Goal: Task Accomplishment & Management: Manage account settings

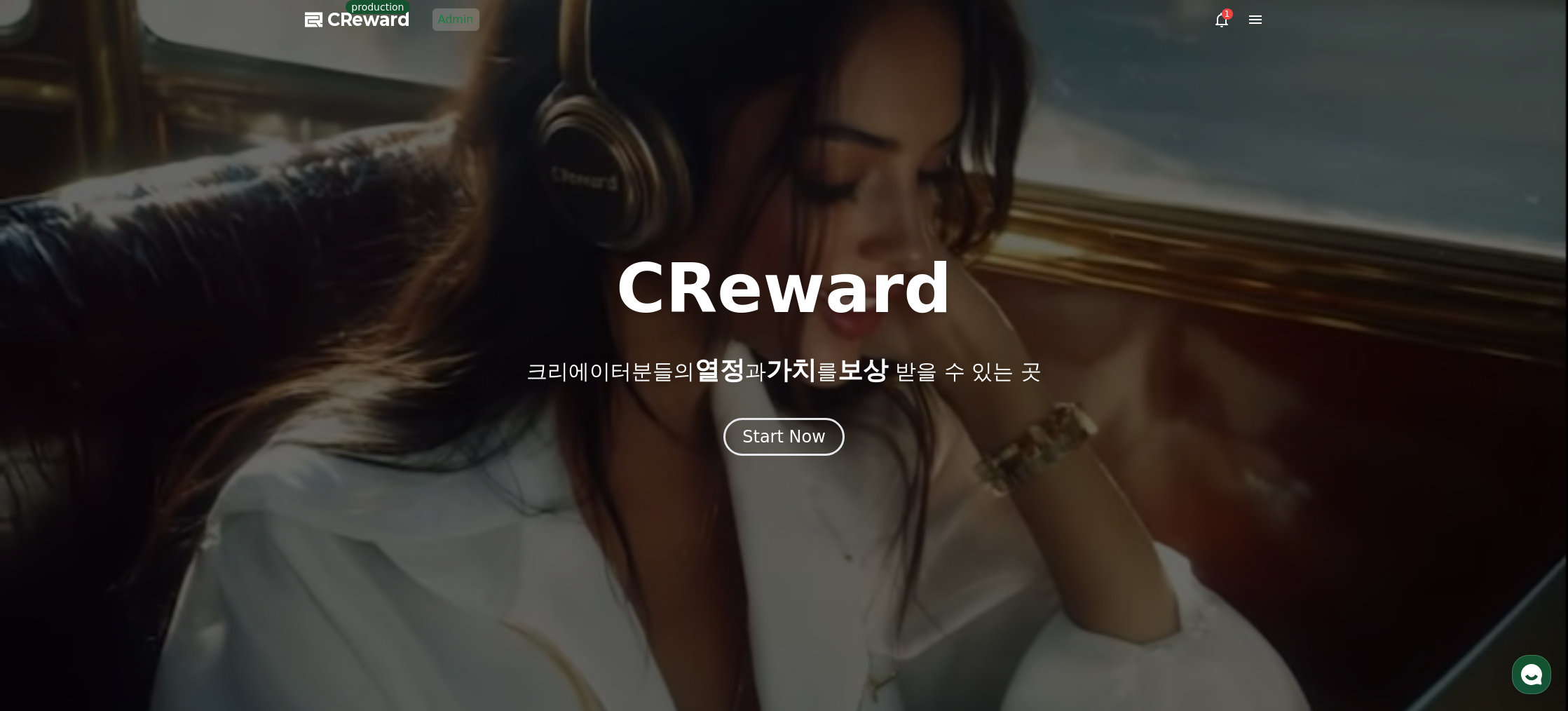
click at [439, 21] on link "Admin" at bounding box center [456, 20] width 47 height 22
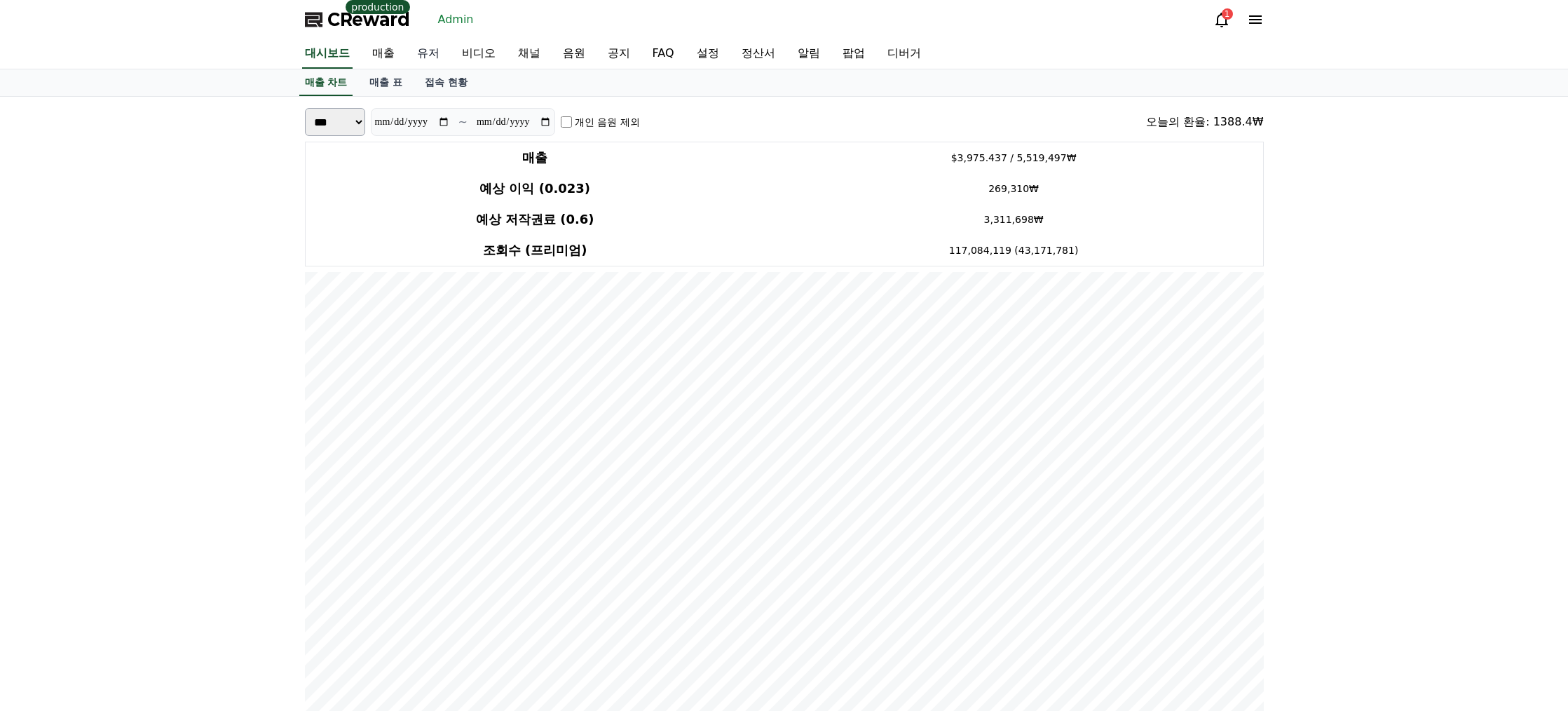
click at [439, 54] on link "유저" at bounding box center [429, 54] width 45 height 29
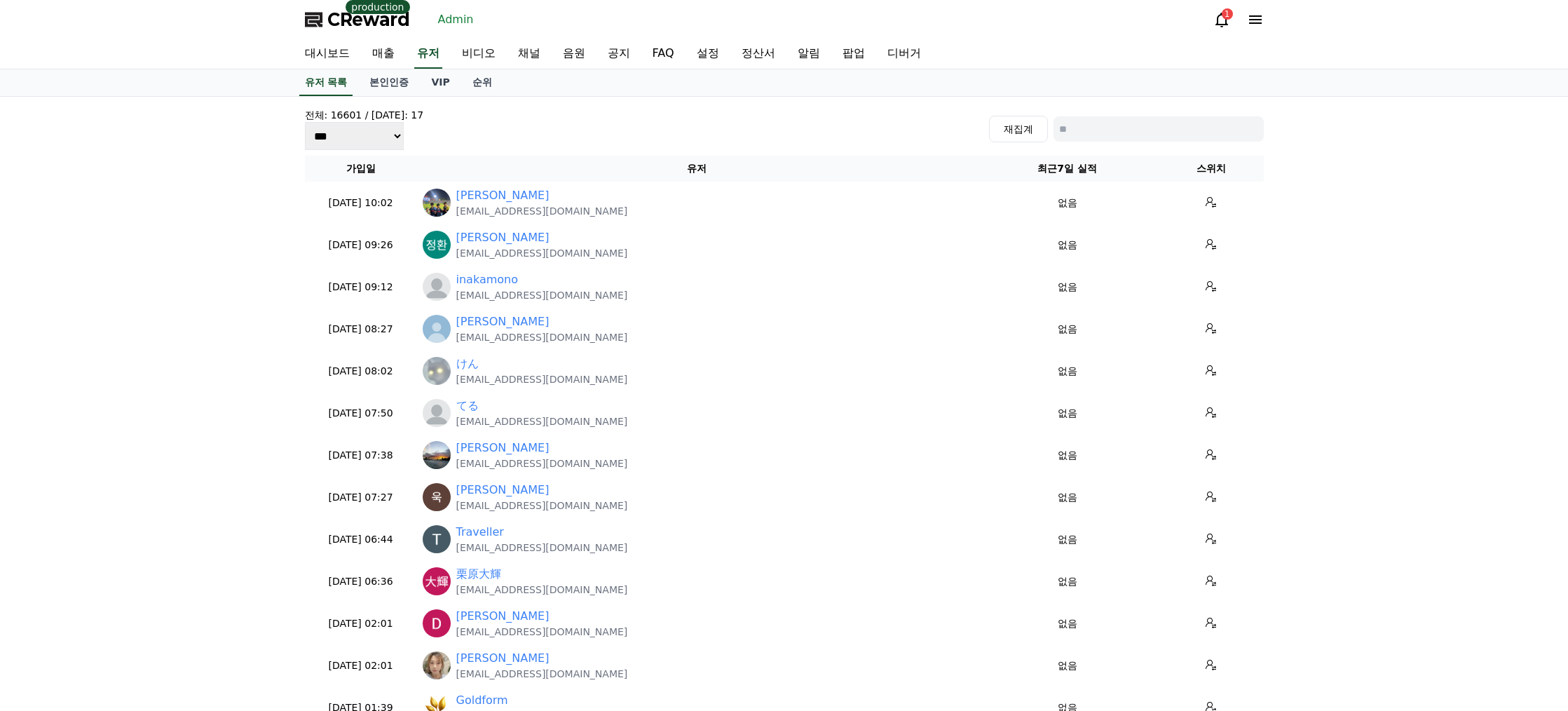
click at [1211, 131] on input at bounding box center [1159, 129] width 210 height 25
paste input "**********"
type input "**********"
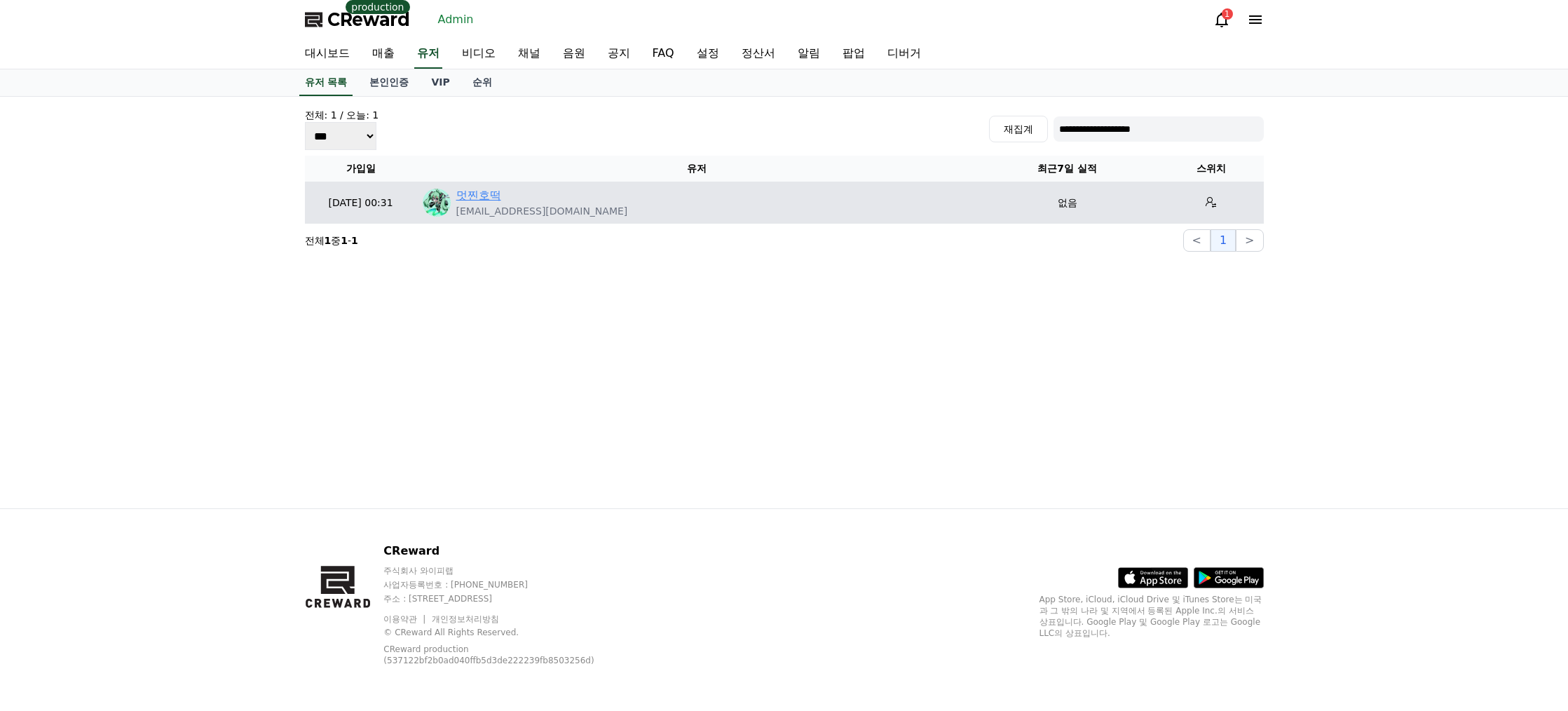
click at [488, 192] on link "멋찐호떡" at bounding box center [479, 195] width 45 height 16
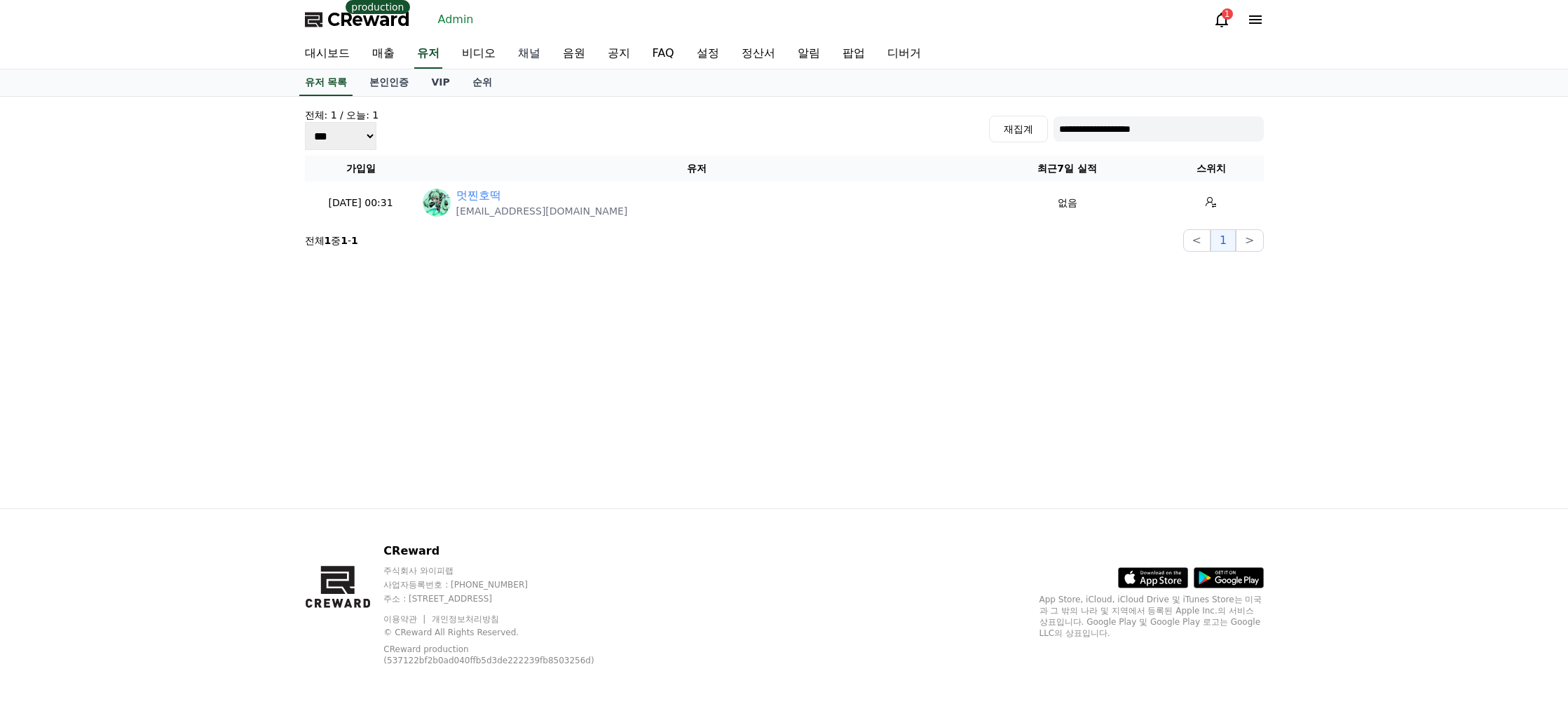
click at [517, 53] on link "채널" at bounding box center [530, 54] width 45 height 29
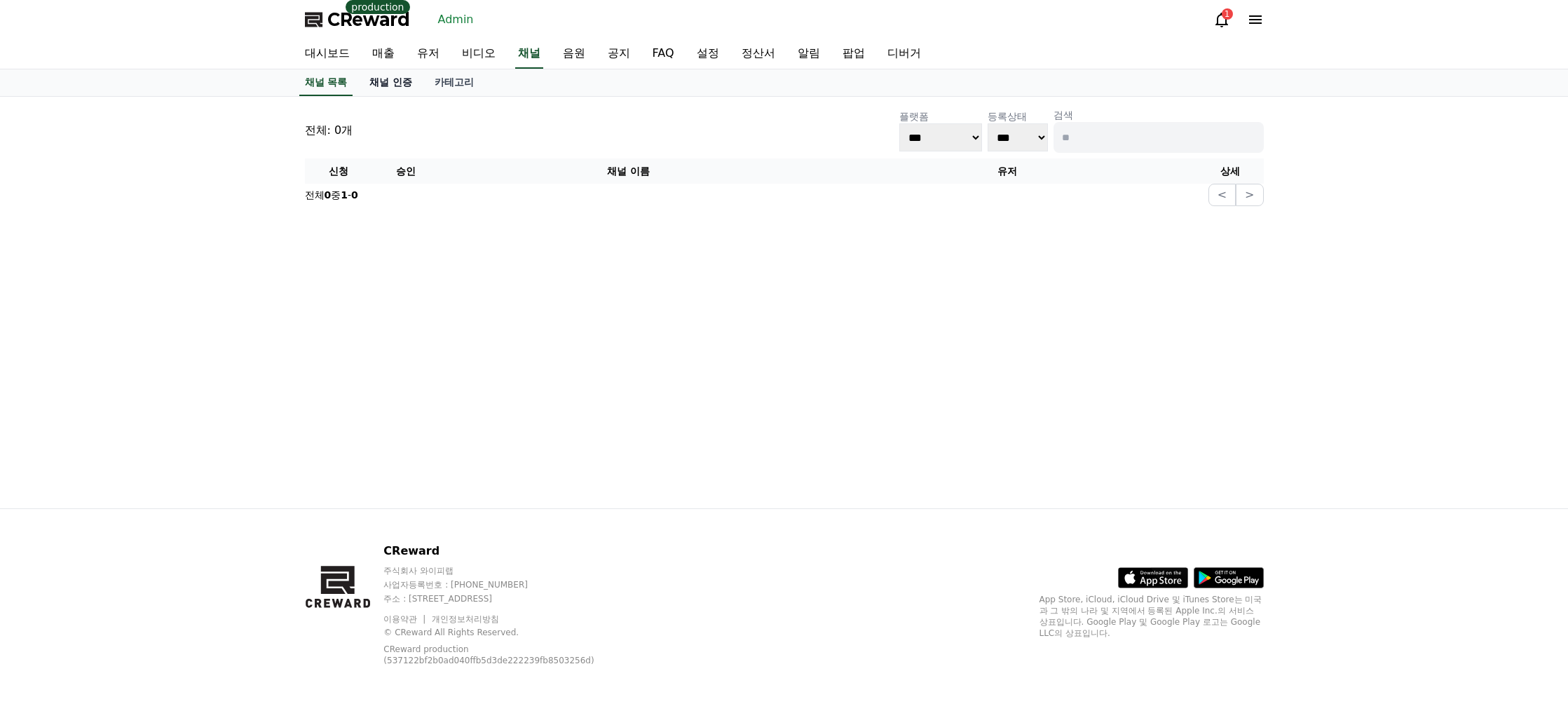
click at [402, 79] on link "채널 인증" at bounding box center [390, 82] width 65 height 27
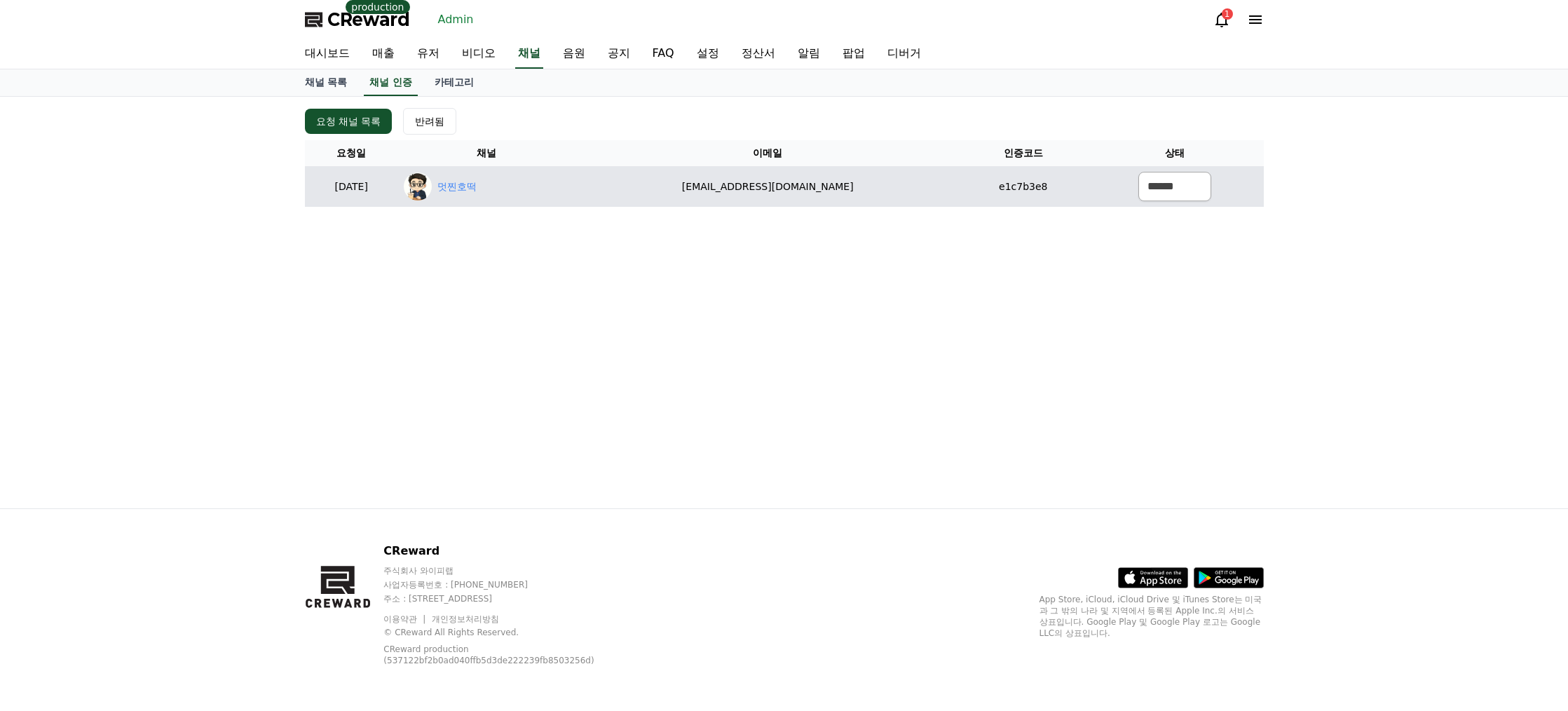
click at [489, 175] on div "멋찐호떡" at bounding box center [486, 187] width 166 height 28
click at [477, 193] on link "멋찐호떡" at bounding box center [456, 187] width 39 height 15
drag, startPoint x: 549, startPoint y: 181, endPoint x: 491, endPoint y: 185, distance: 58.1
click at [491, 185] on div "멋찐호떡" at bounding box center [486, 187] width 166 height 28
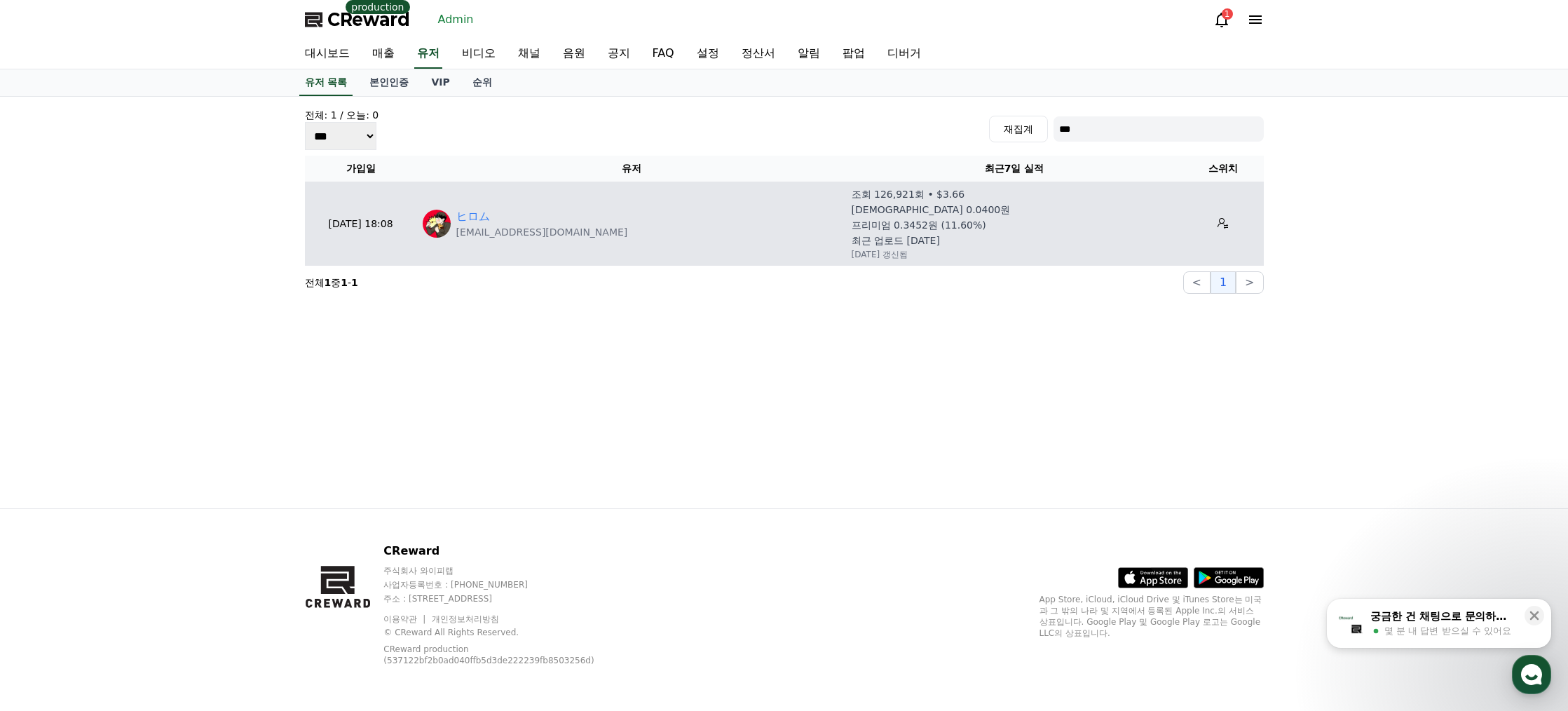
click at [492, 225] on p "[EMAIL_ADDRESS][DOMAIN_NAME]" at bounding box center [542, 232] width 172 height 14
click at [483, 219] on link "ヒロム" at bounding box center [473, 216] width 34 height 16
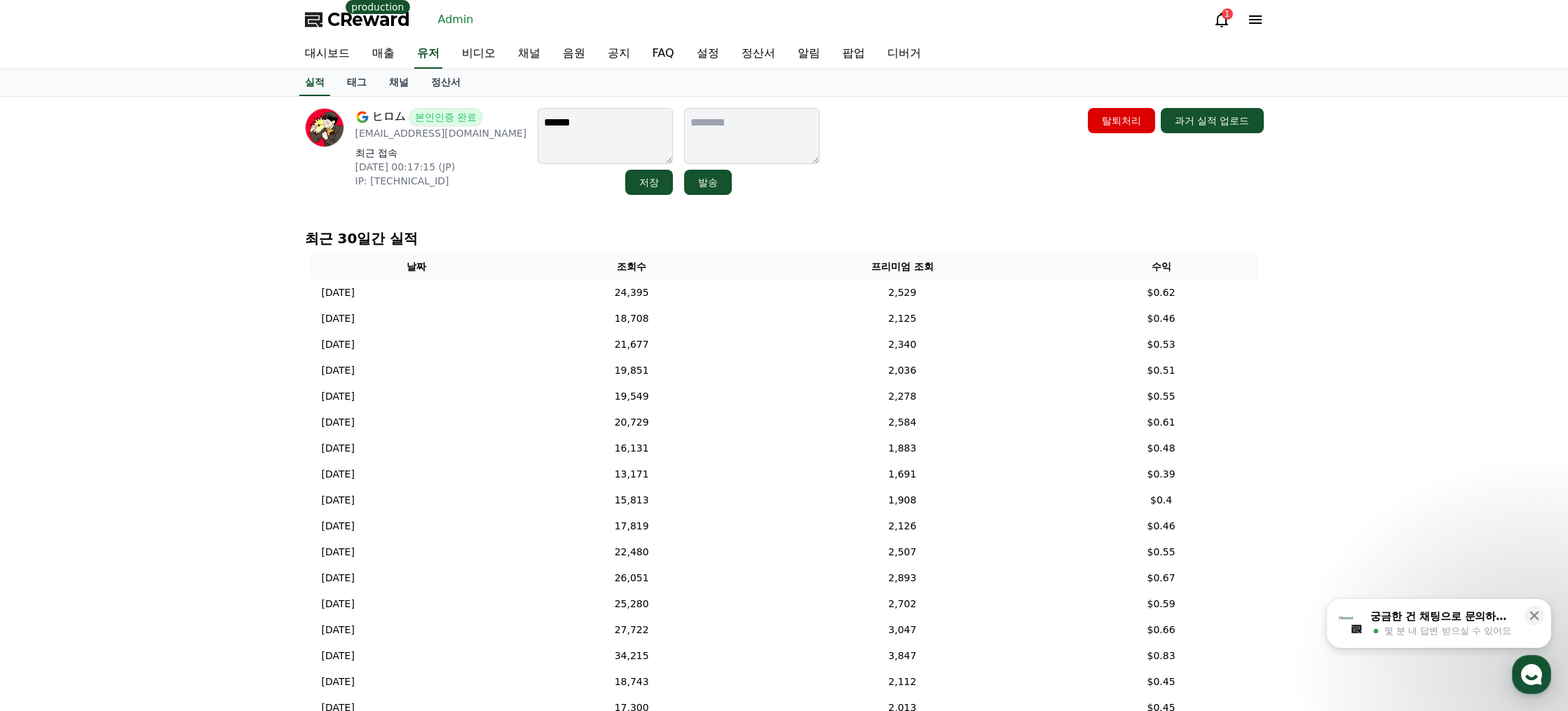
click at [559, 121] on textarea "******" at bounding box center [605, 136] width 136 height 56
type textarea "*"
type textarea "***"
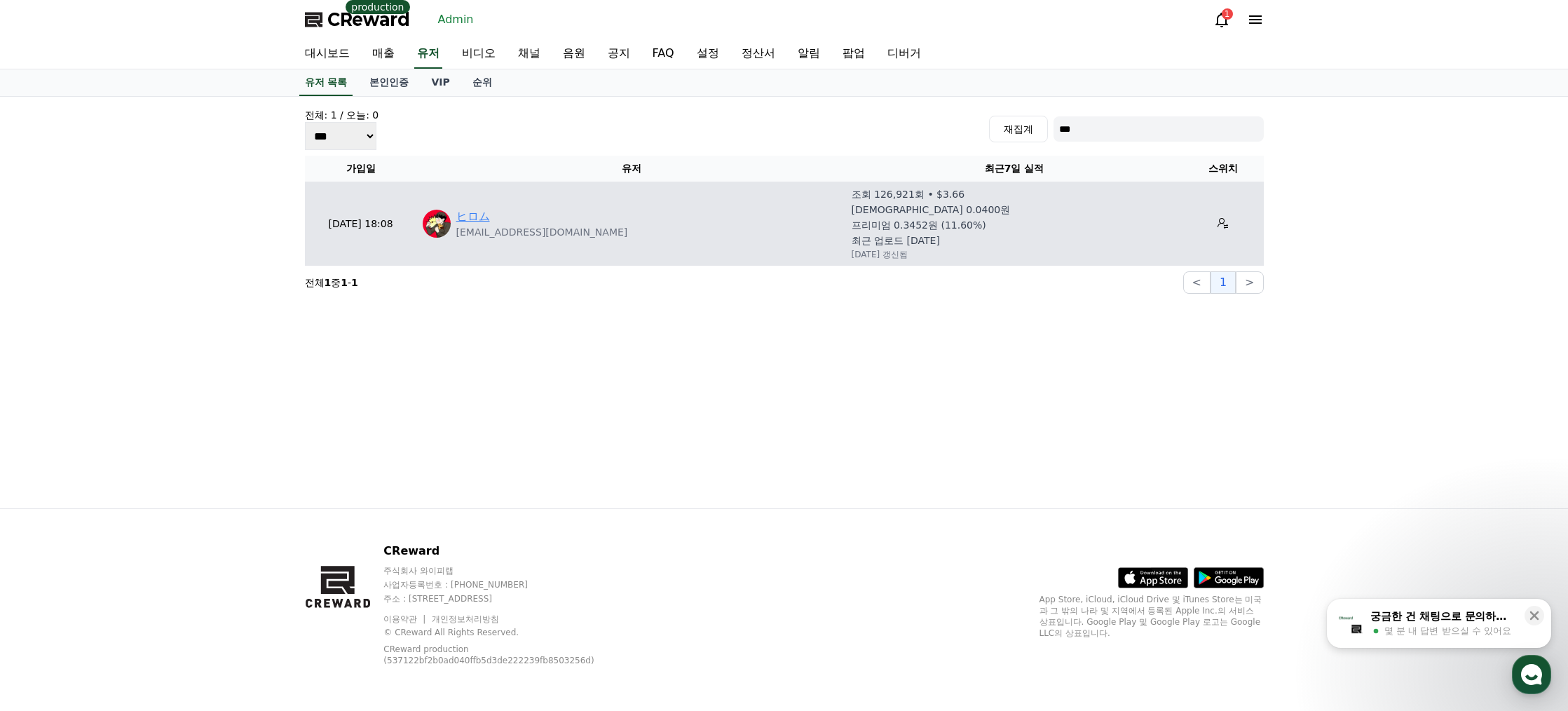
click at [468, 218] on link "ヒロム" at bounding box center [473, 216] width 34 height 16
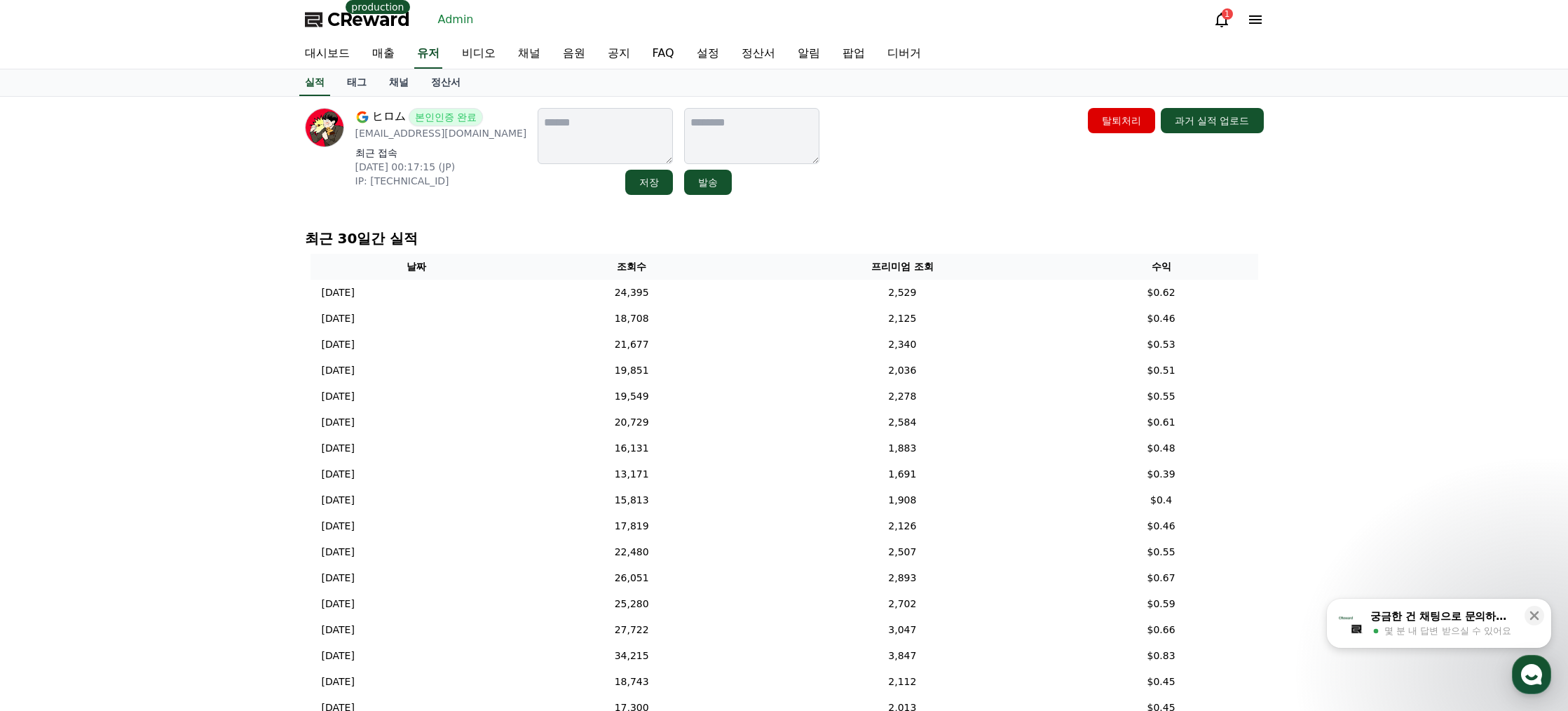
click at [537, 133] on textarea at bounding box center [605, 136] width 136 height 56
type textarea "**********"
click at [618, 177] on button "저장" at bounding box center [641, 181] width 48 height 25
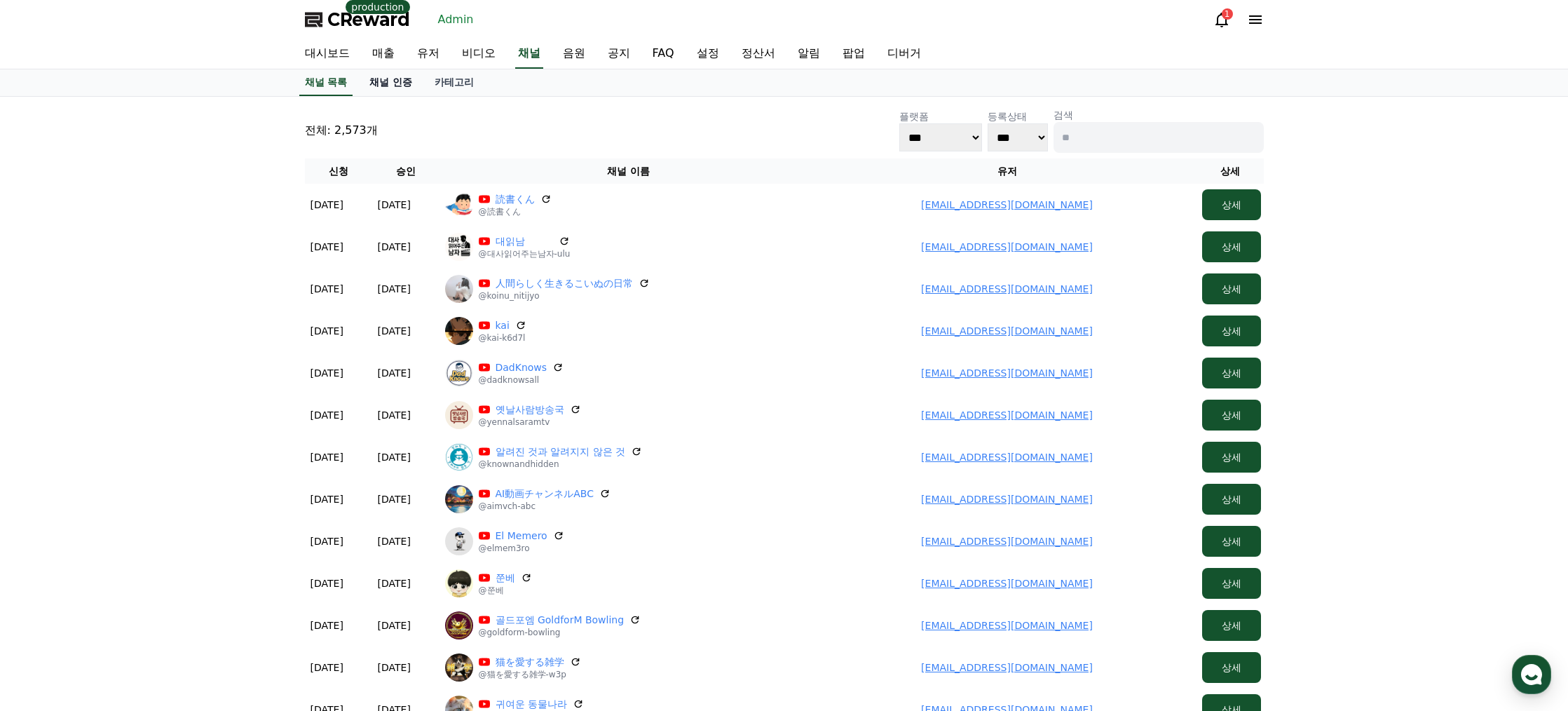
click at [410, 77] on link "채널 인증" at bounding box center [390, 82] width 65 height 27
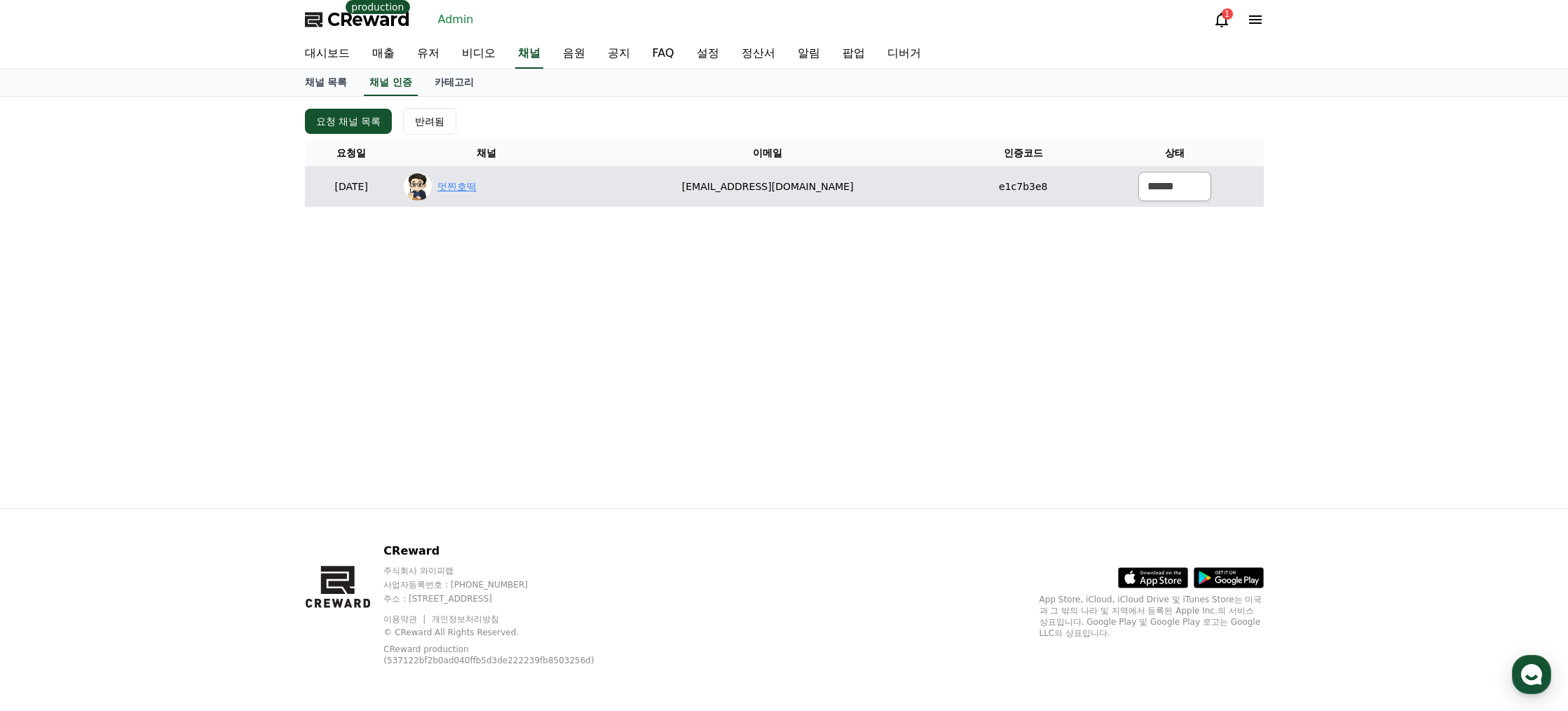
click at [477, 192] on link "멋찐호떡" at bounding box center [456, 187] width 39 height 15
click at [477, 187] on link "멋찐호떡" at bounding box center [456, 187] width 39 height 15
drag, startPoint x: 1139, startPoint y: 184, endPoint x: 1154, endPoint y: 200, distance: 21.9
click at [1139, 185] on select "****** *** ***" at bounding box center [1175, 187] width 73 height 29
select select "********"
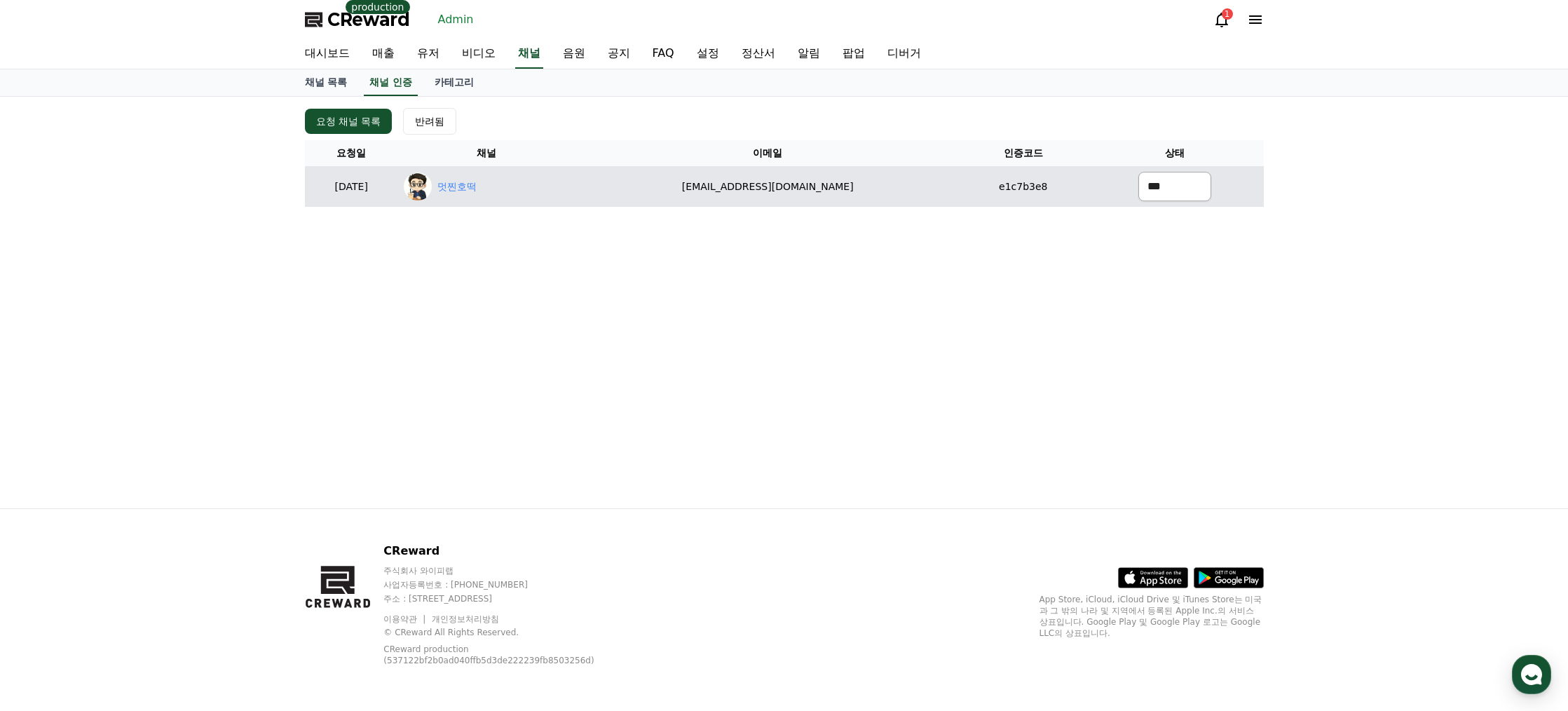
click at [1139, 172] on select "****** *** ***" at bounding box center [1175, 187] width 73 height 29
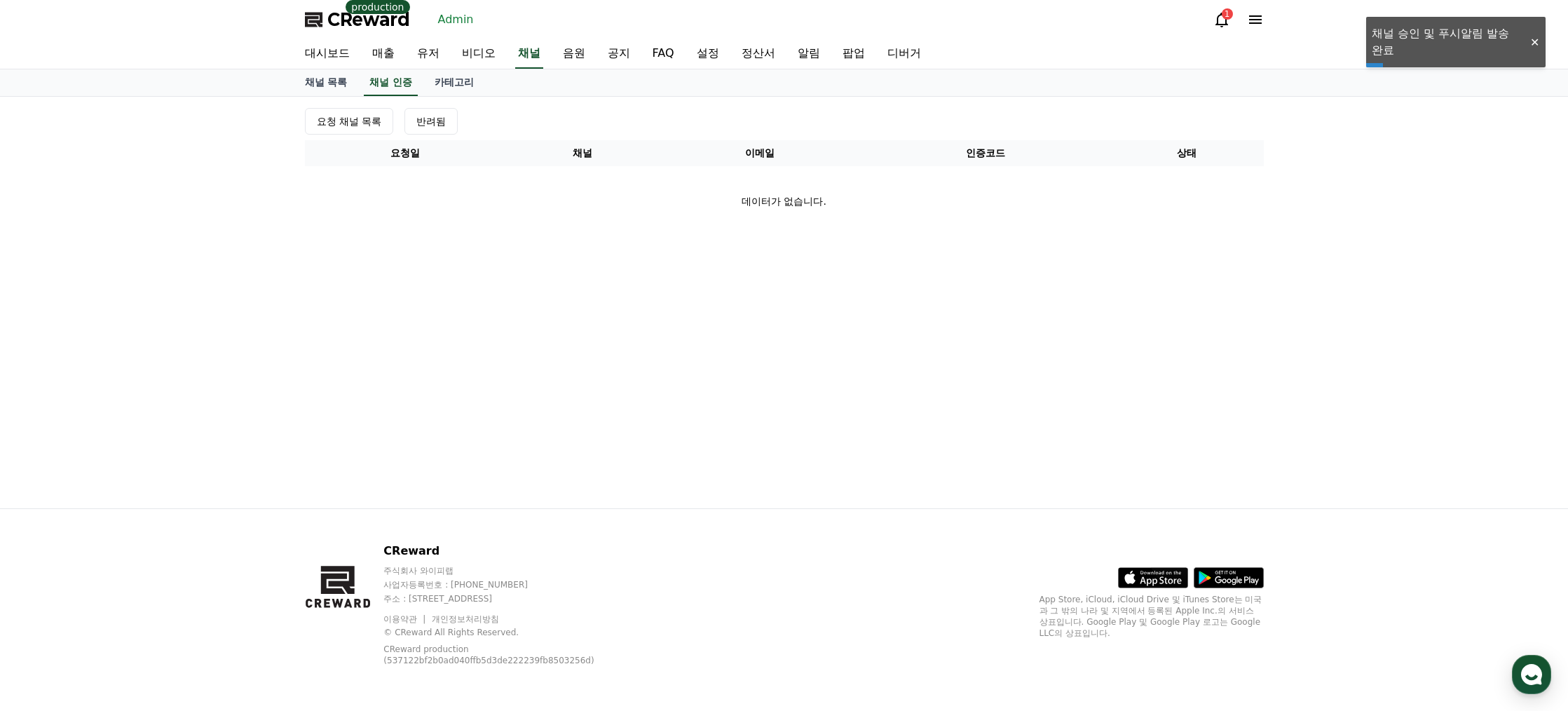
click at [367, 32] on div "CReward production Admin 1" at bounding box center [784, 19] width 981 height 39
click at [370, 25] on span "CReward" at bounding box center [369, 20] width 83 height 22
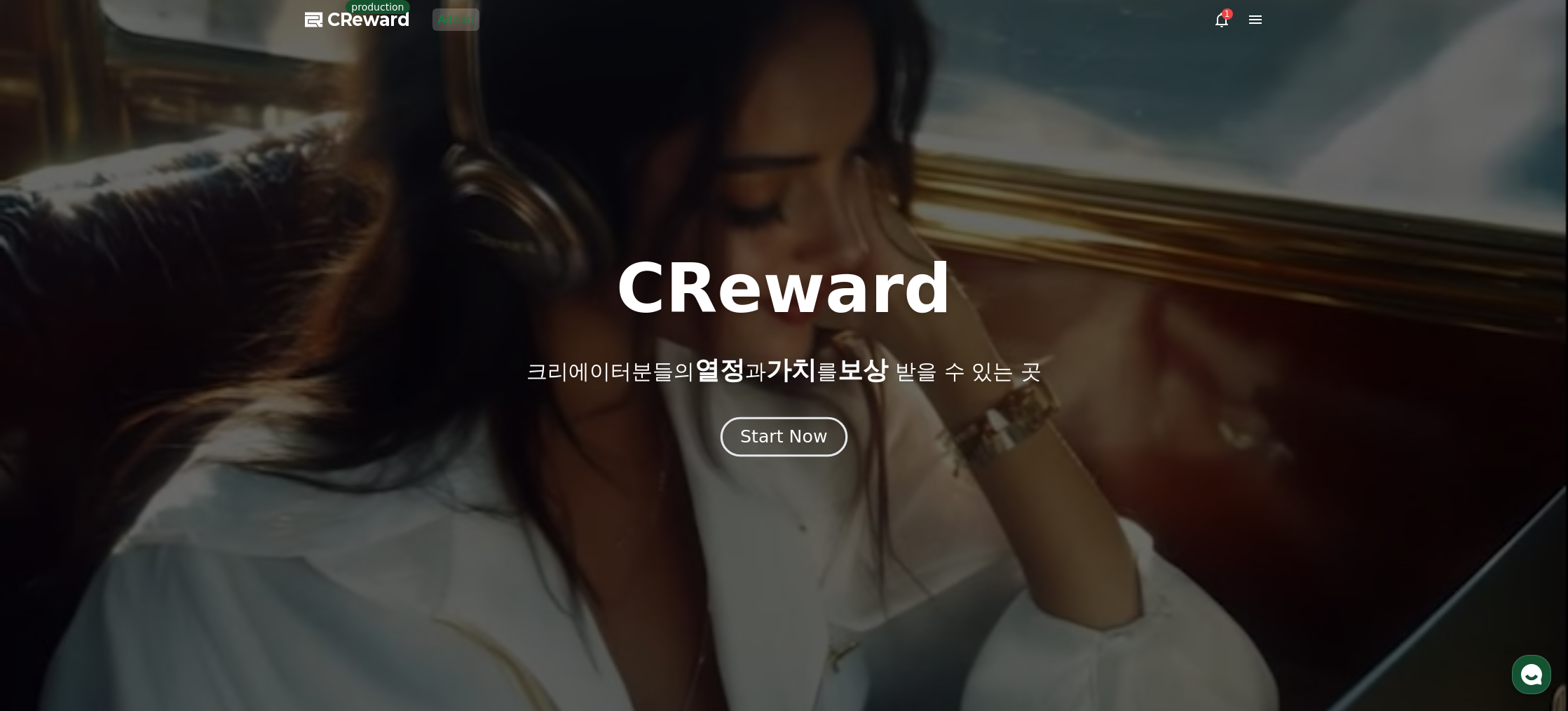
click at [777, 442] on div "Start Now" at bounding box center [784, 437] width 87 height 24
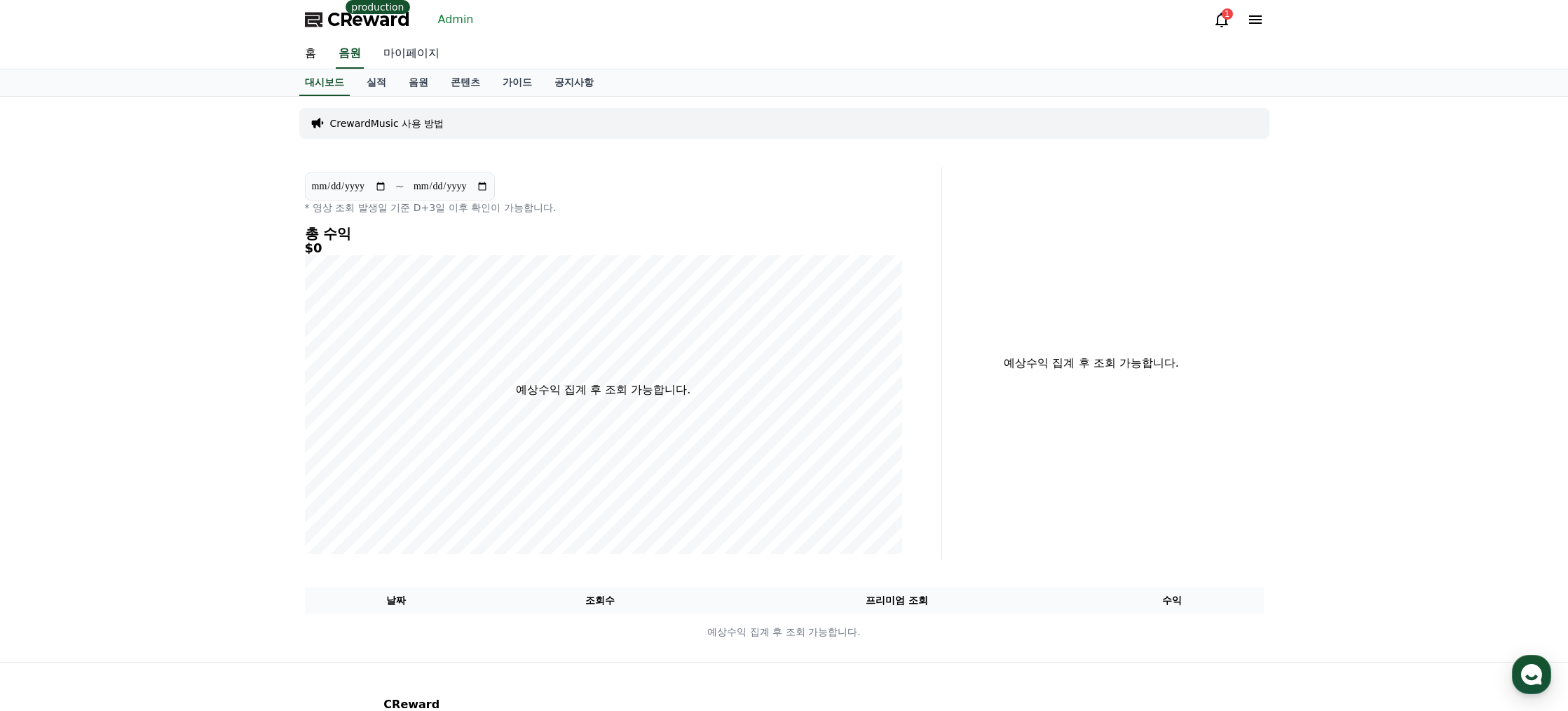
click at [440, 65] on link "마이페이지" at bounding box center [411, 54] width 79 height 29
select select "**********"
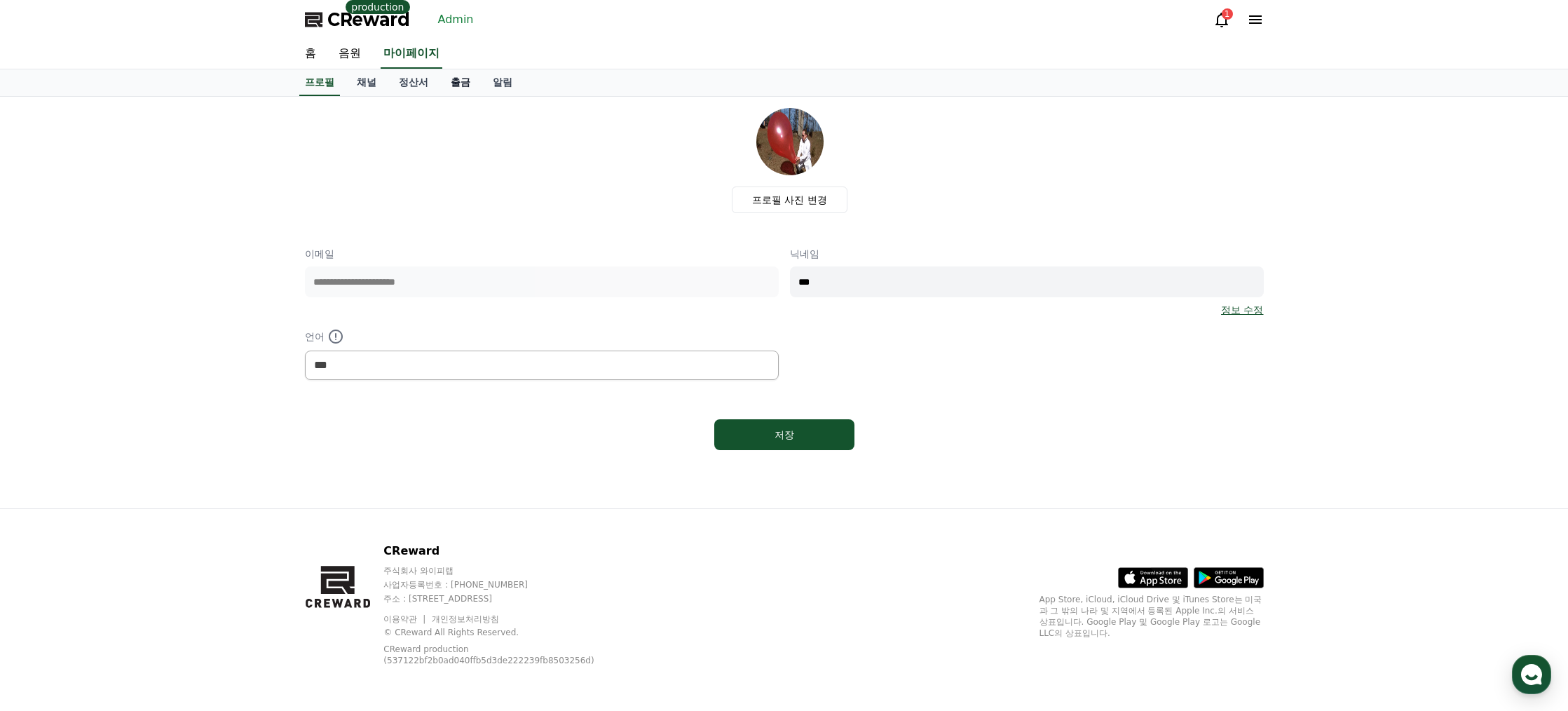
click at [466, 86] on link "출금" at bounding box center [460, 82] width 42 height 27
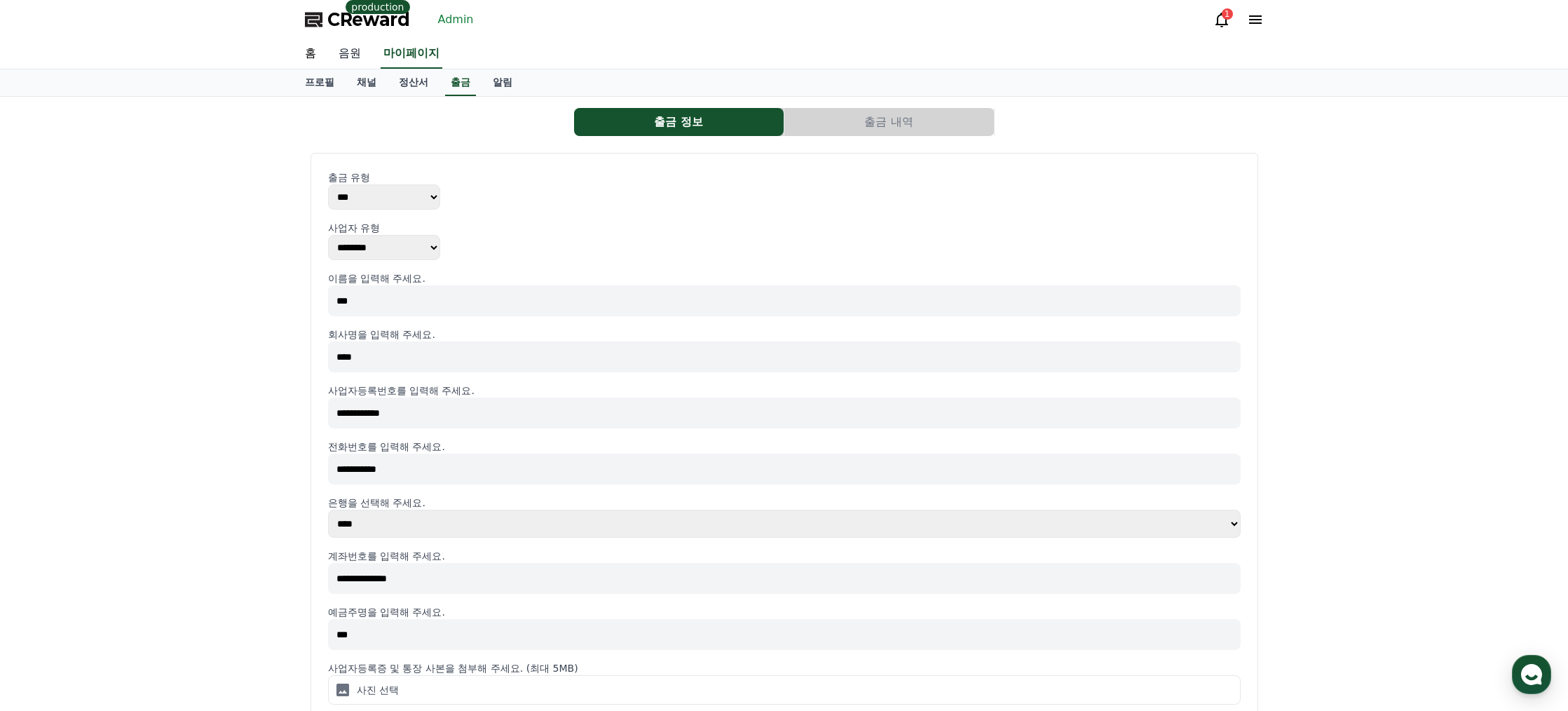
click at [337, 47] on link "음원" at bounding box center [350, 54] width 45 height 29
click at [314, 52] on link "홈" at bounding box center [310, 54] width 34 height 29
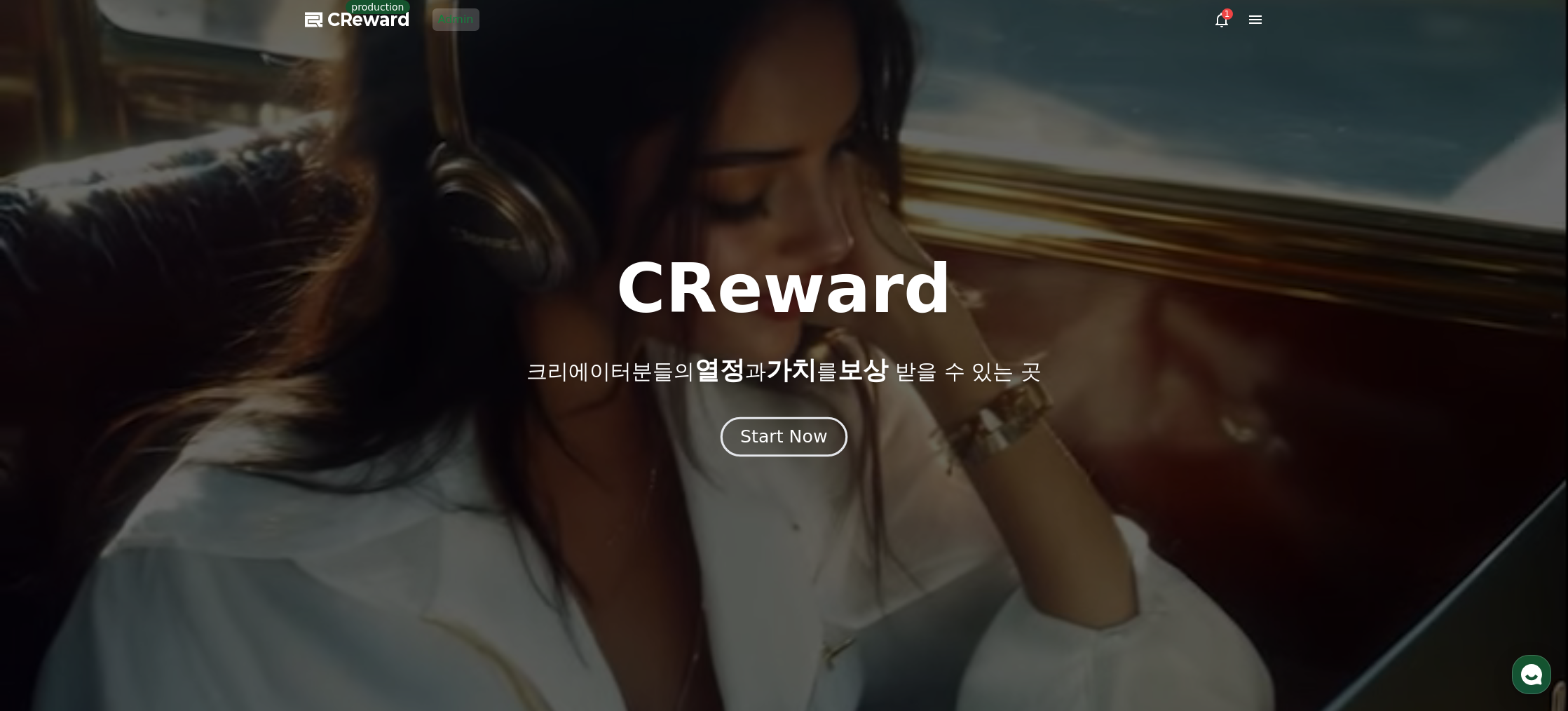
click at [809, 448] on button "Start Now" at bounding box center [784, 437] width 127 height 40
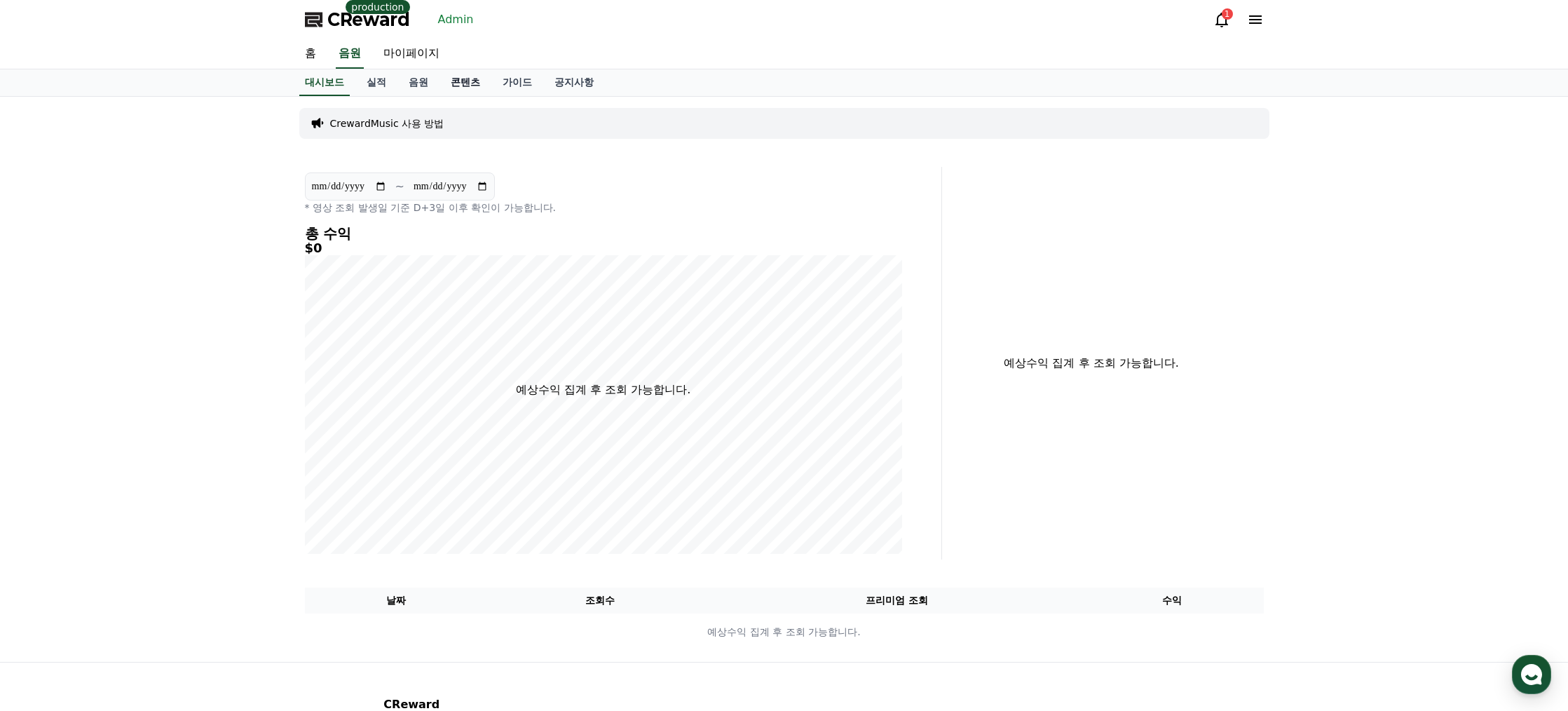
click at [463, 85] on link "콘텐츠" at bounding box center [466, 82] width 52 height 27
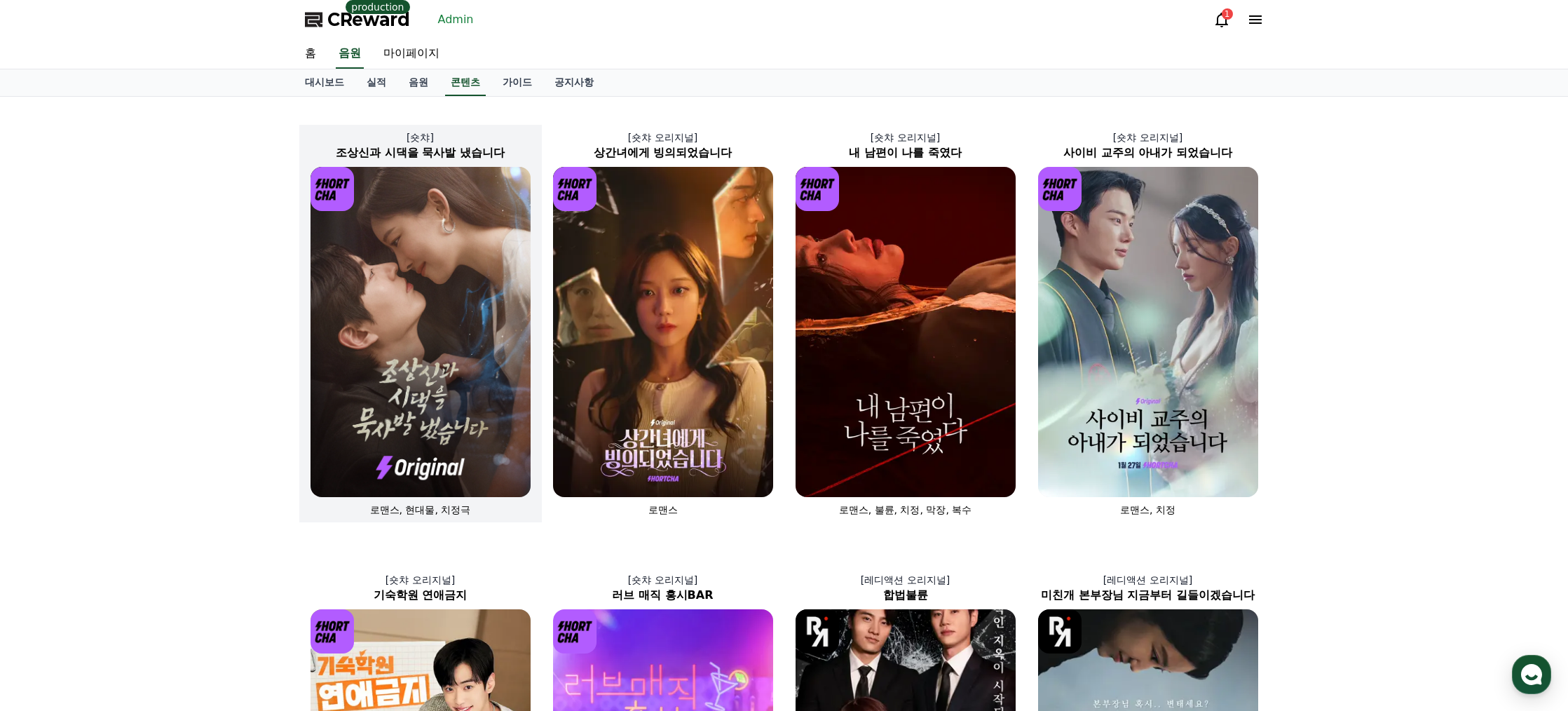
click at [465, 149] on h2 "조상신과 시댁을 묵사발 냈습니다" at bounding box center [421, 152] width 243 height 16
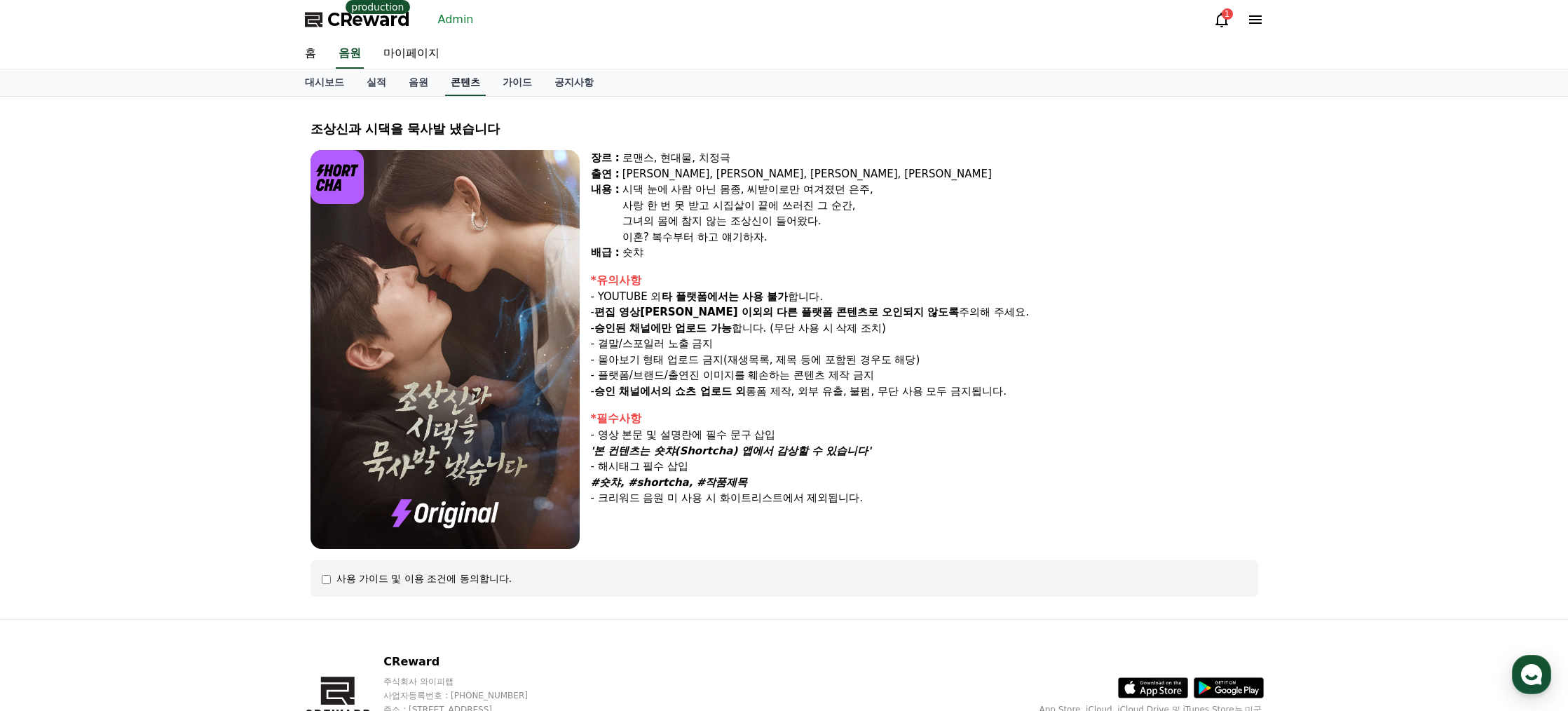
click at [457, 85] on link "콘텐츠" at bounding box center [465, 82] width 41 height 27
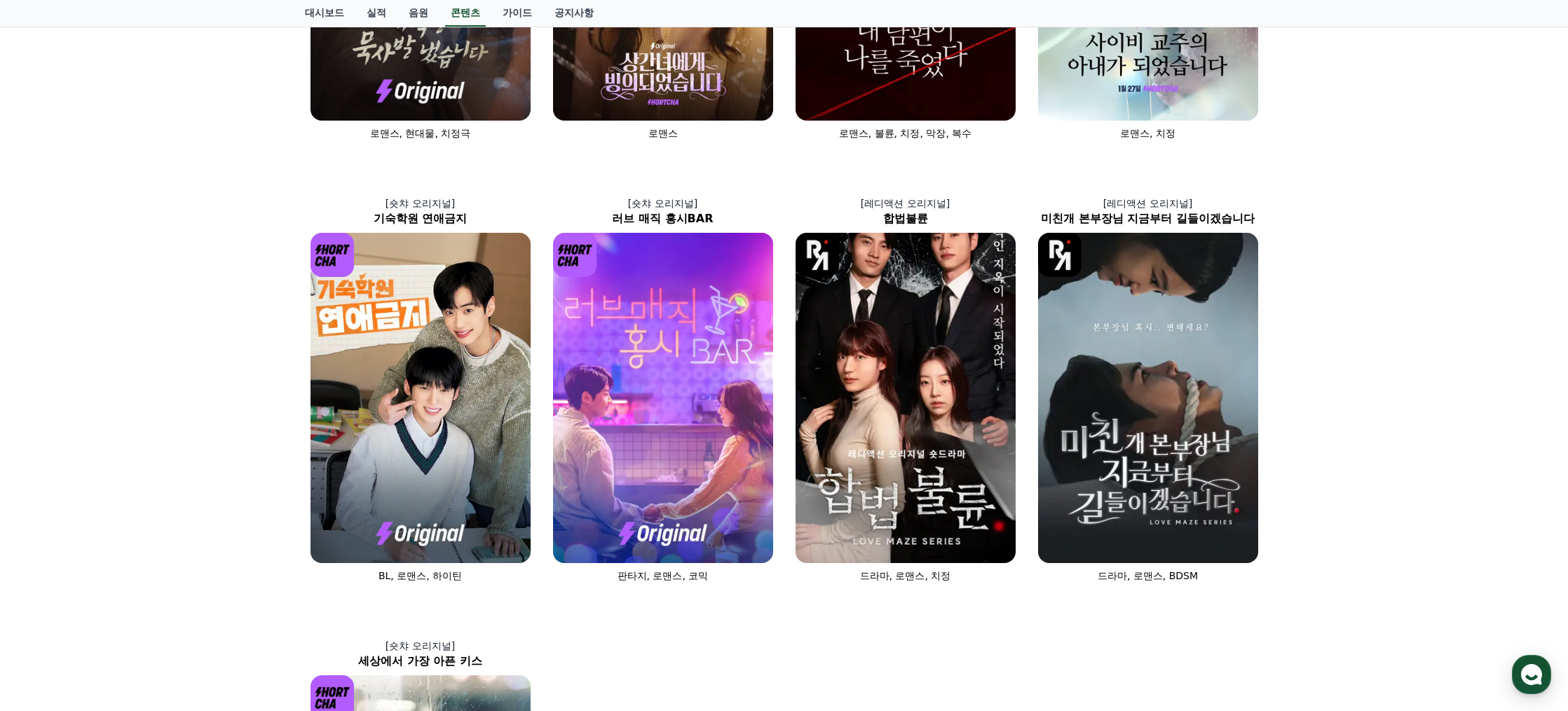
scroll to position [140, 0]
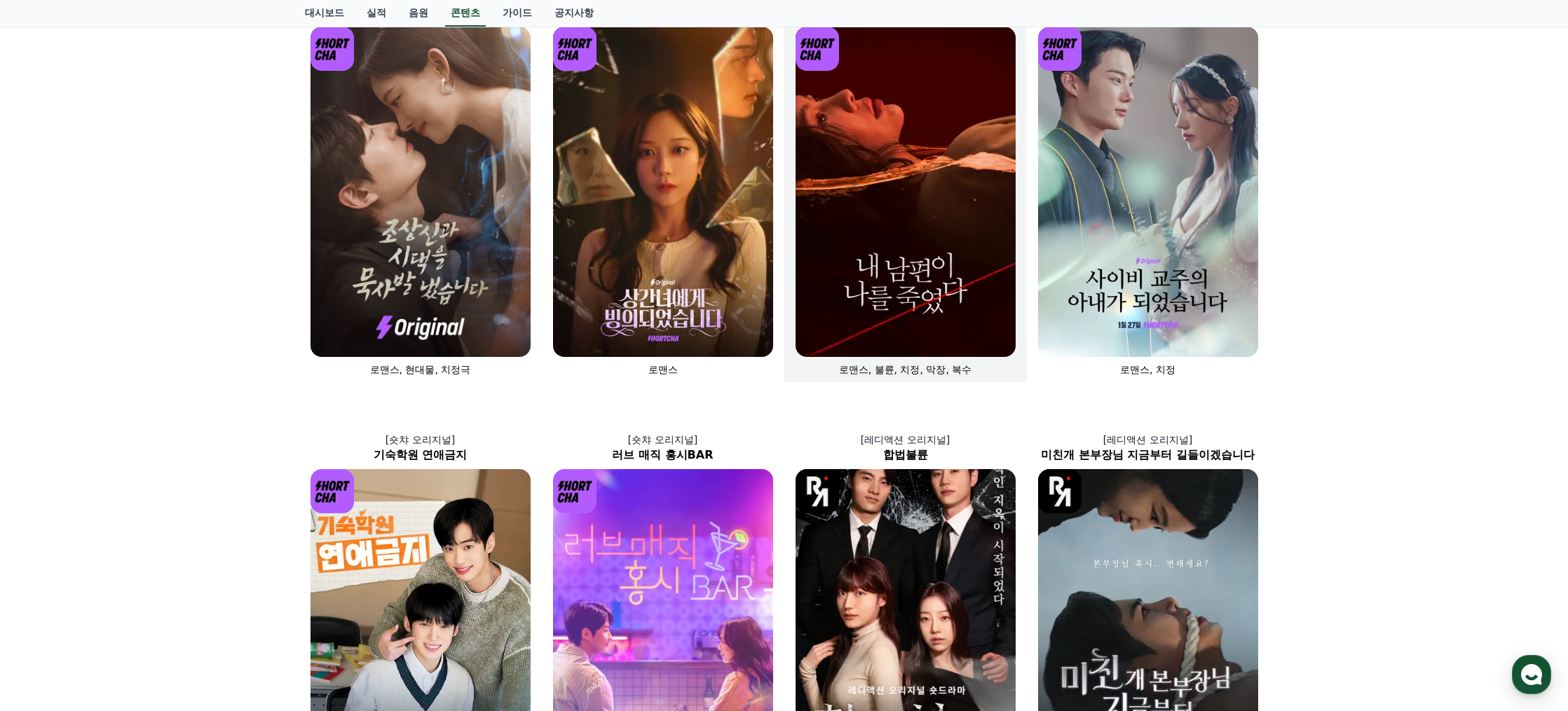
click at [907, 290] on img at bounding box center [905, 192] width 220 height 330
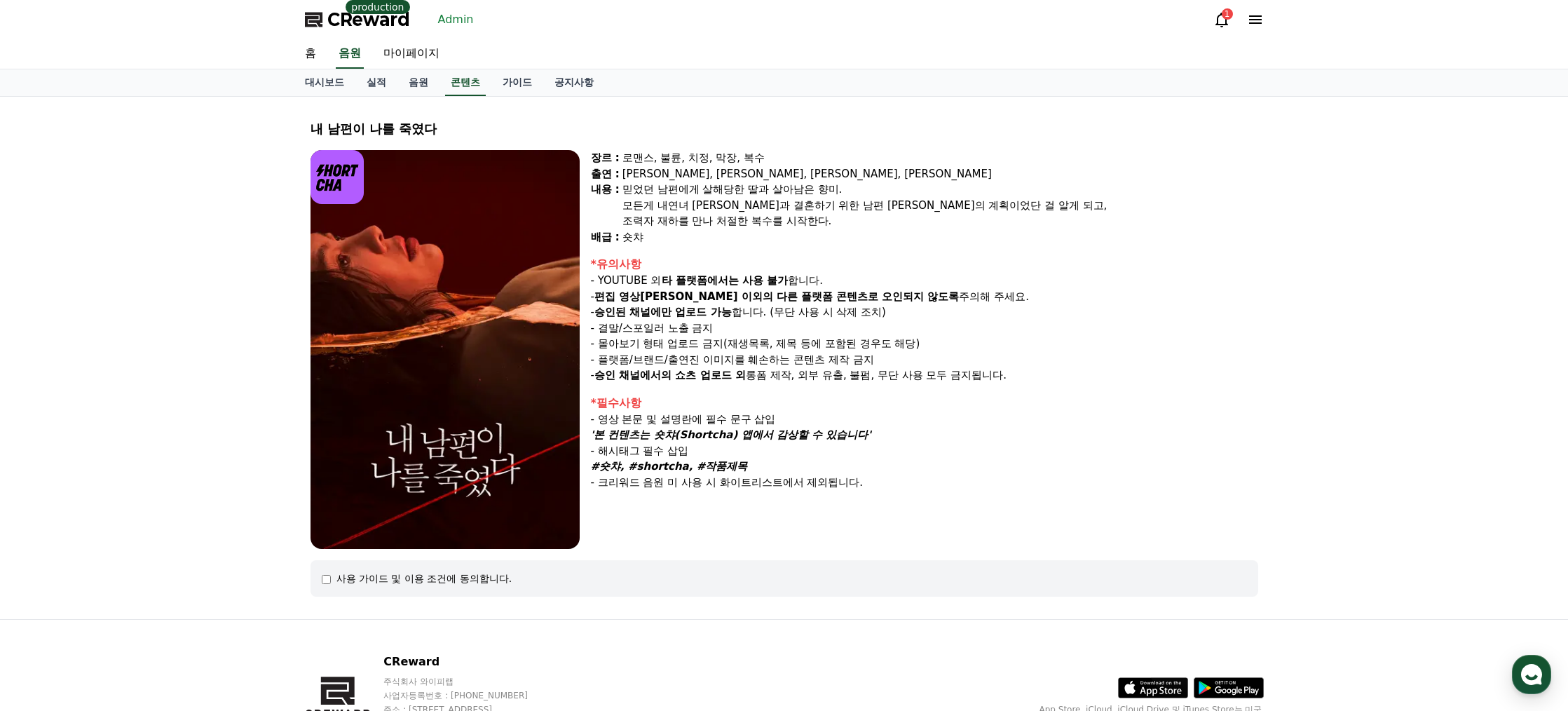
drag, startPoint x: 603, startPoint y: 434, endPoint x: 864, endPoint y: 436, distance: 261.0
click at [864, 436] on strong "'본 컨텐츠는 숏챠(Shortcha) 앱에서 감상할 수 있습니다'" at bounding box center [731, 435] width 281 height 13
copy strong "본 컨텐츠는 숏챠(Shortcha) 앱에서 감상할 수 있습니다"
click at [734, 380] on strong "승인 채널에서의 쇼츠 업로드 외" at bounding box center [670, 375] width 151 height 13
drag, startPoint x: 780, startPoint y: 467, endPoint x: 588, endPoint y: 424, distance: 196.8
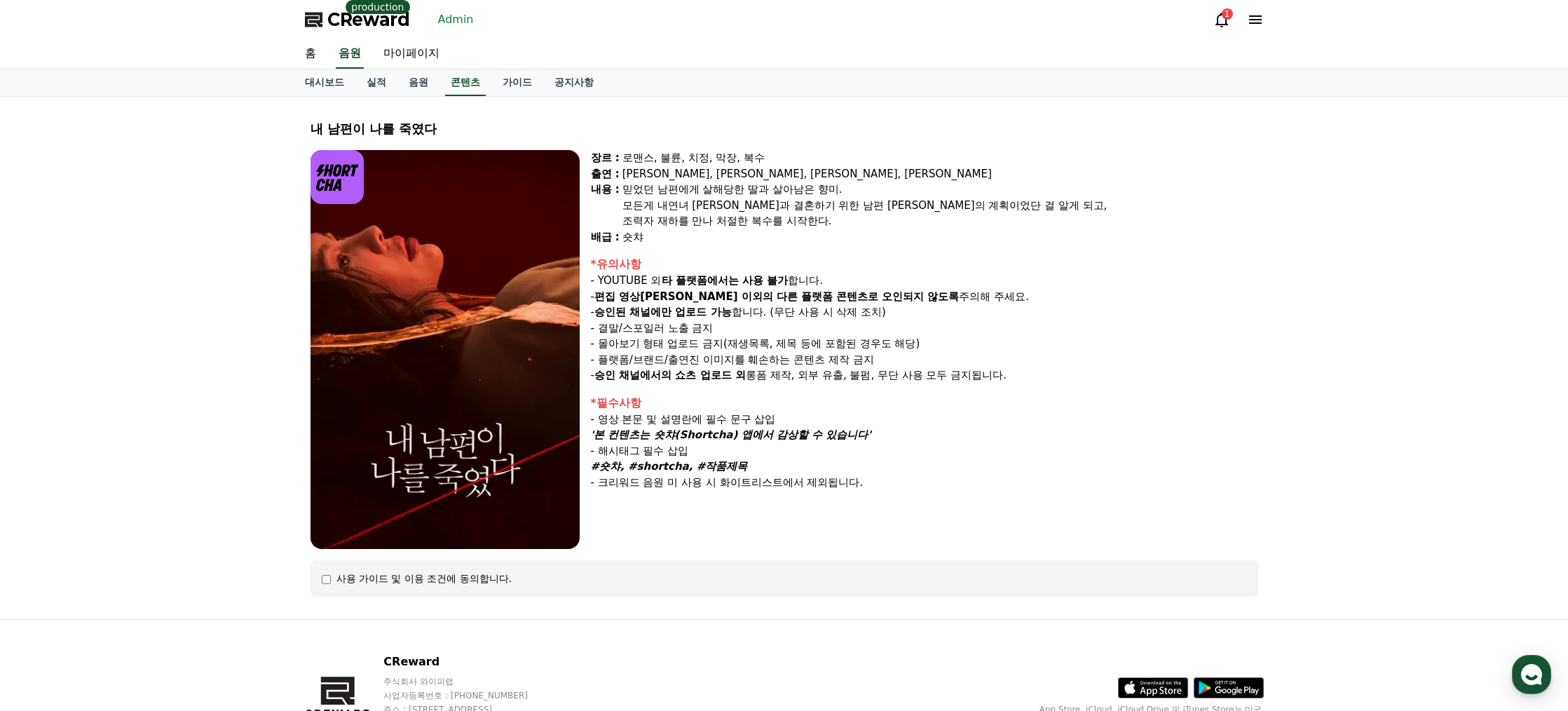
click at [588, 424] on div "장르 : 로맨스, 불륜, 치정, 막장, 복수 출연 : 윤선아, 하선재, 권도하, 송민경 내용 : 믿었던 남편에게 살해당한 딸과 살아남은 향미.…" at bounding box center [784, 350] width 948 height 399
copy div "- 영상 본문 및 설명란에 필수 문구 삽입 '본 컨텐츠는 숏챠(Shortcha) 앱에서 감상할 수 있습니다' - 해시태그 필수 삽입 #숏챠, …"
click at [462, 19] on link "Admin" at bounding box center [456, 20] width 47 height 22
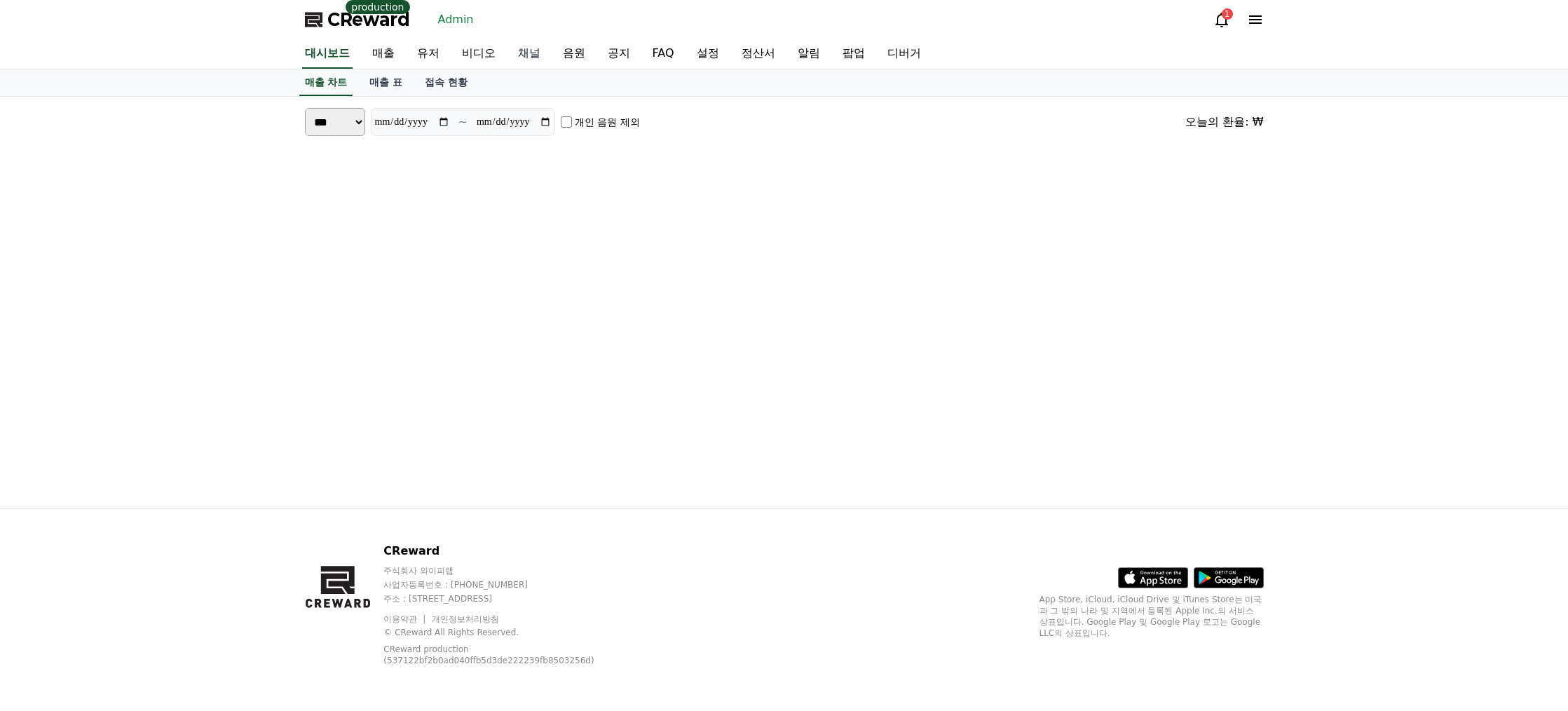
click at [523, 53] on link "채널" at bounding box center [530, 54] width 45 height 29
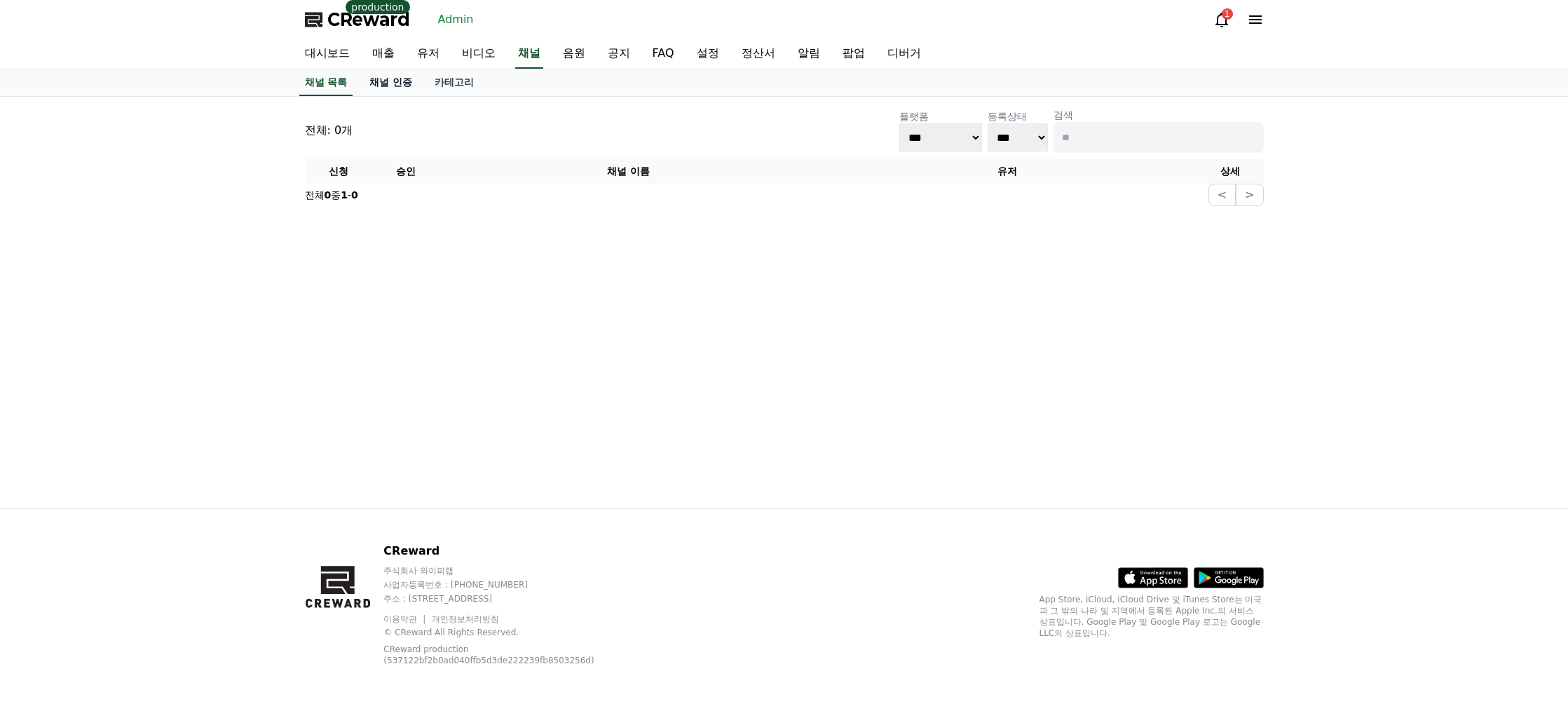
click at [411, 79] on link "채널 인증" at bounding box center [390, 82] width 65 height 27
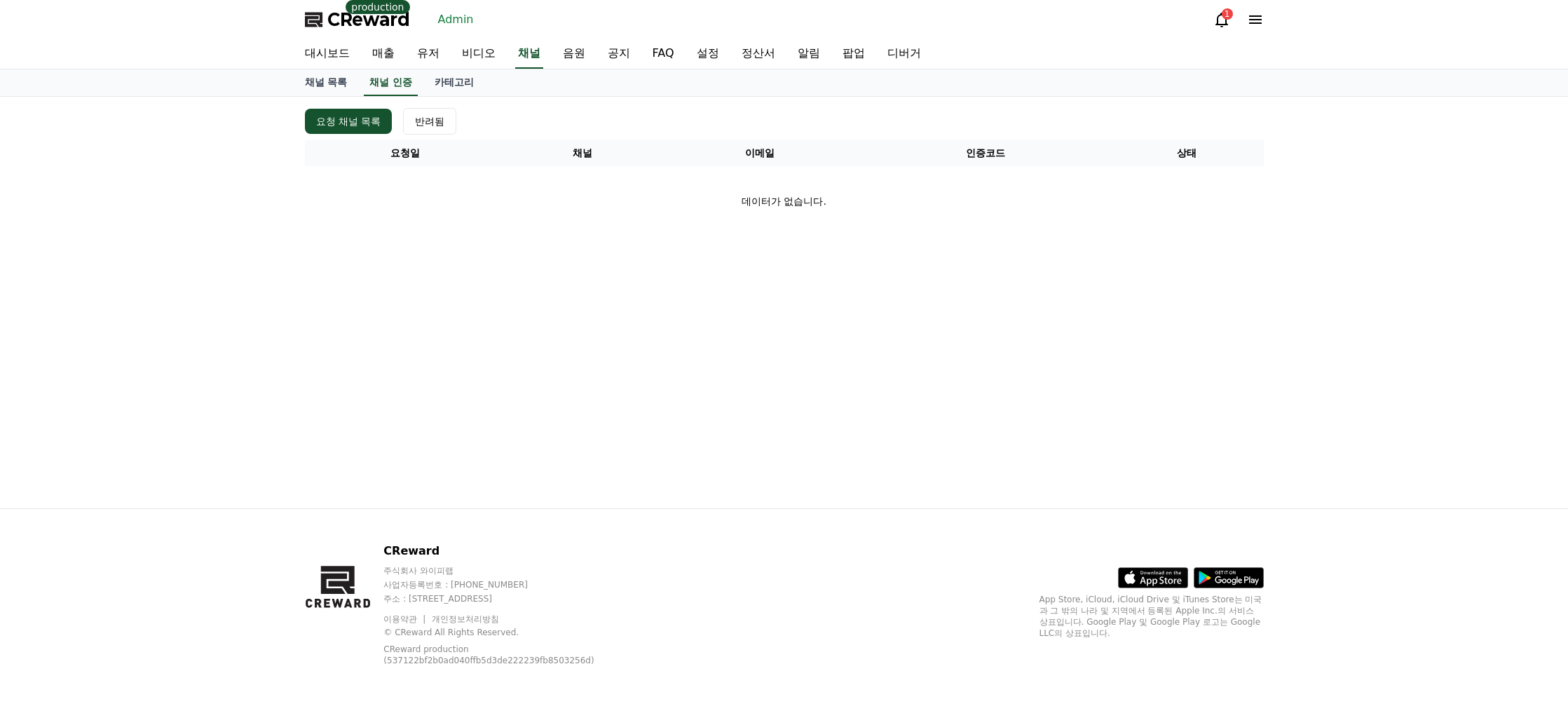
click at [379, 22] on span "CReward" at bounding box center [369, 20] width 83 height 22
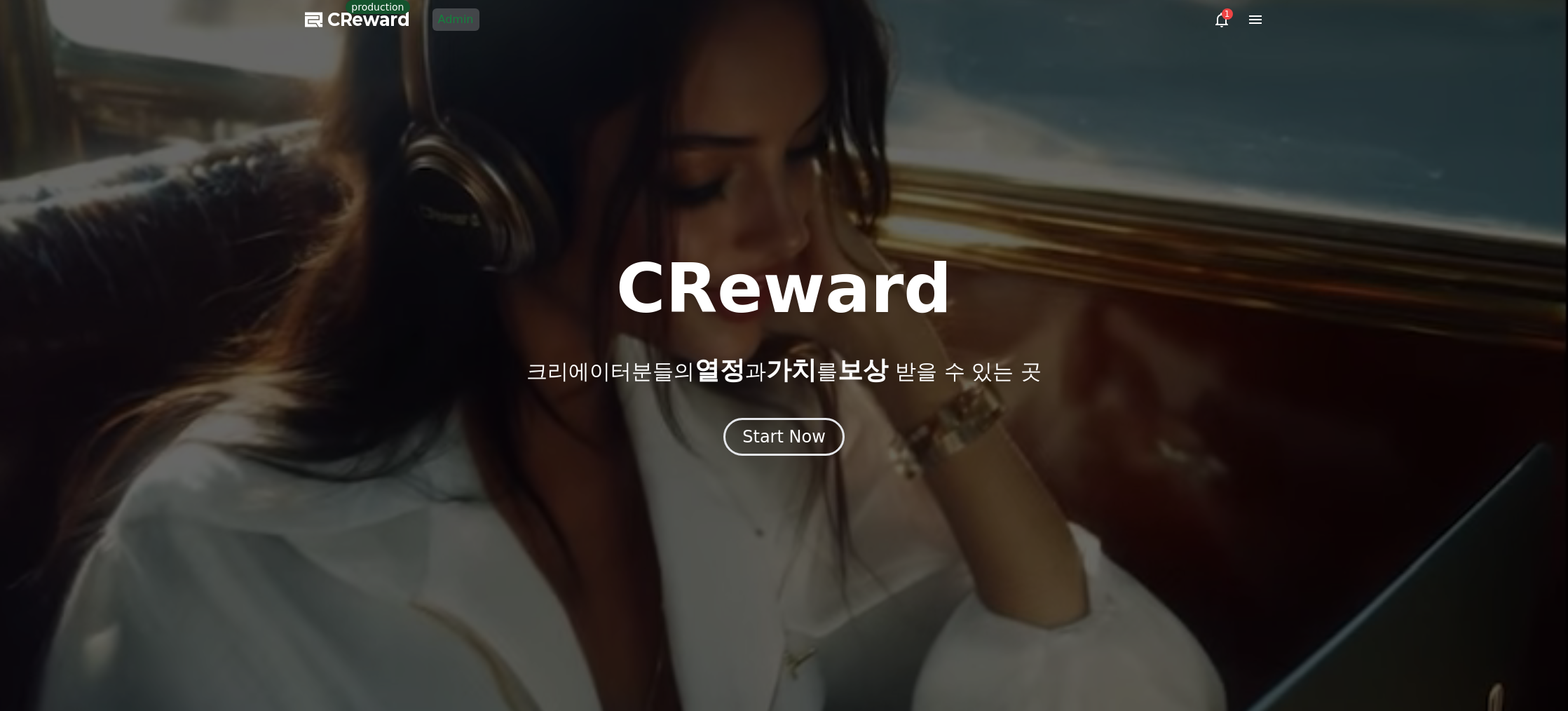
click at [751, 417] on div "CReward 크리에이터분들의 열정 과 가치 를 보상 받을 수 있는 곳 Start Now" at bounding box center [784, 355] width 1568 height 200
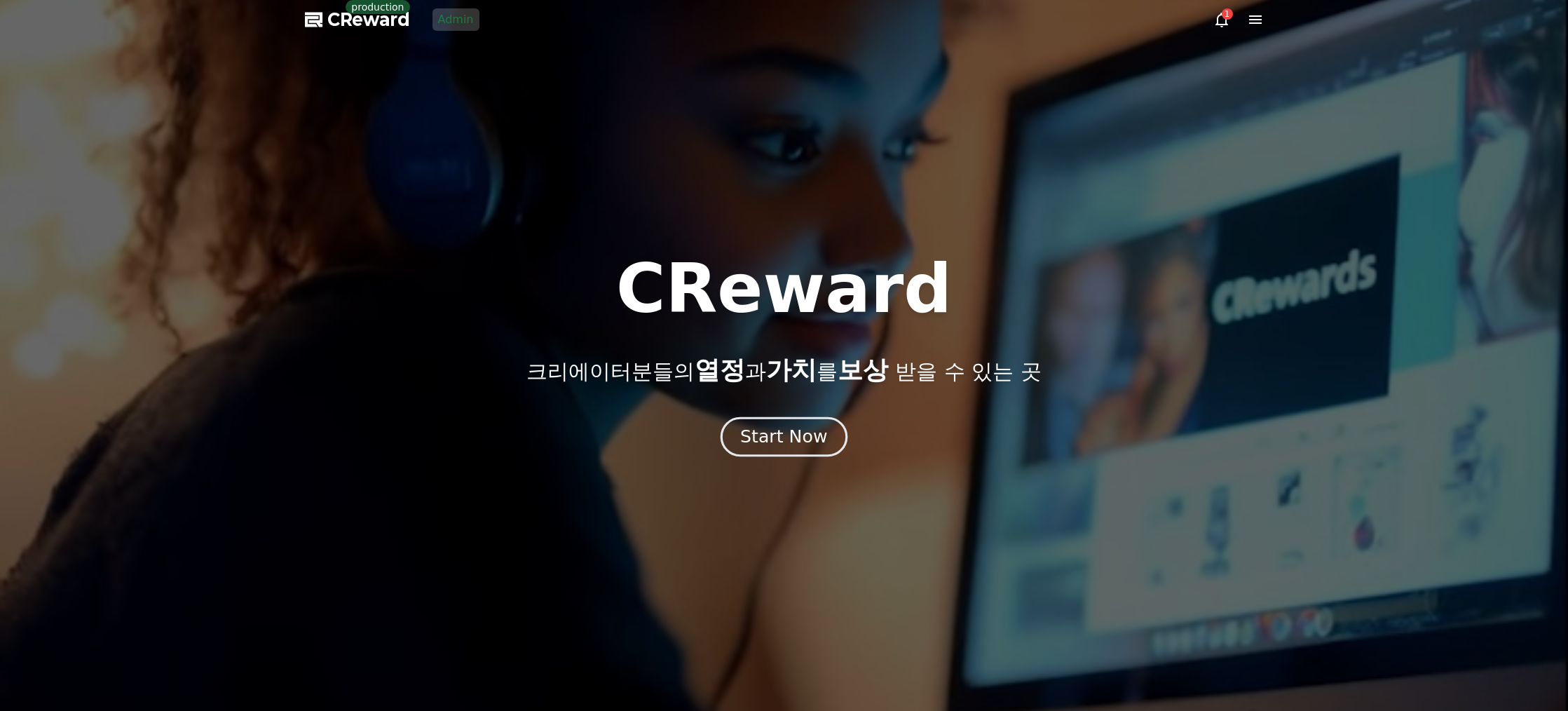
click at [753, 426] on div "Start Now" at bounding box center [784, 437] width 87 height 24
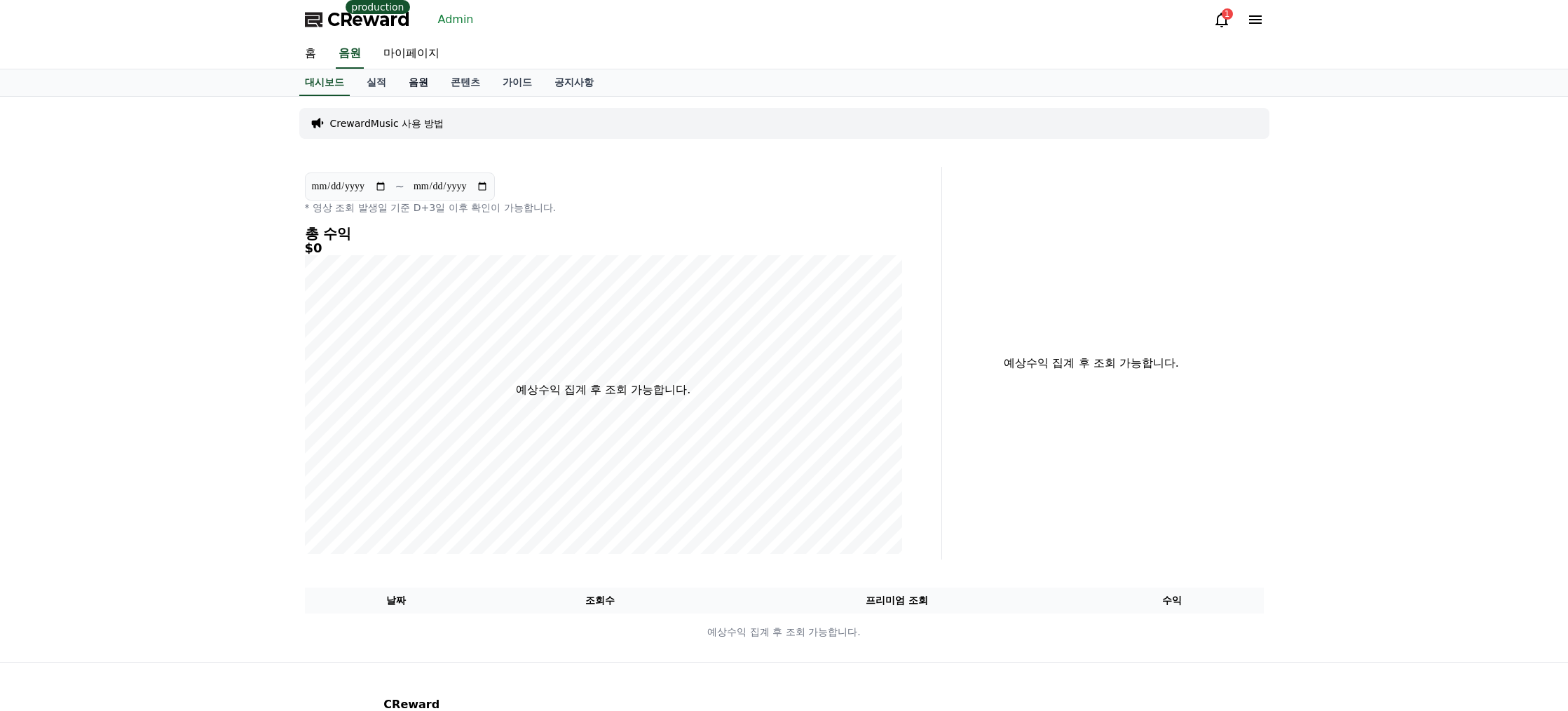
click at [415, 85] on link "음원" at bounding box center [418, 82] width 42 height 27
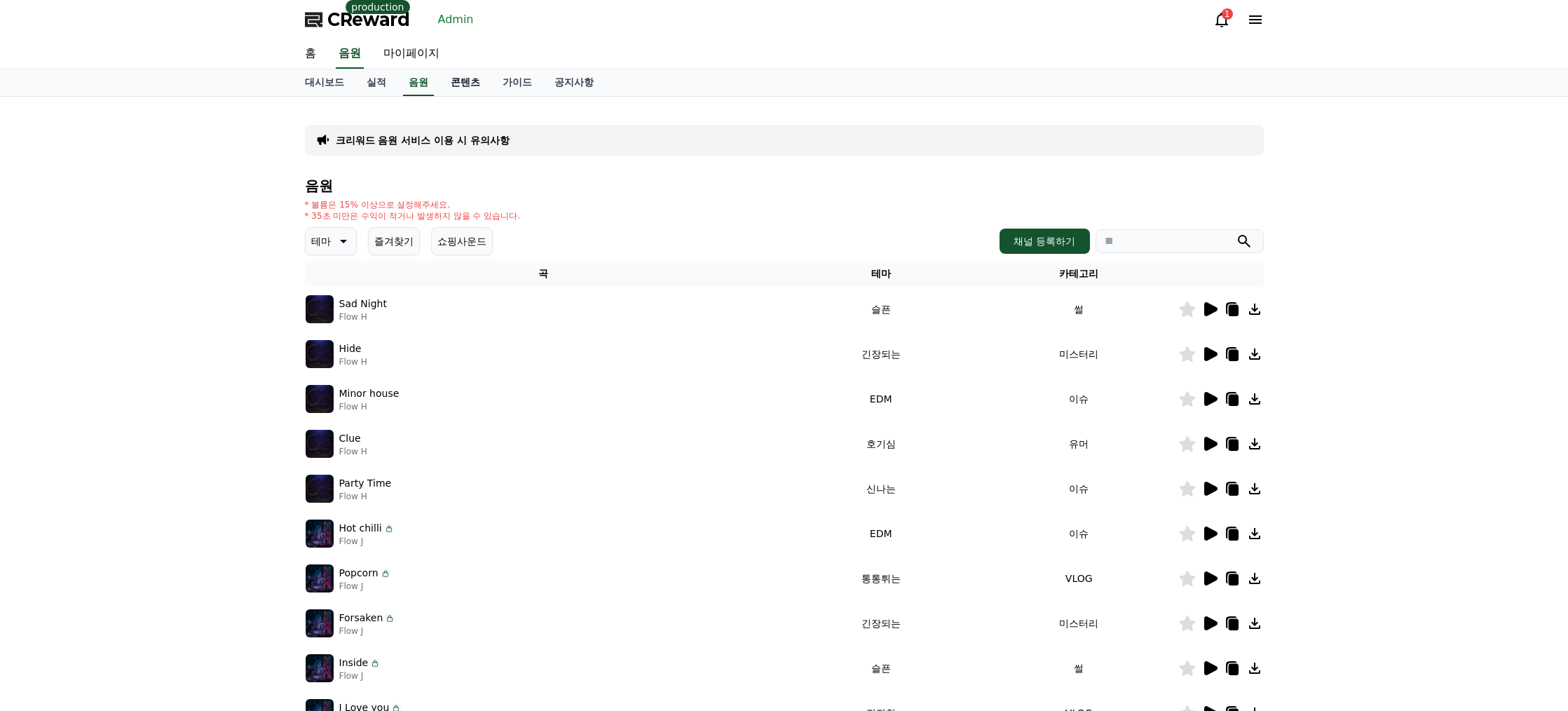
click at [471, 87] on link "콘텐츠" at bounding box center [466, 82] width 52 height 27
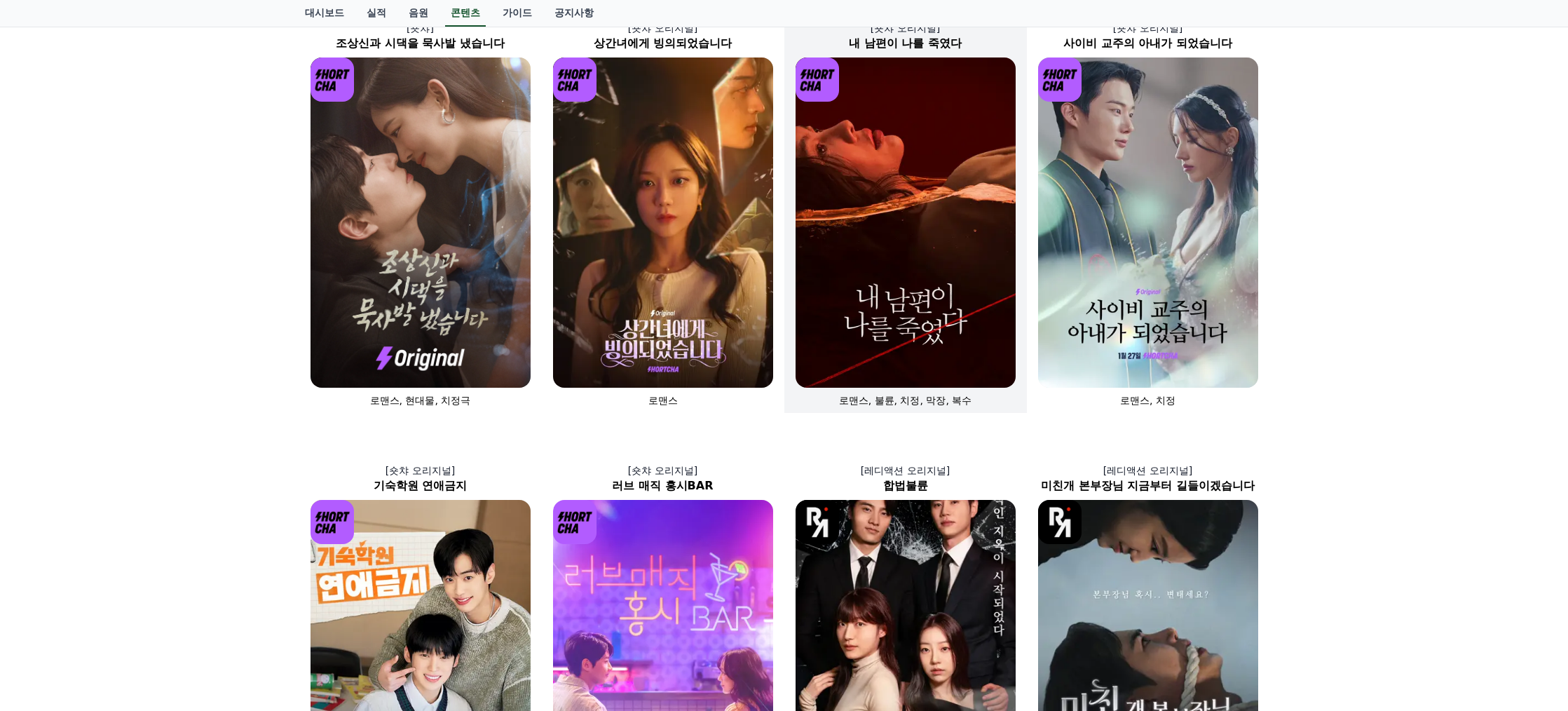
scroll to position [210, 0]
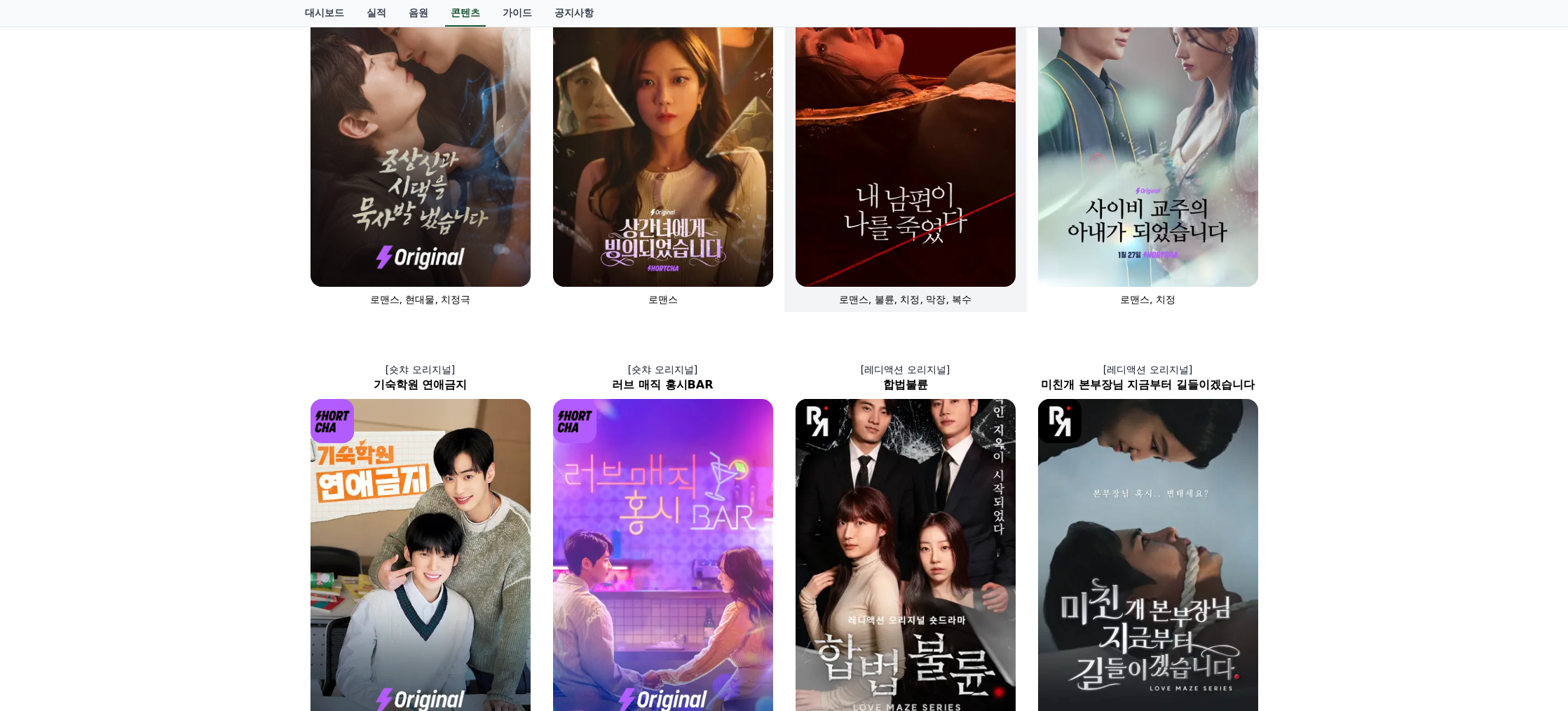
click at [873, 214] on img at bounding box center [905, 122] width 220 height 330
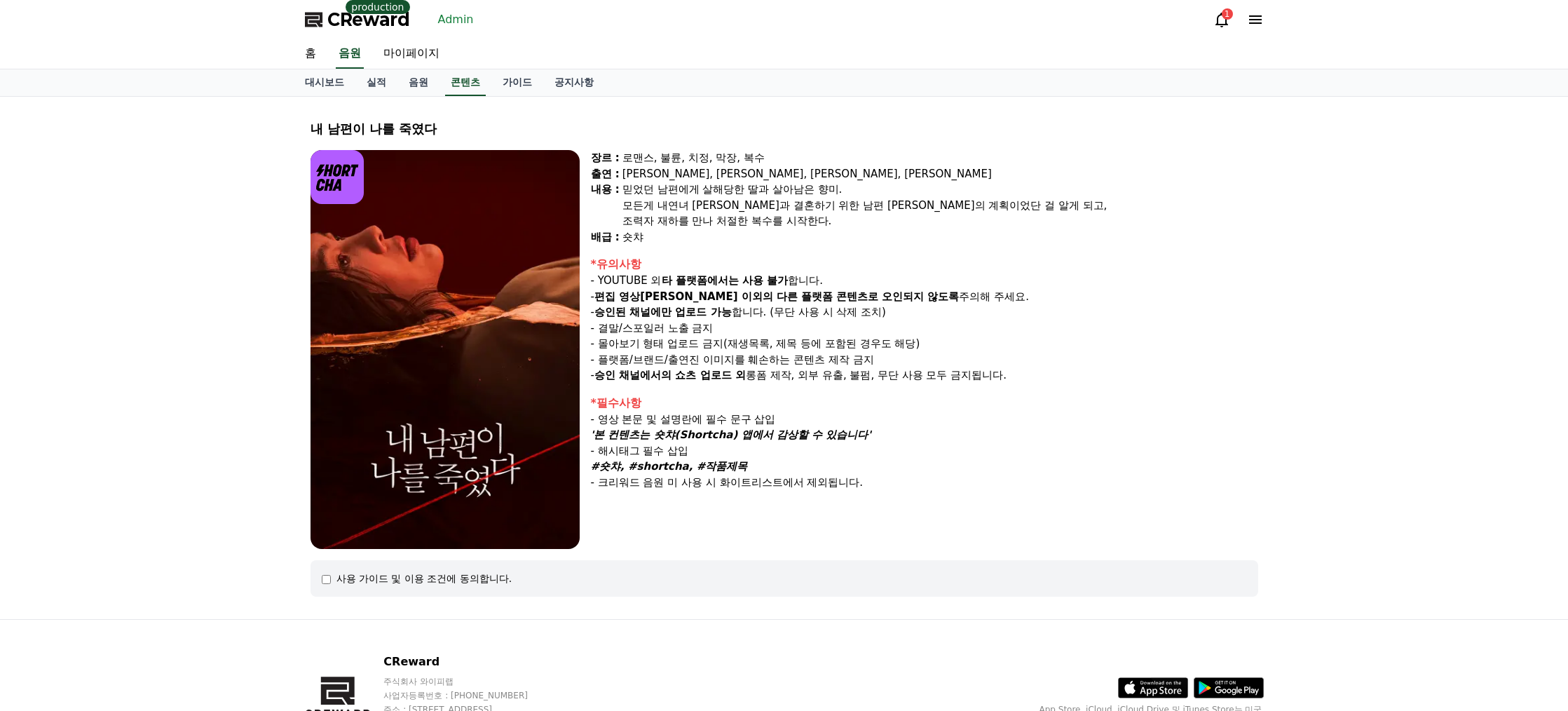
drag, startPoint x: 603, startPoint y: 435, endPoint x: 873, endPoint y: 438, distance: 270.0
click at [860, 439] on strong "'본 컨텐츠는 숏챠(Shortcha) 앱에서 감상할 수 있습니다'" at bounding box center [731, 435] width 281 height 13
drag, startPoint x: 873, startPoint y: 438, endPoint x: 881, endPoint y: 437, distance: 8.1
click at [874, 438] on div "'본 컨텐츠는 숏챠(Shortcha) 앱에서 감상할 수 있습니다'" at bounding box center [924, 435] width 668 height 16
drag, startPoint x: 863, startPoint y: 437, endPoint x: 601, endPoint y: 436, distance: 262.0
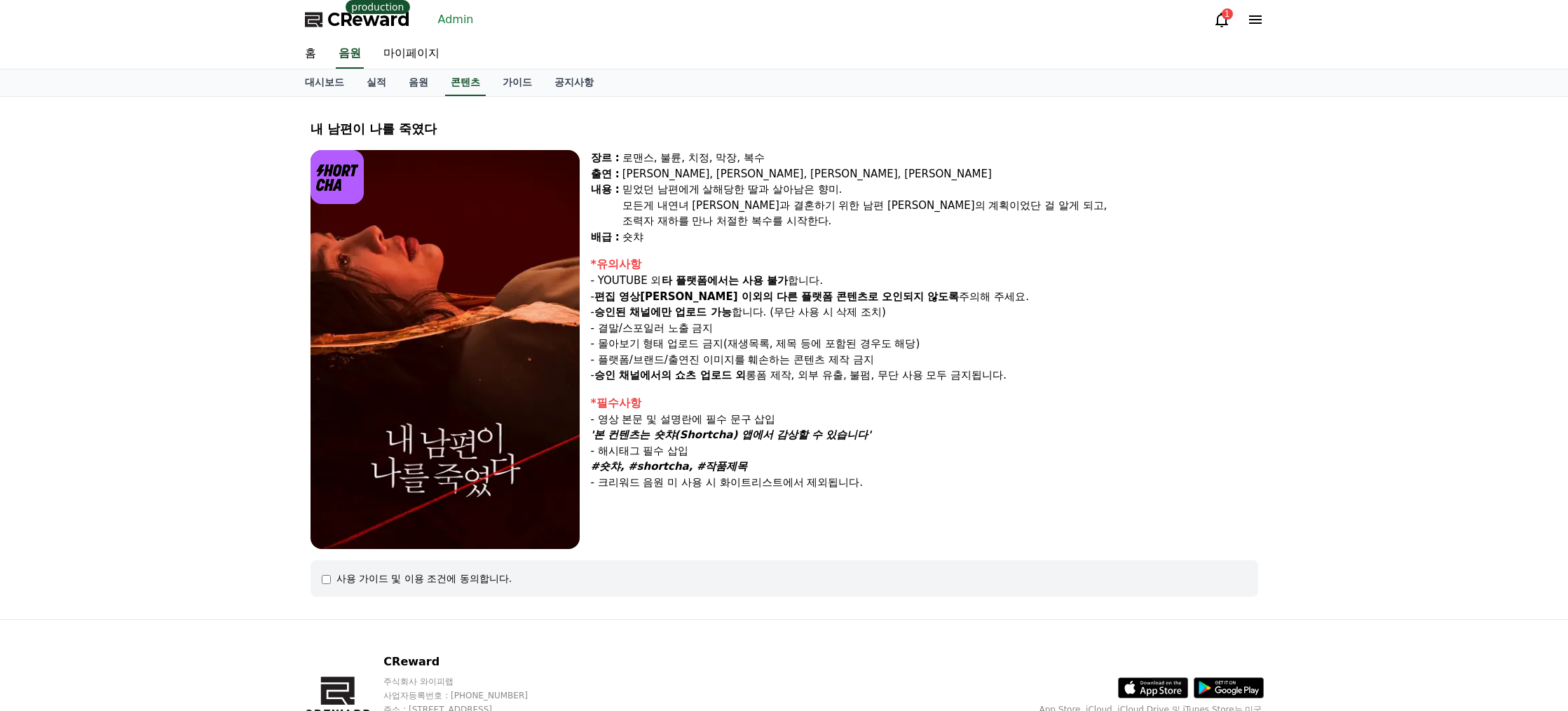
click at [601, 436] on strong "'본 컨텐츠는 숏챠(Shortcha) 앱에서 감상할 수 있습니다'" at bounding box center [731, 435] width 281 height 13
copy strong "본 컨텐츠는 숏챠(Shortcha) 앱에서 감상할 수 있습니다"
click at [716, 441] on strong "'본 컨텐츠는 숏챠(Shortcha) 앱에서 감상할 수 있습니다'" at bounding box center [731, 435] width 281 height 13
click at [448, 22] on link "Admin" at bounding box center [456, 20] width 47 height 22
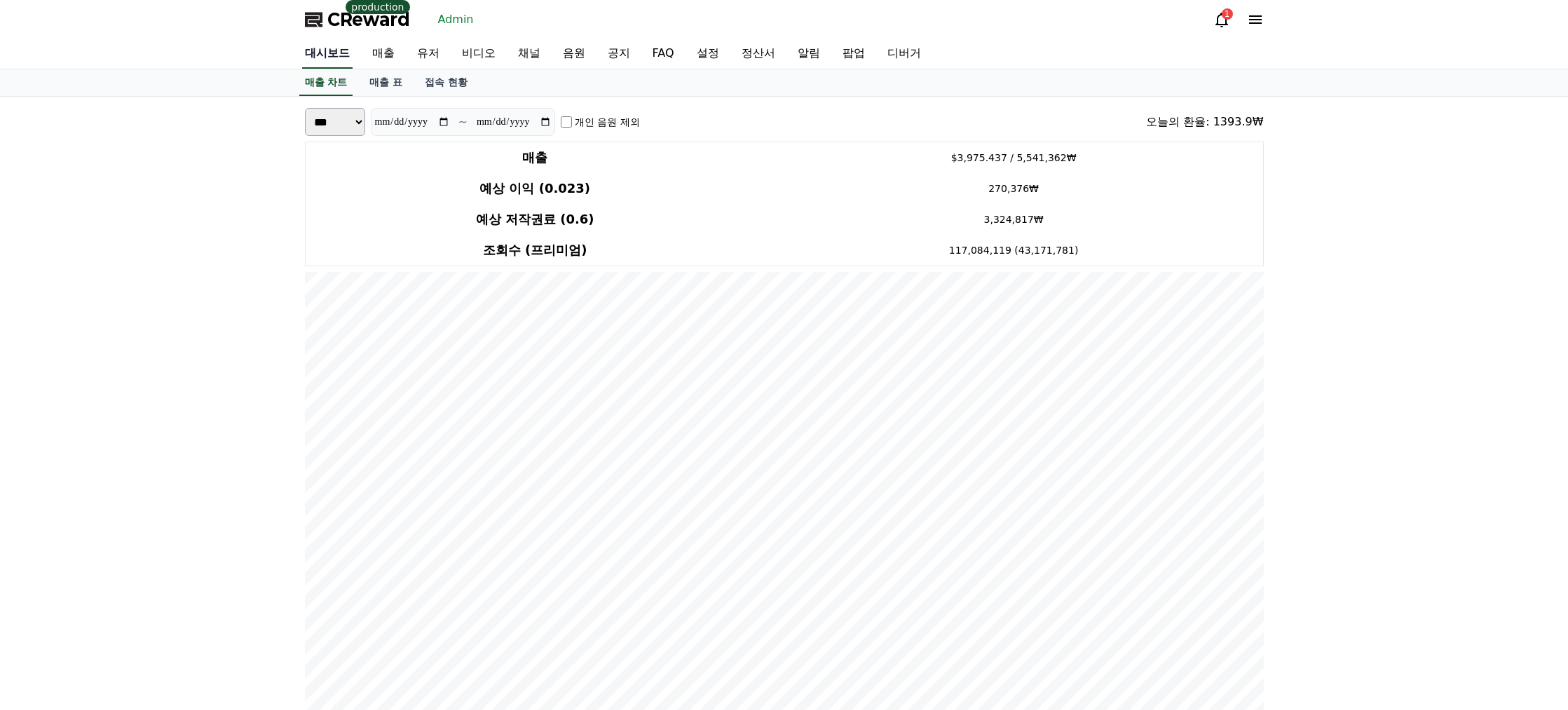
click at [332, 49] on link "대시보드" at bounding box center [327, 54] width 50 height 29
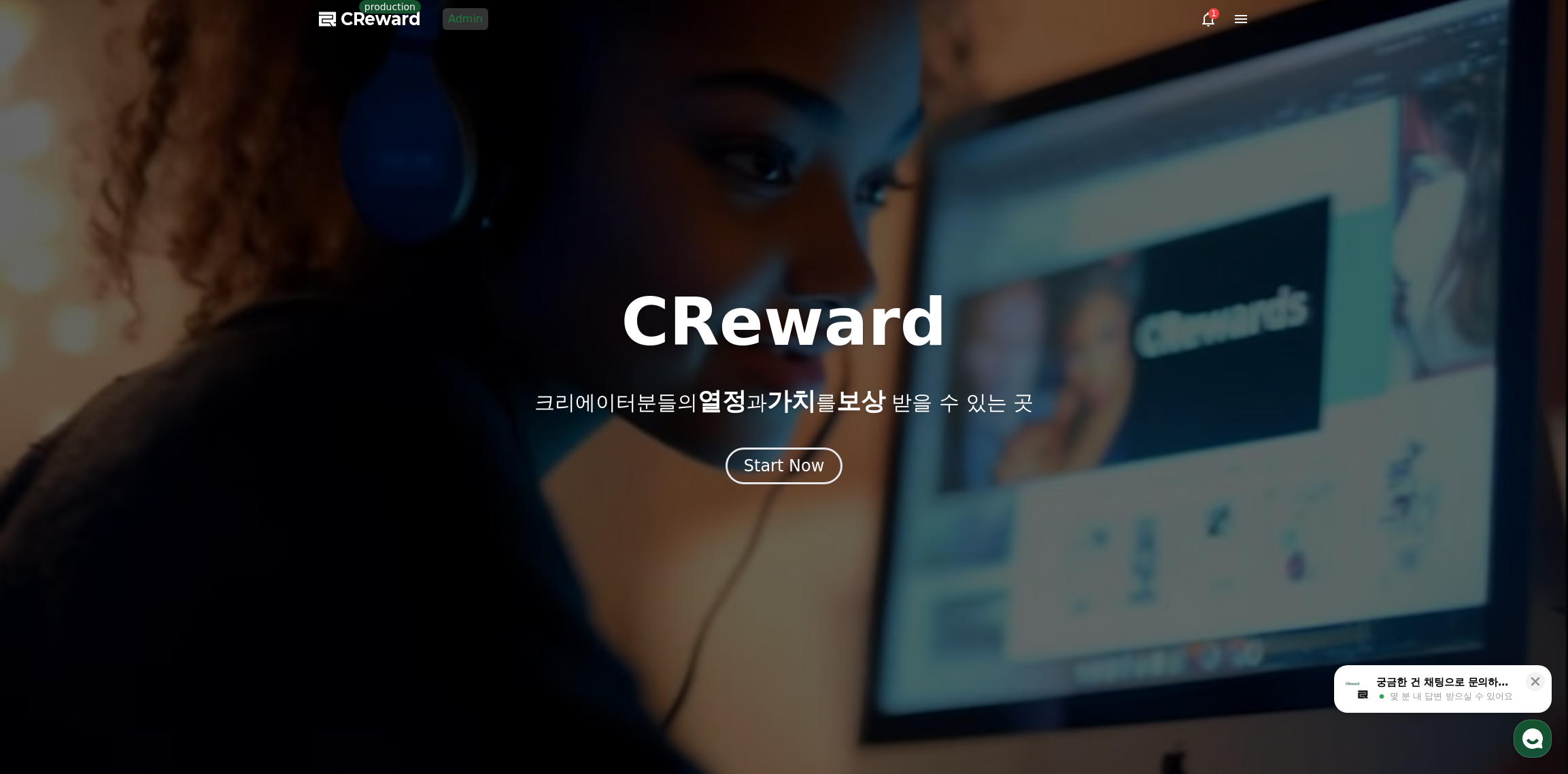
click at [461, 9] on link "Admin" at bounding box center [465, 19] width 45 height 22
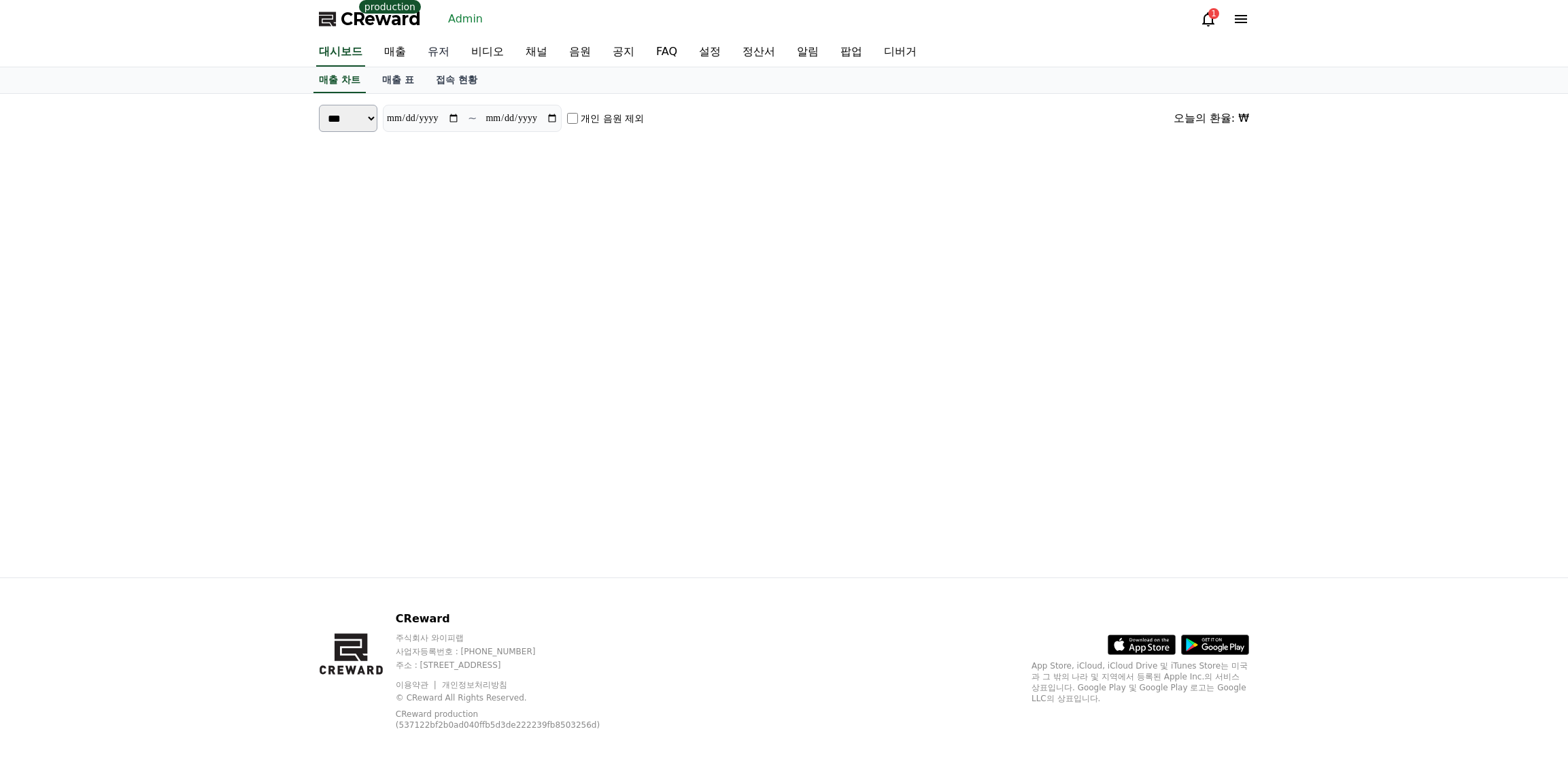
click at [435, 49] on link "유저" at bounding box center [438, 52] width 44 height 28
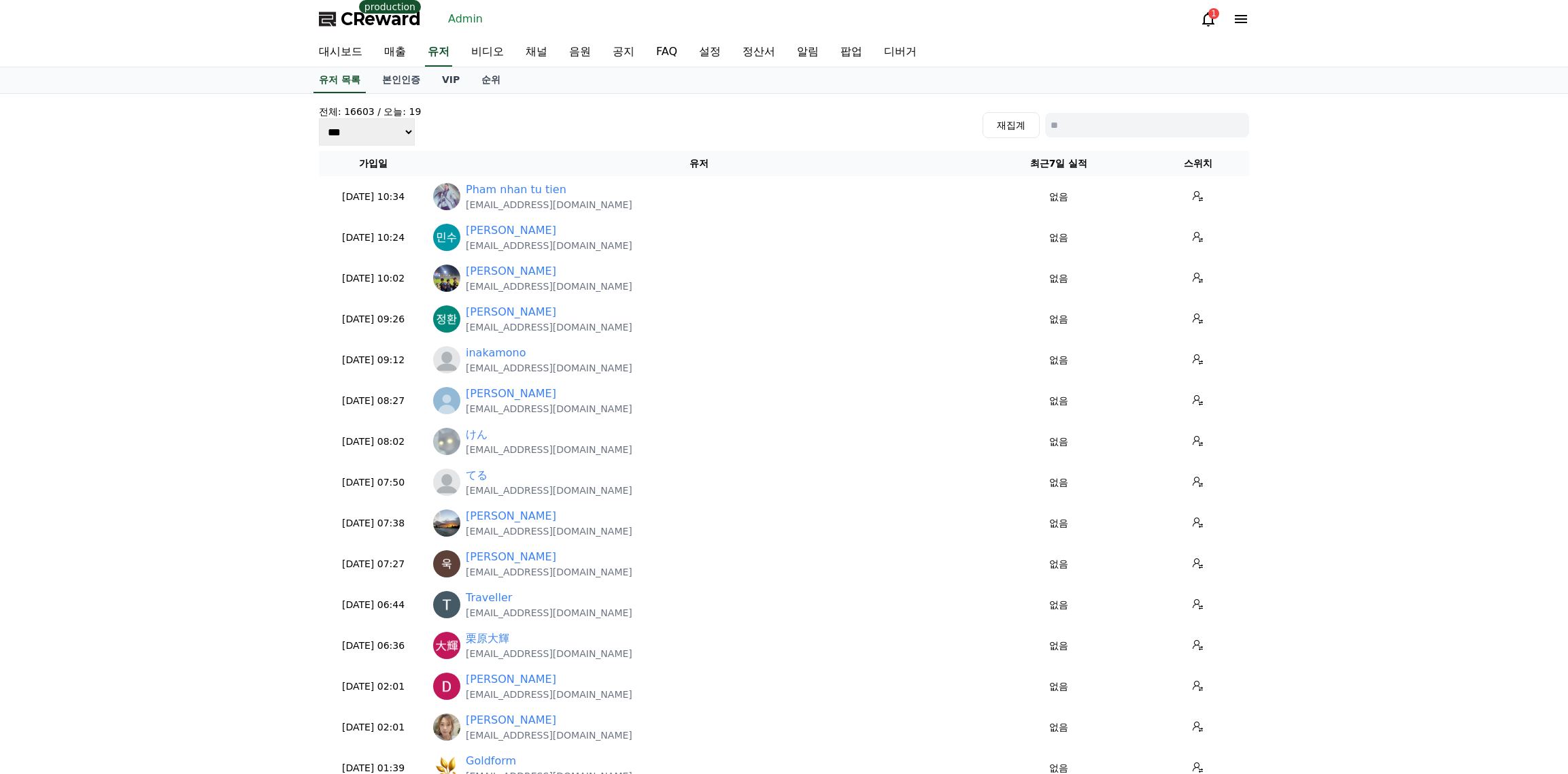
click at [1124, 108] on div "전체: 16603 / 오늘: 19 *** *** *** 재집계" at bounding box center [784, 125] width 930 height 41
click at [1126, 119] on input at bounding box center [1146, 125] width 204 height 24
paste input "**********"
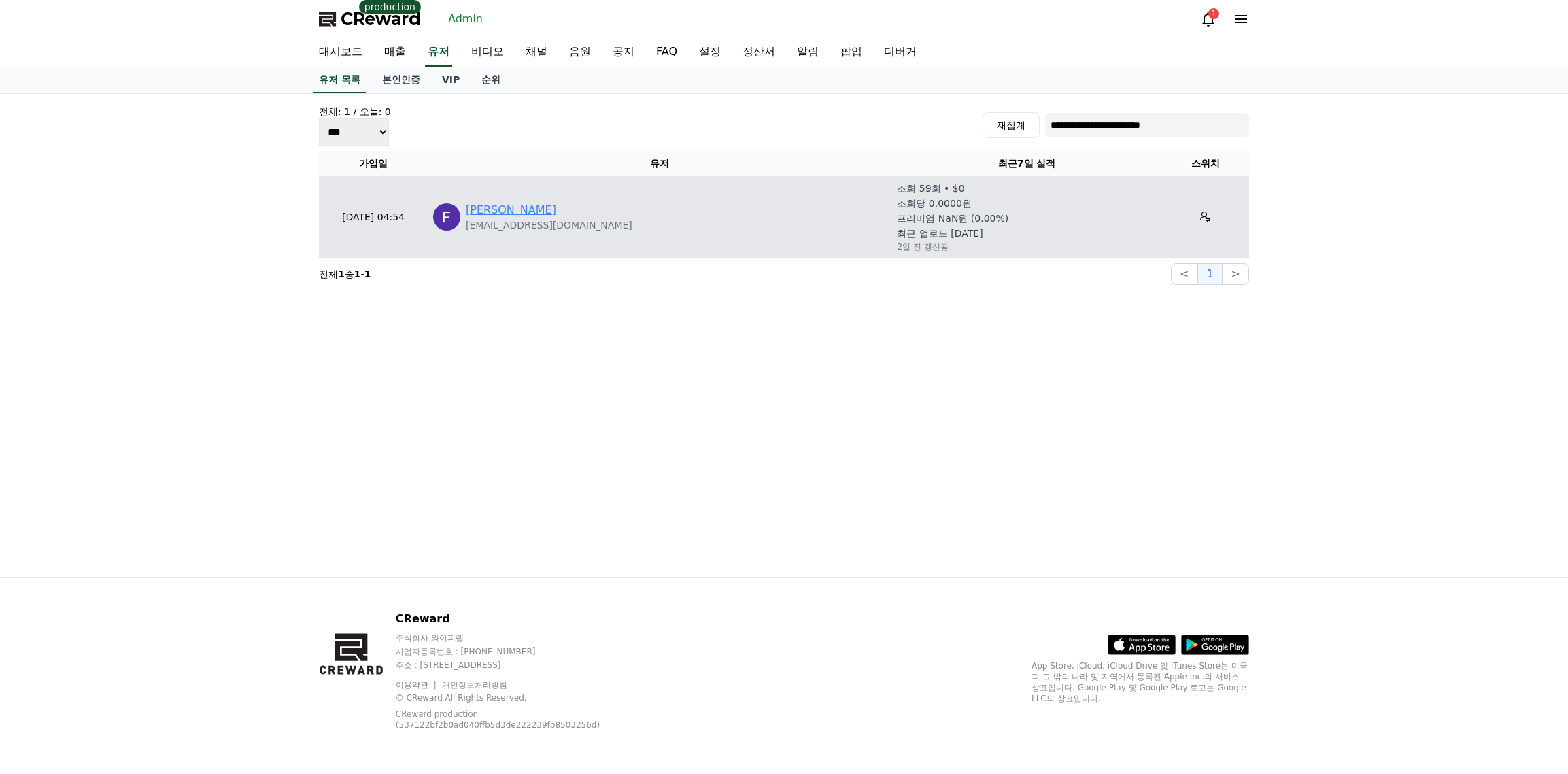
click at [505, 208] on link "[PERSON_NAME]" at bounding box center [511, 209] width 91 height 16
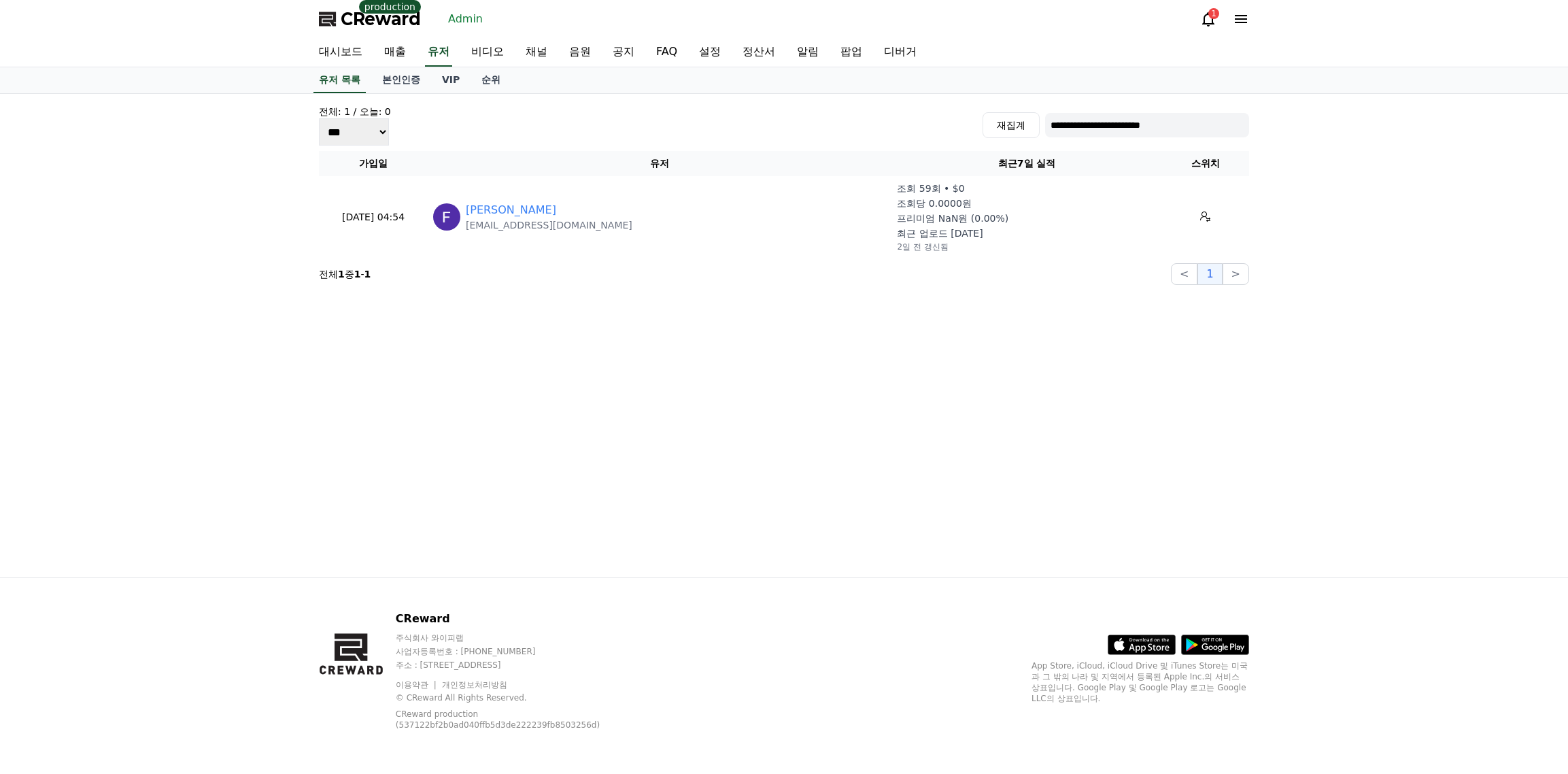
click at [1097, 126] on input "**********" at bounding box center [1146, 125] width 204 height 24
paste input
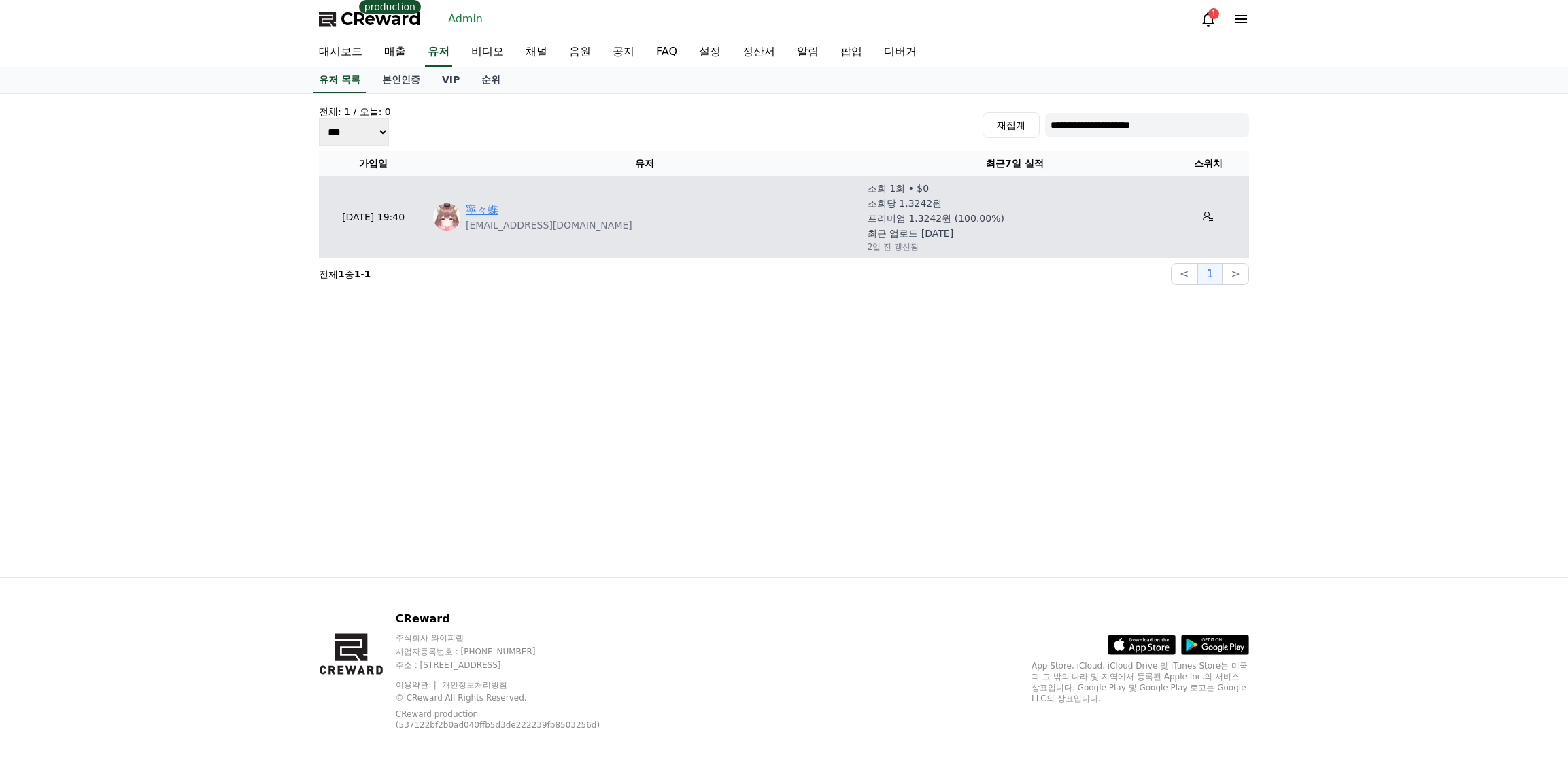
click at [484, 209] on link "寧々蝶" at bounding box center [482, 209] width 33 height 16
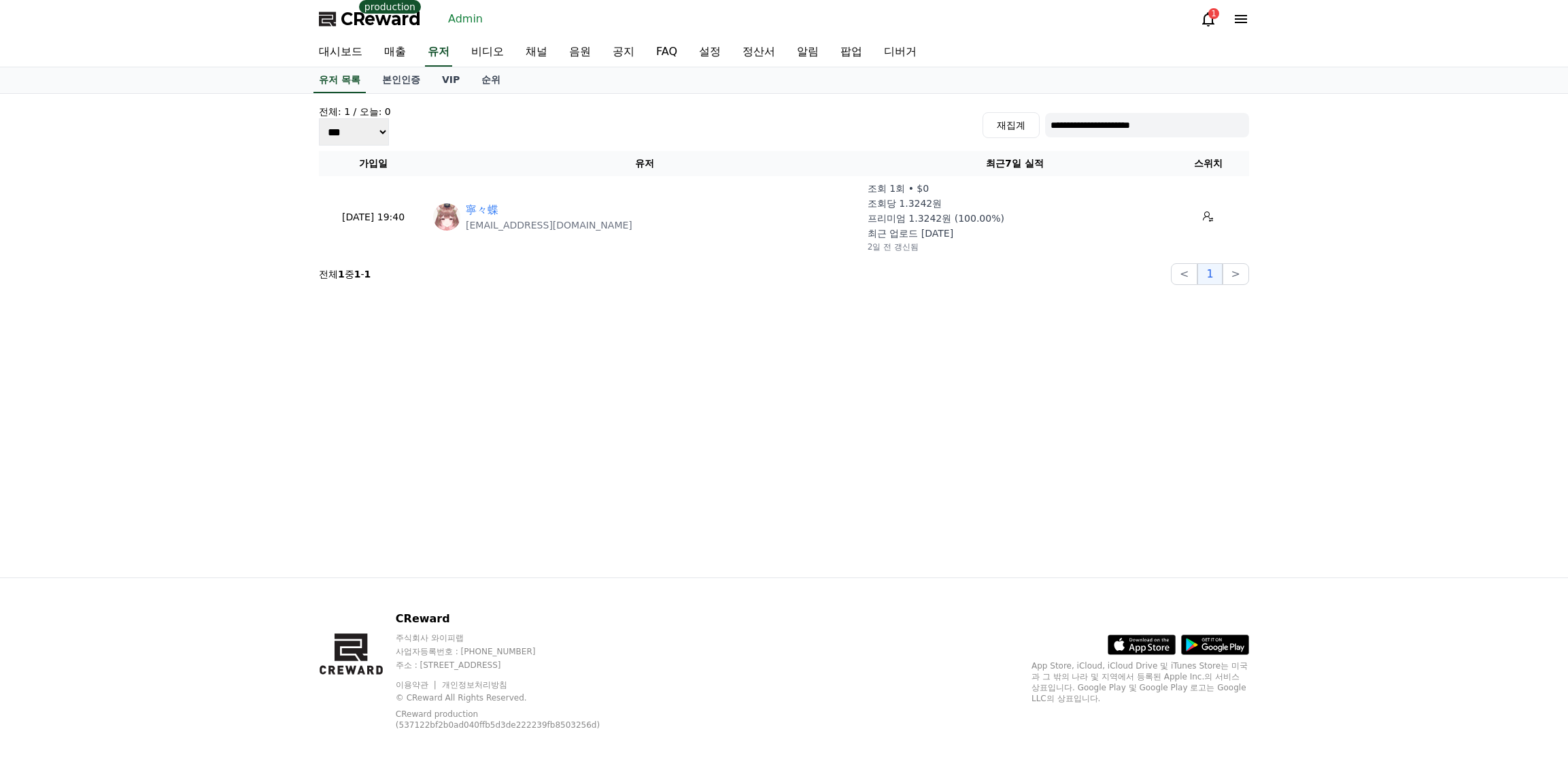
click at [1091, 116] on input "**********" at bounding box center [1146, 125] width 204 height 24
paste input "*"
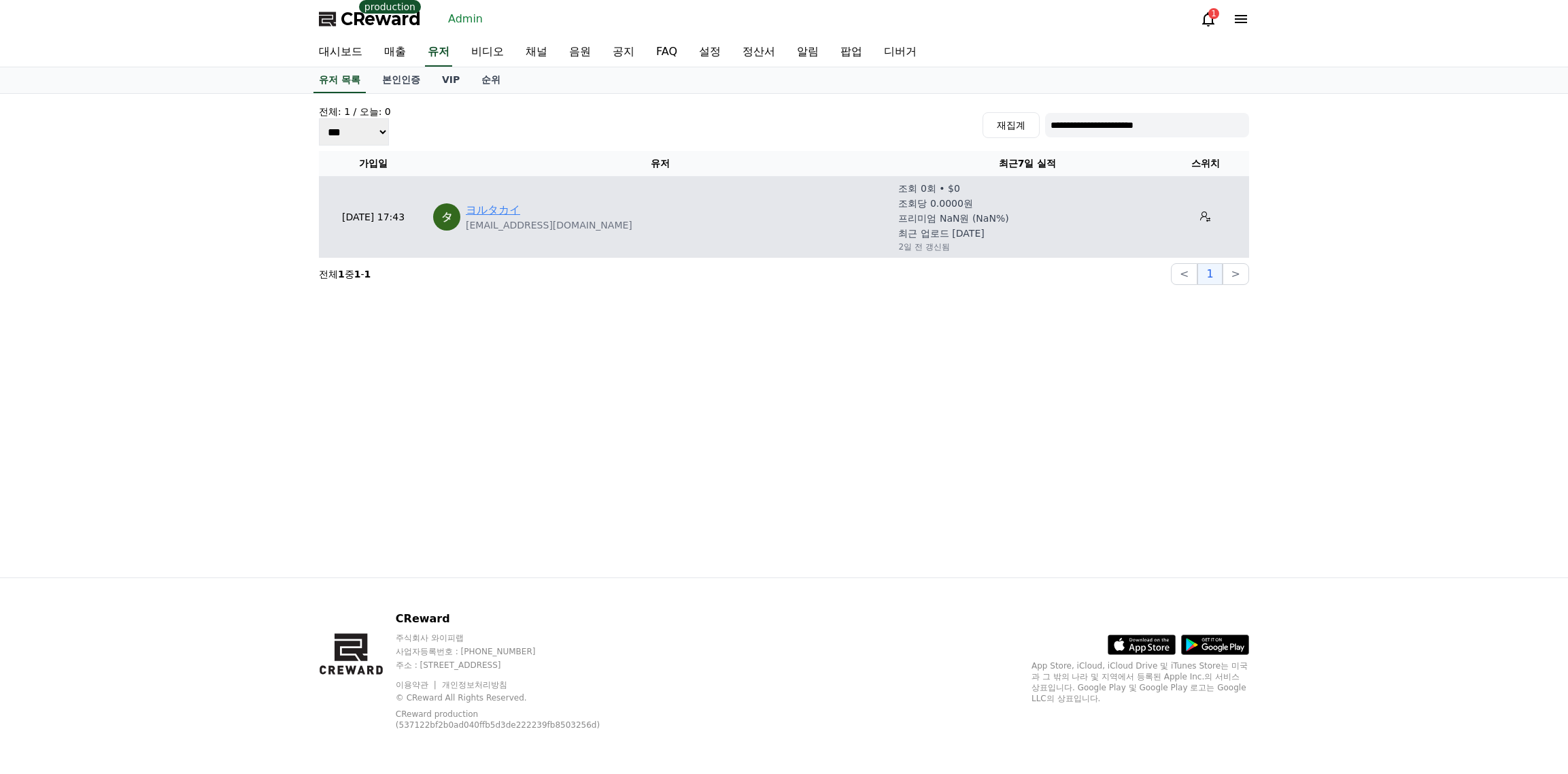
click at [477, 208] on link "ヨルタカイ" at bounding box center [493, 209] width 54 height 16
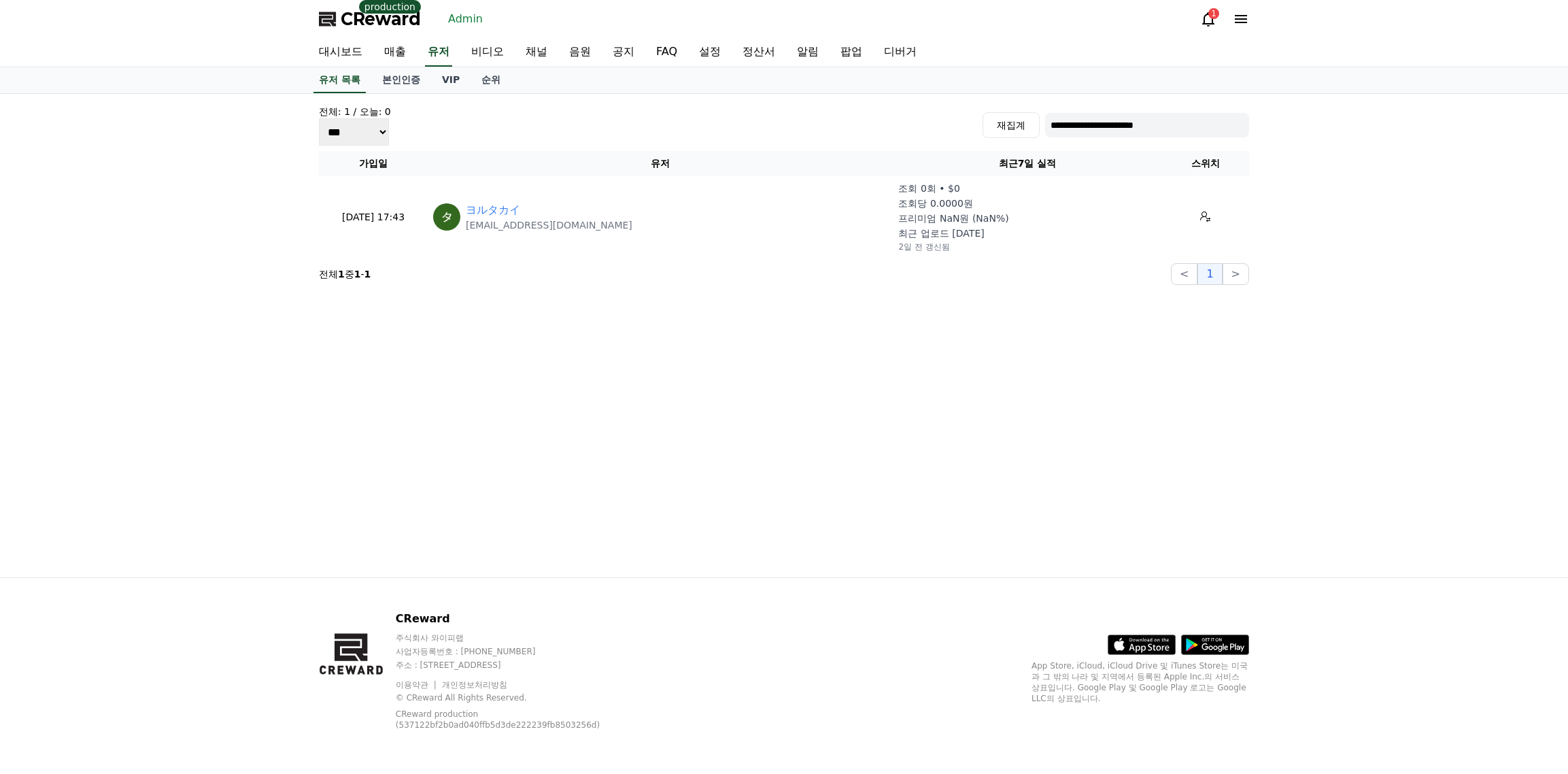
click at [1158, 128] on input "**********" at bounding box center [1146, 125] width 204 height 24
paste input
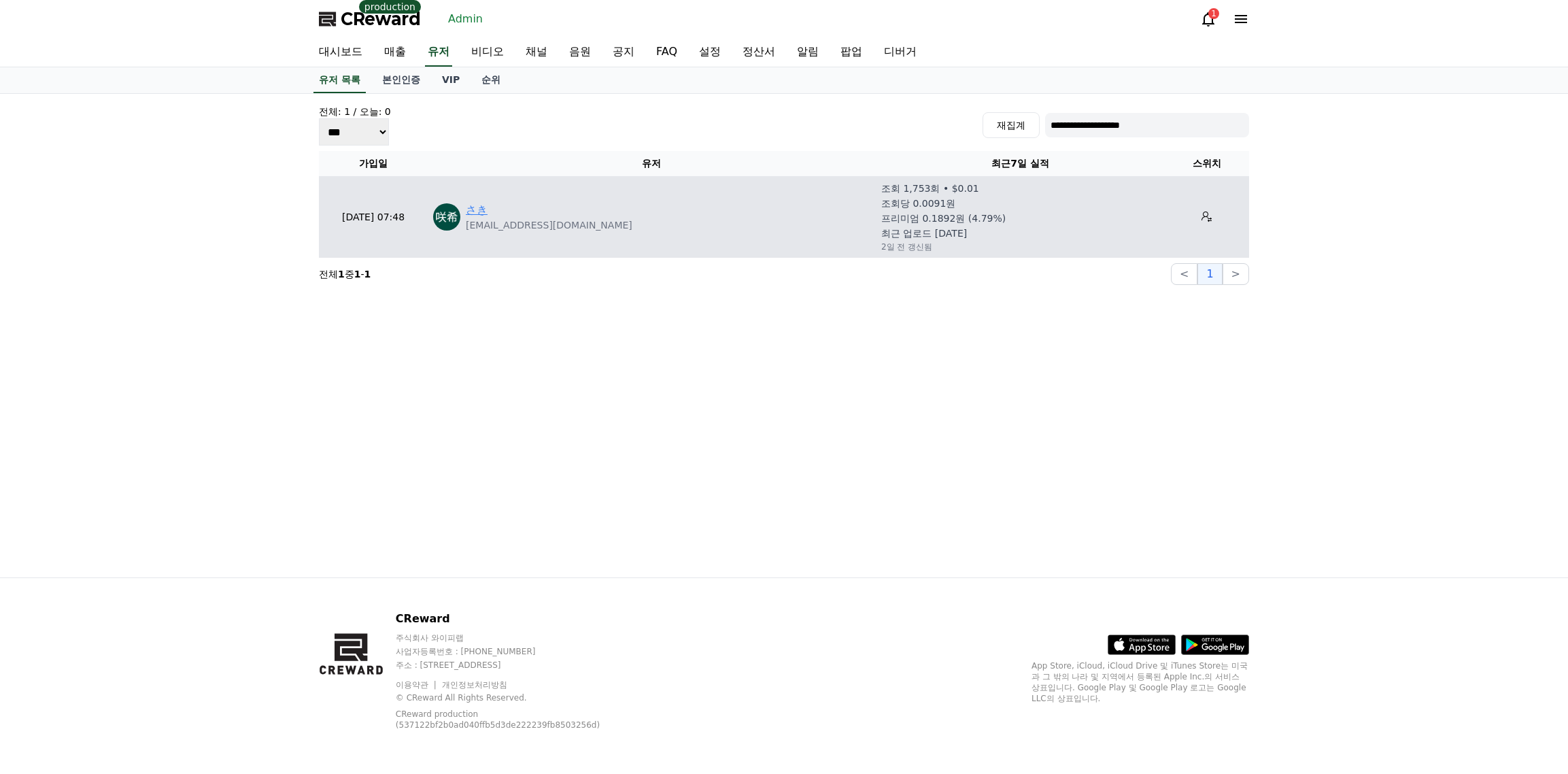
click at [476, 209] on link "さき" at bounding box center [477, 209] width 22 height 16
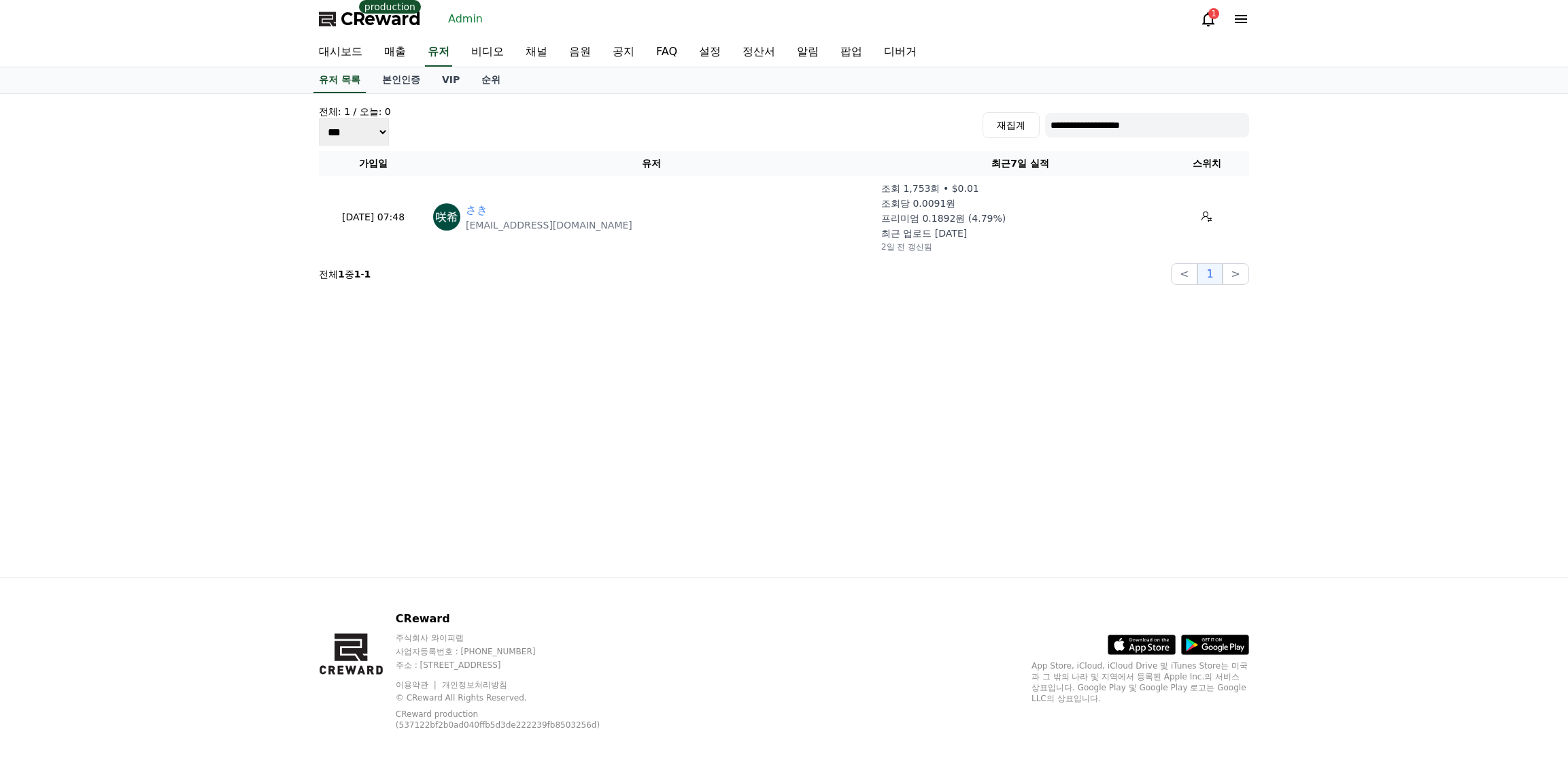
click at [1136, 127] on input "**********" at bounding box center [1146, 125] width 204 height 24
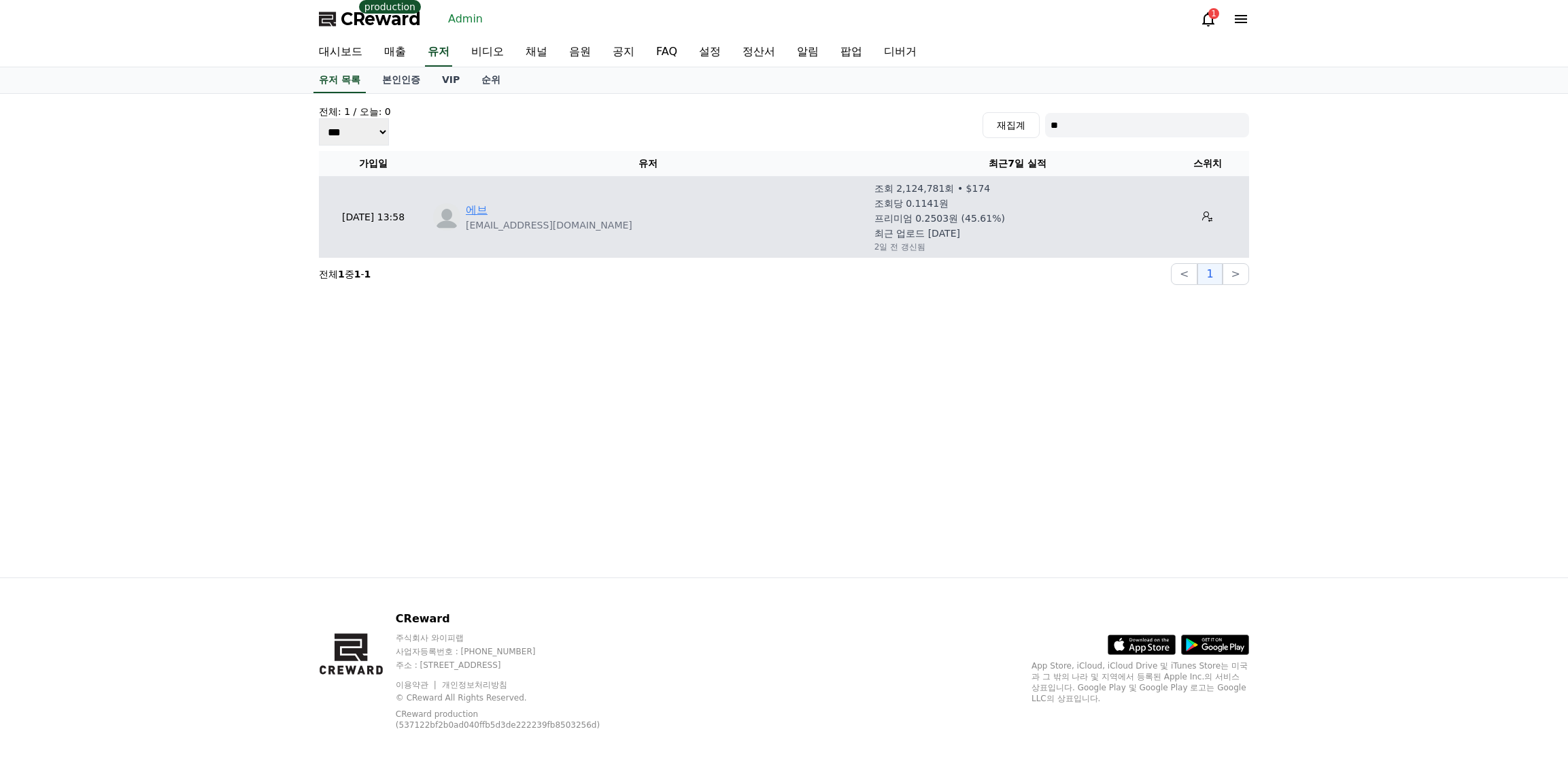
click at [485, 214] on link "에브" at bounding box center [477, 209] width 22 height 16
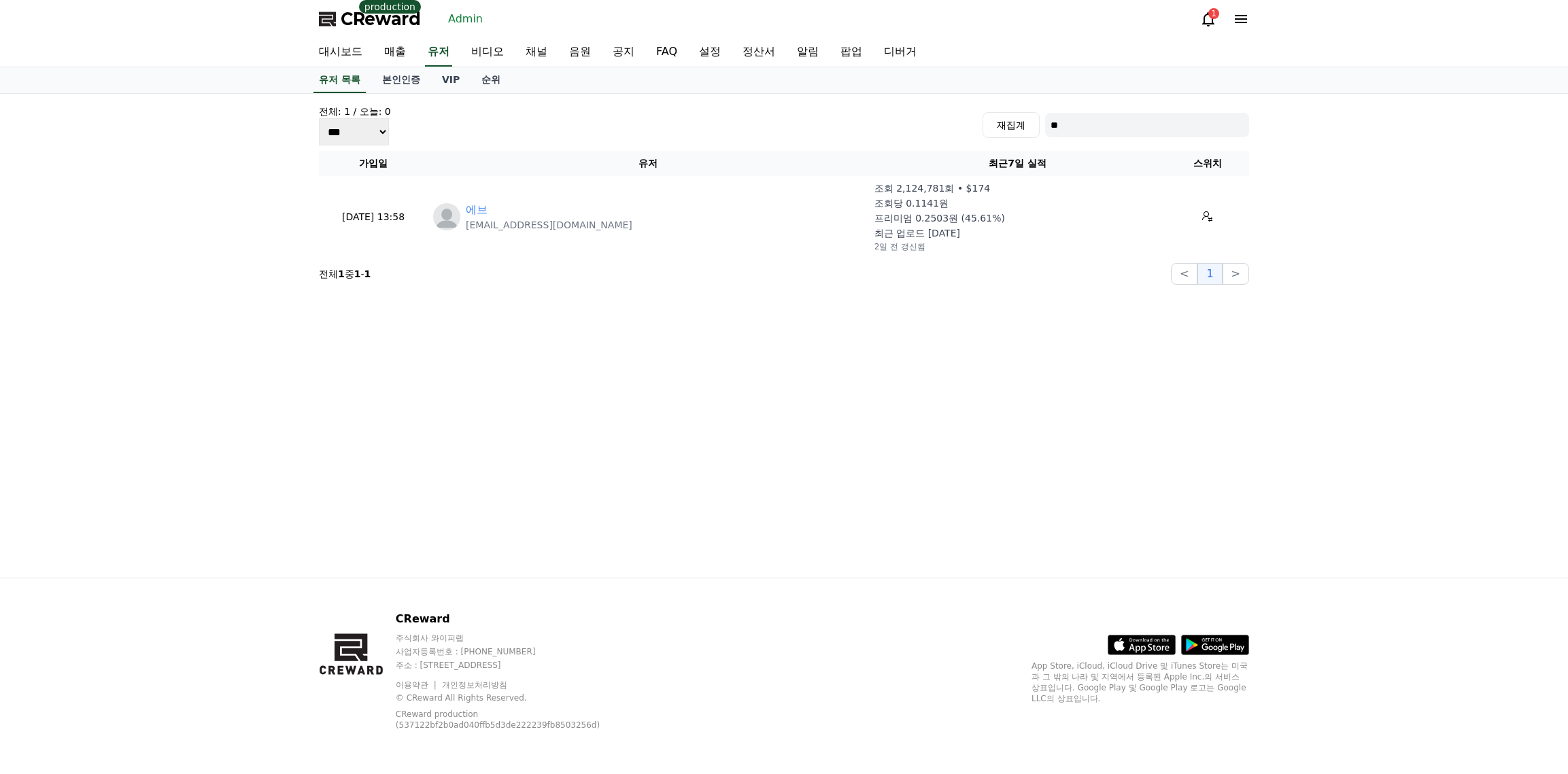
click at [1062, 123] on input "**" at bounding box center [1146, 125] width 204 height 24
paste input "**********"
type input "**********"
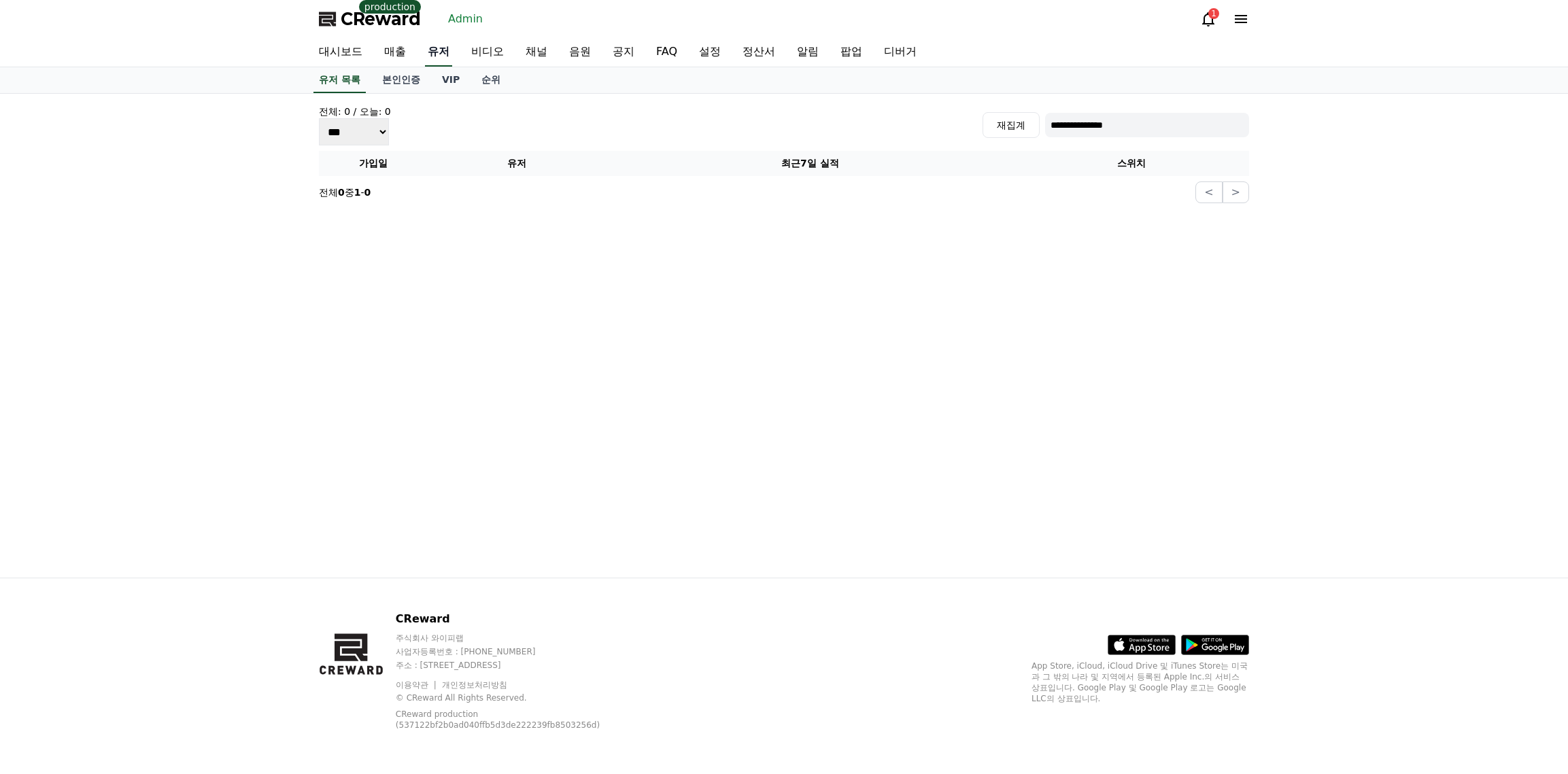
click at [437, 57] on link "유저" at bounding box center [438, 52] width 27 height 28
click at [534, 58] on link "채널" at bounding box center [536, 52] width 44 height 28
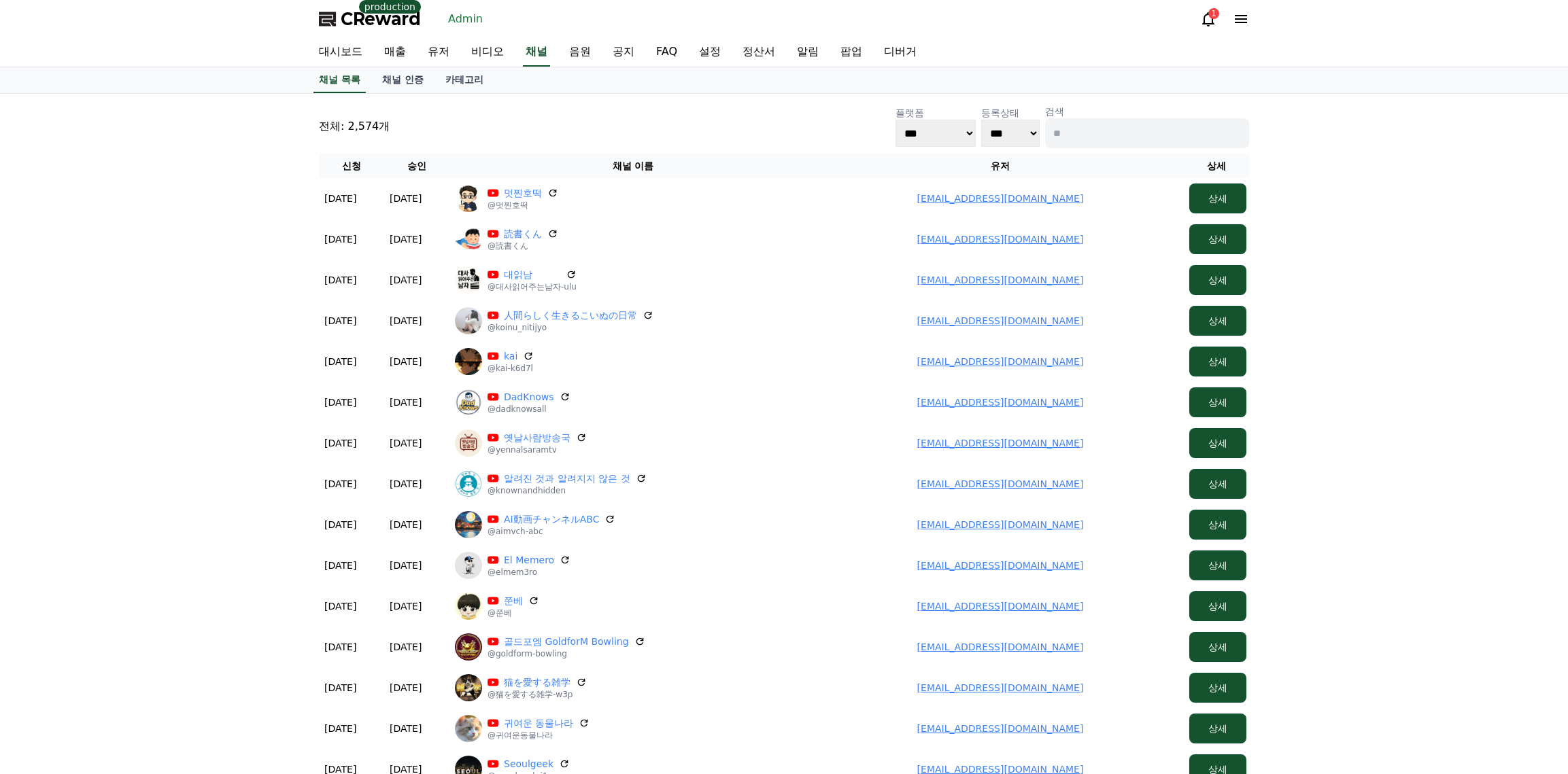
click at [1094, 136] on input at bounding box center [1146, 133] width 204 height 30
click at [1032, 128] on select "*** ***" at bounding box center [1011, 133] width 59 height 27
click at [441, 58] on link "유저" at bounding box center [438, 52] width 44 height 28
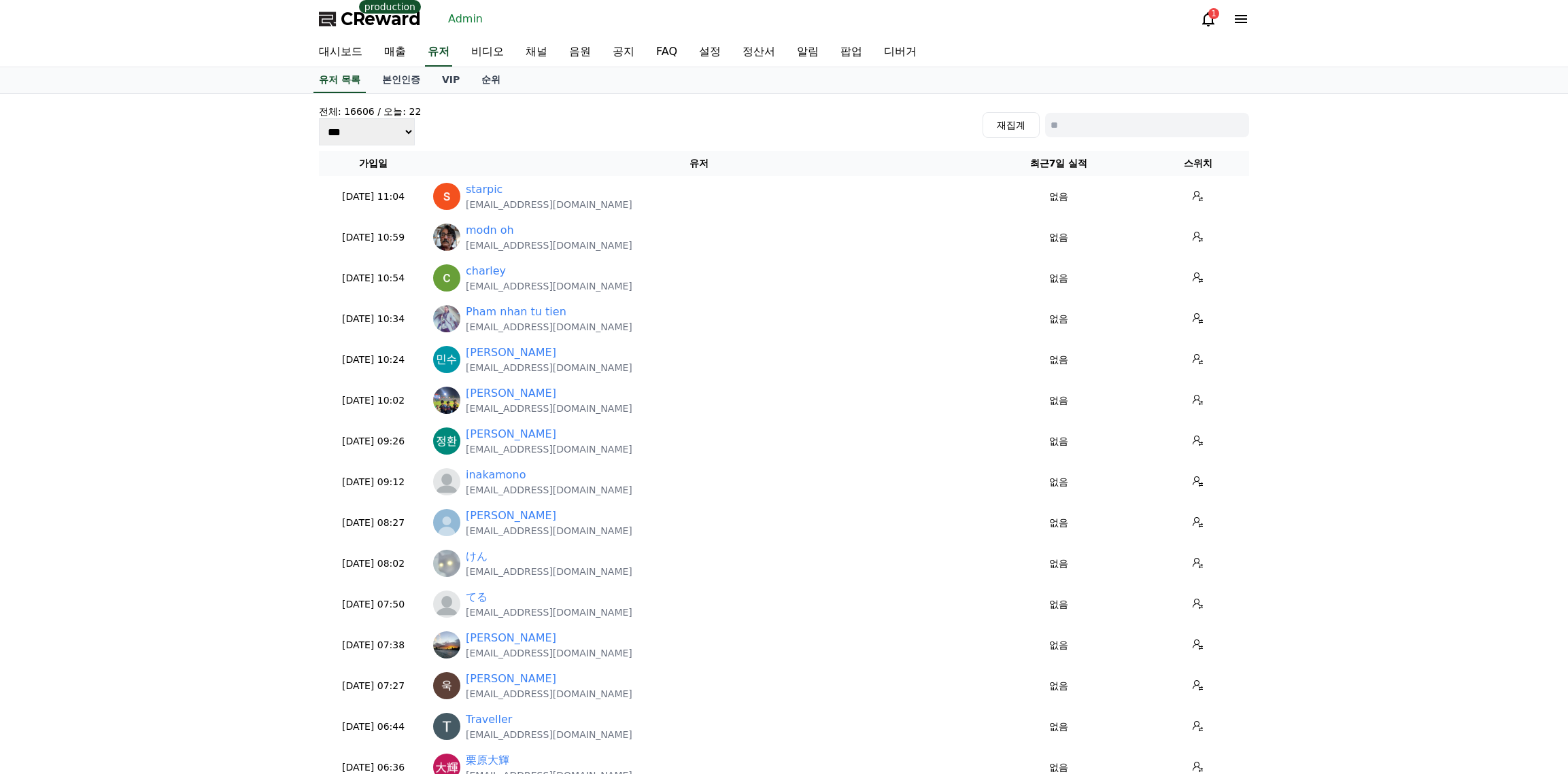
click at [1097, 127] on input at bounding box center [1146, 125] width 204 height 24
paste input "**********"
type input "**********"
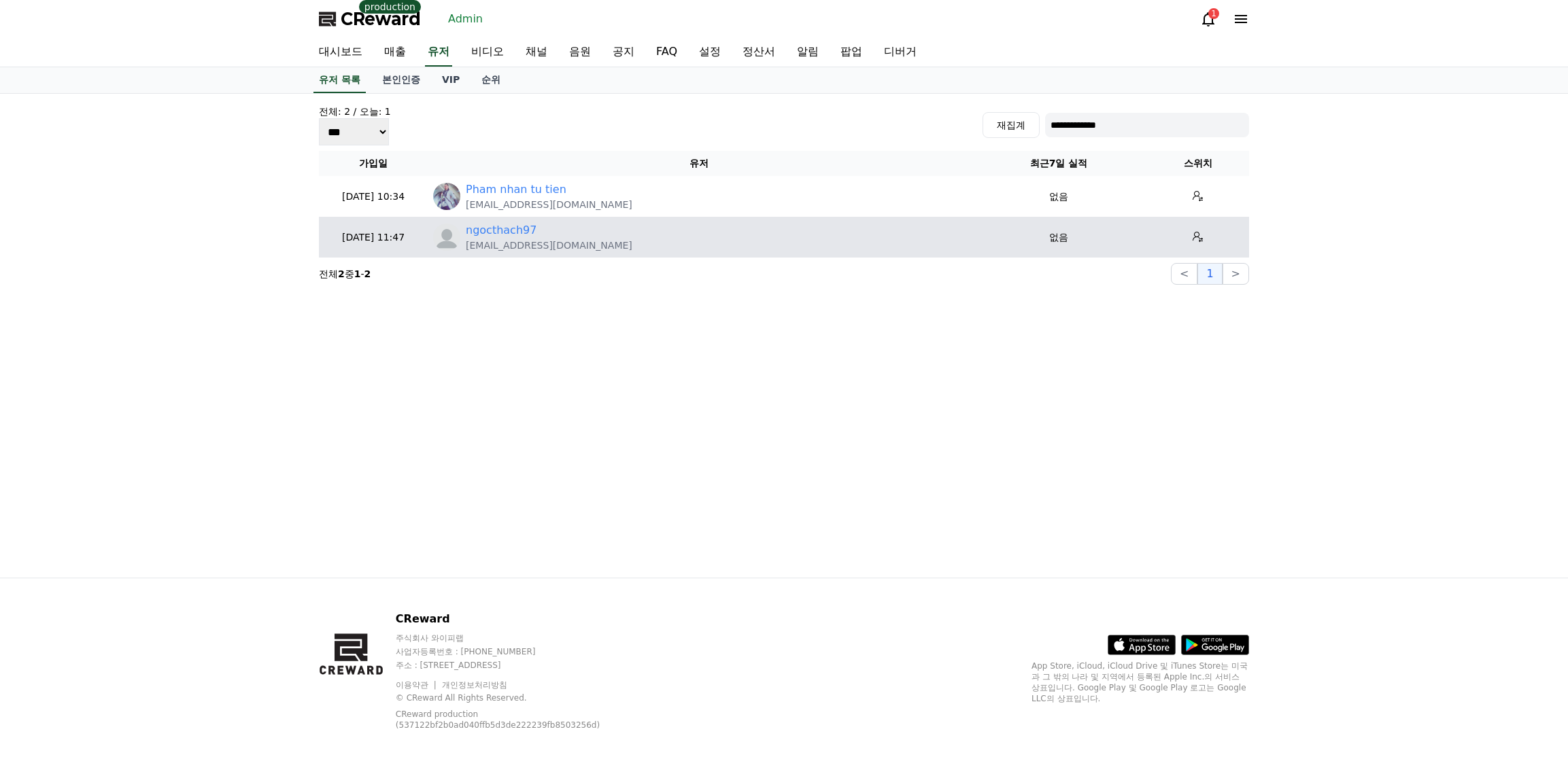
click at [532, 228] on div "ngocthach97" at bounding box center [549, 230] width 167 height 16
click at [507, 236] on link "ngocthach97" at bounding box center [501, 230] width 70 height 16
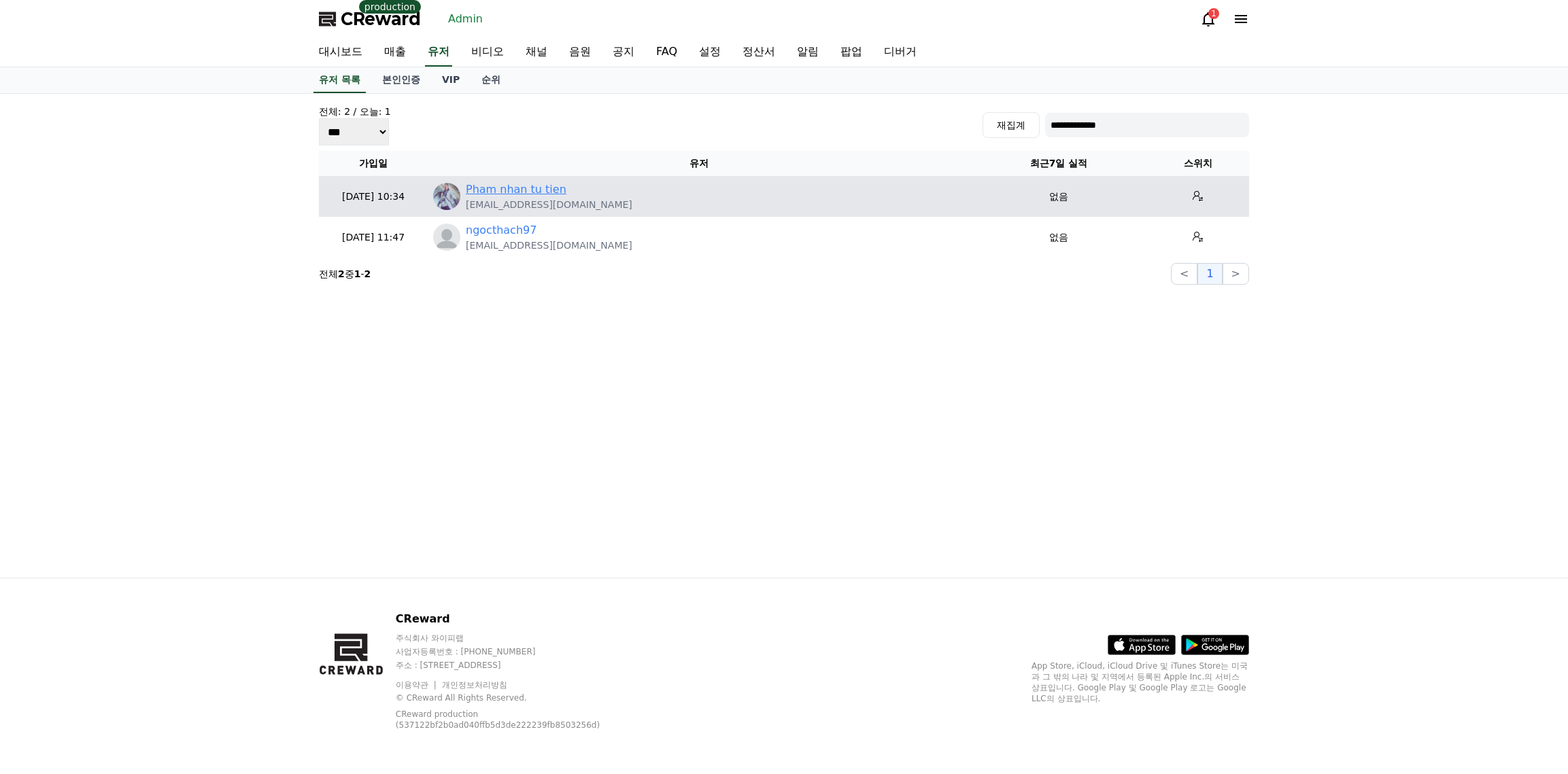
click at [504, 197] on link "Pham nhan tu tien" at bounding box center [516, 189] width 101 height 16
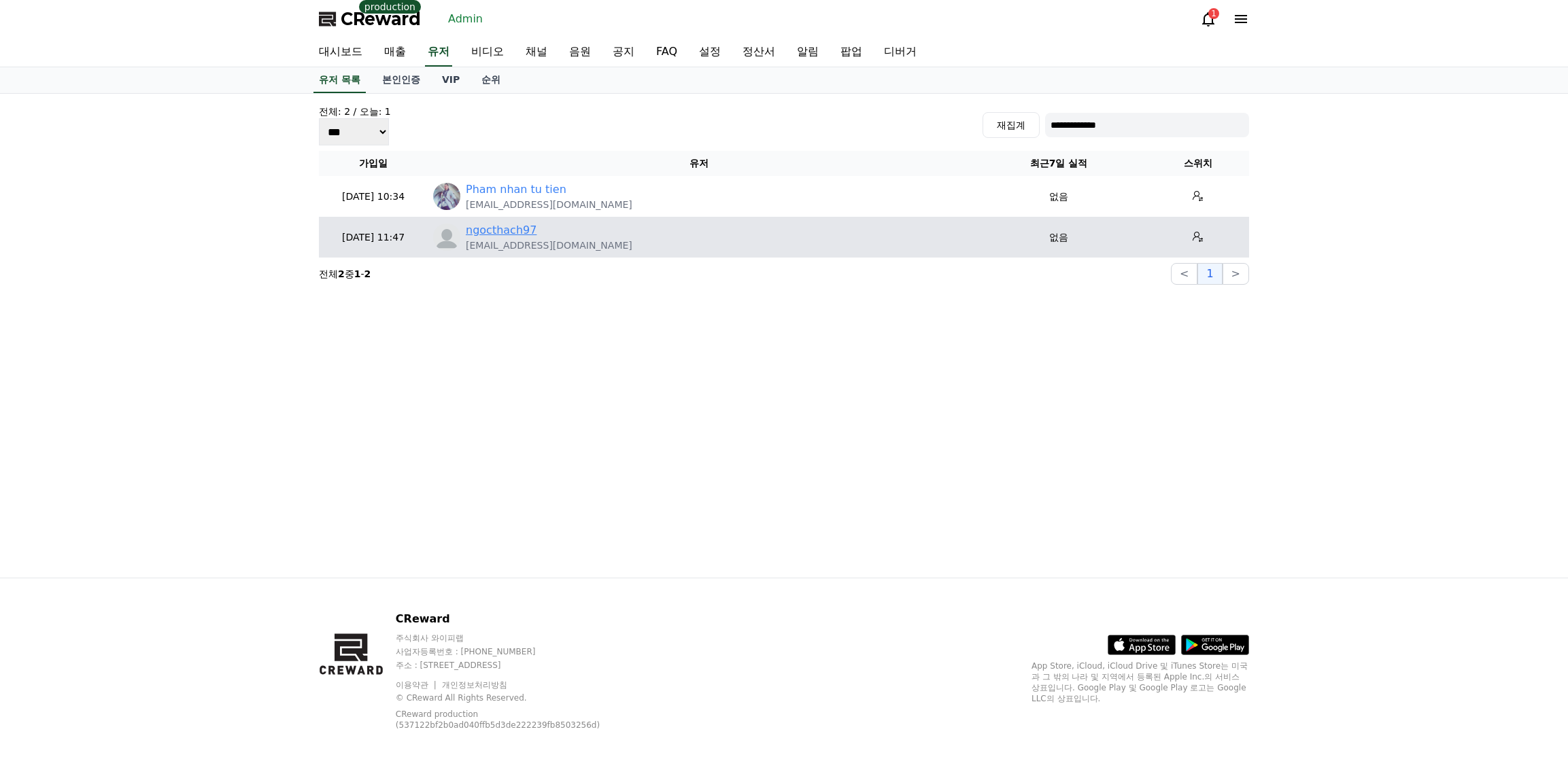
click at [480, 233] on link "ngocthach97" at bounding box center [501, 230] width 70 height 16
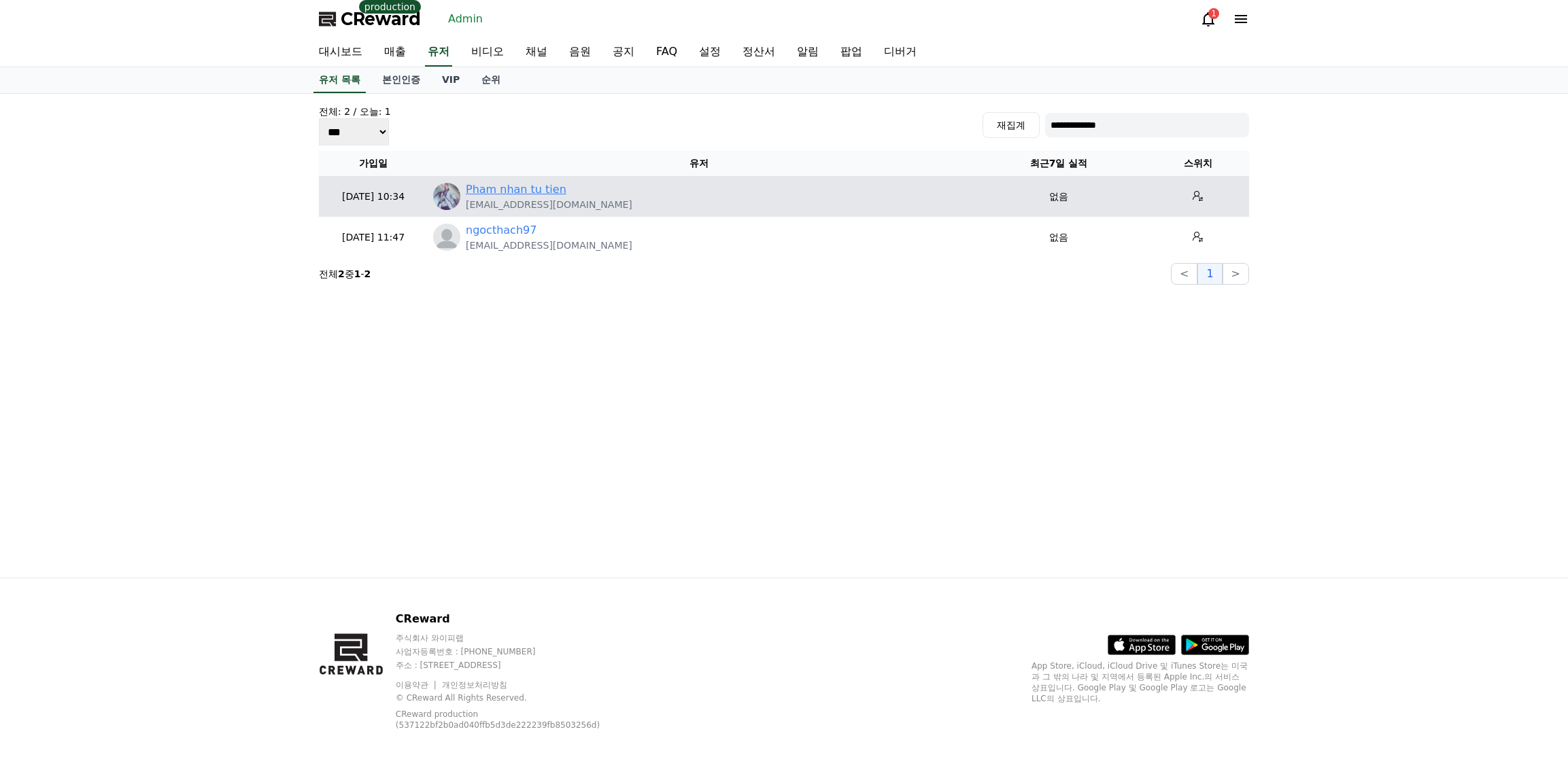
click at [495, 191] on link "Pham nhan tu tien" at bounding box center [516, 189] width 101 height 16
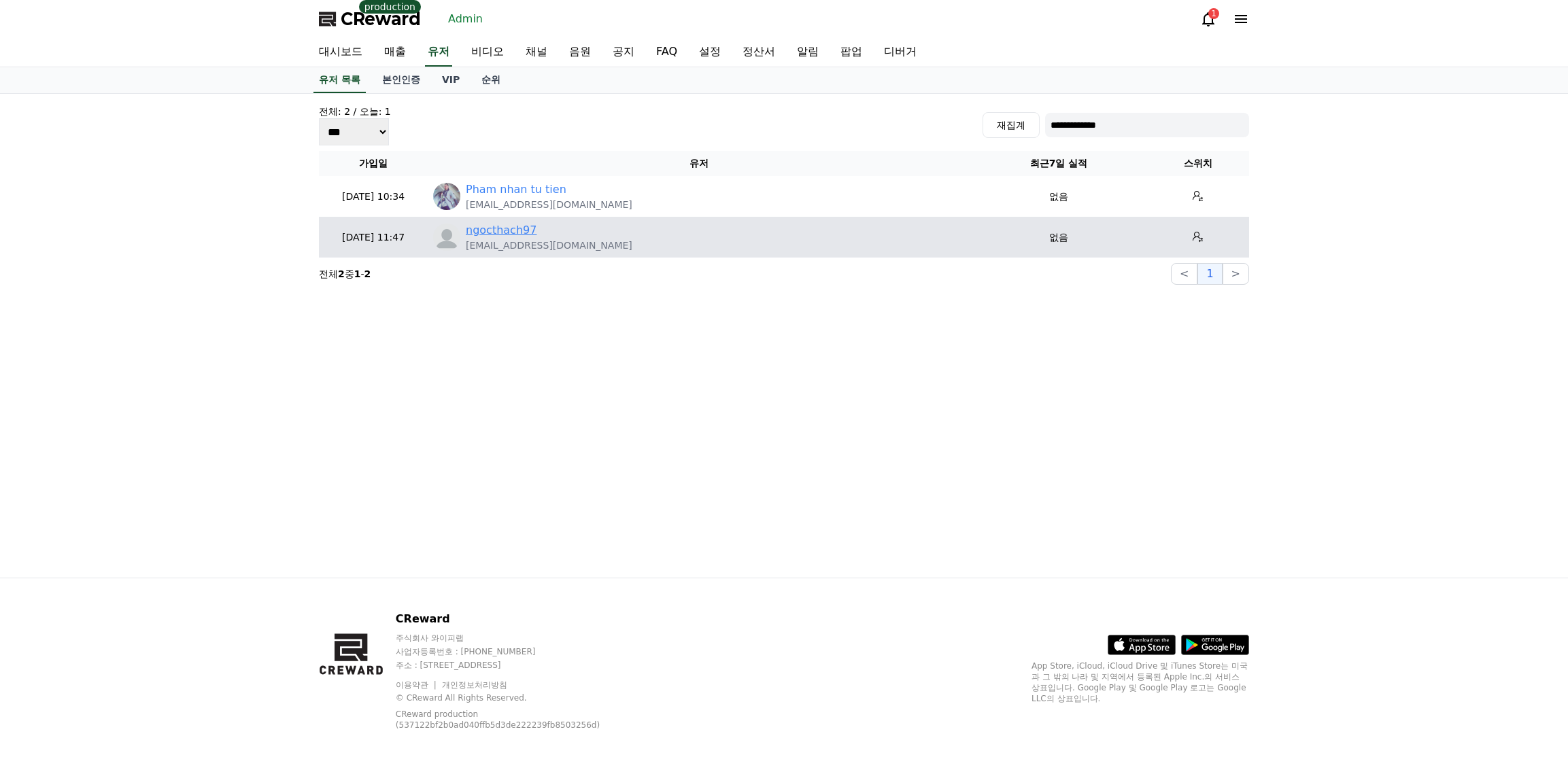
click at [504, 234] on link "ngocthach97" at bounding box center [501, 230] width 70 height 16
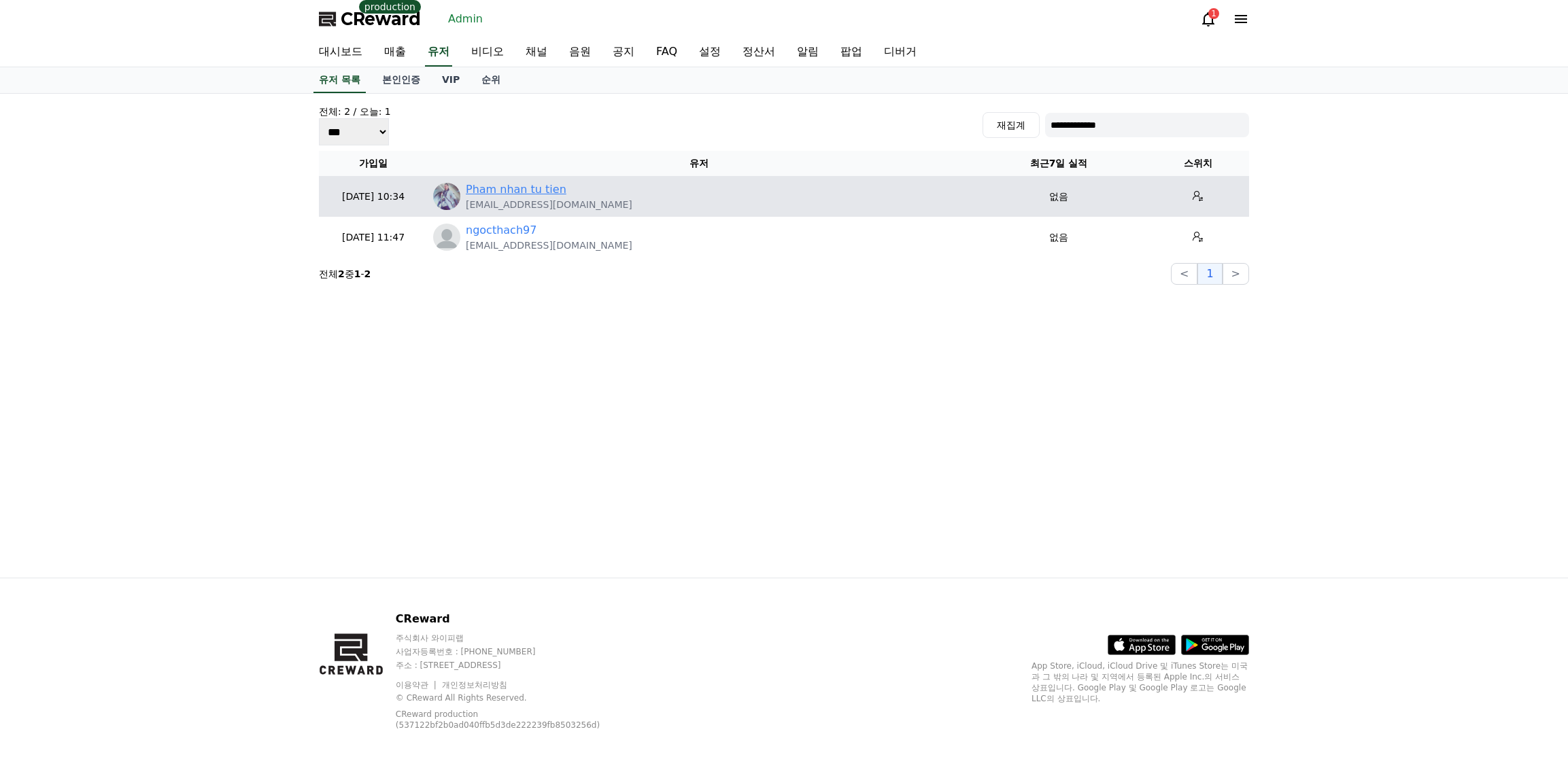
click at [489, 191] on link "Pham nhan tu tien" at bounding box center [516, 189] width 101 height 16
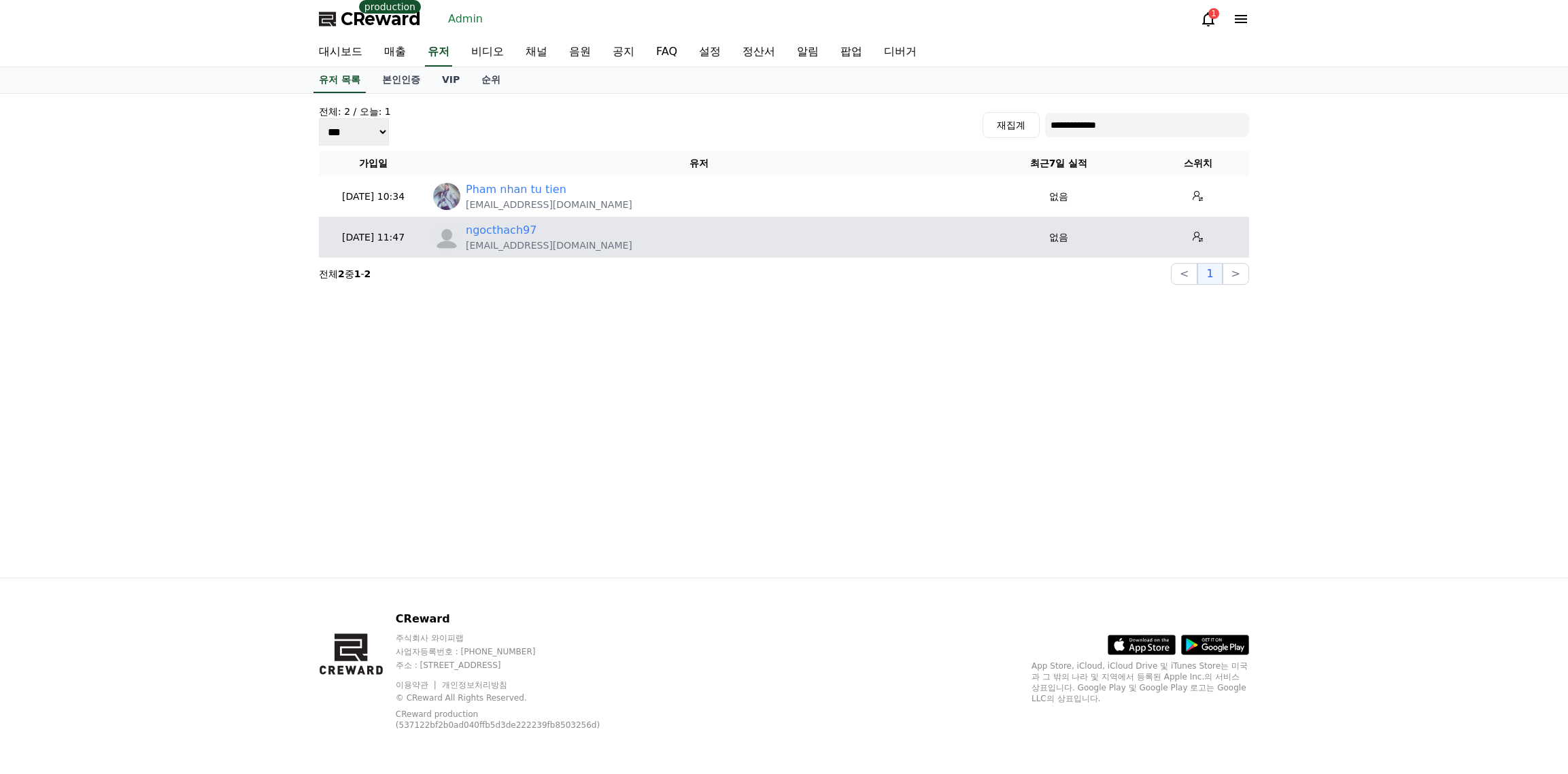
click at [504, 240] on p "Alexnam123997@gmail.com" at bounding box center [549, 245] width 167 height 13
click at [504, 234] on link "ngocthach97" at bounding box center [501, 230] width 70 height 16
click at [514, 235] on link "ngocthach97" at bounding box center [501, 230] width 70 height 16
click at [505, 224] on link "ngocthach97" at bounding box center [501, 230] width 70 height 16
click at [1193, 235] on icon at bounding box center [1198, 237] width 11 height 11
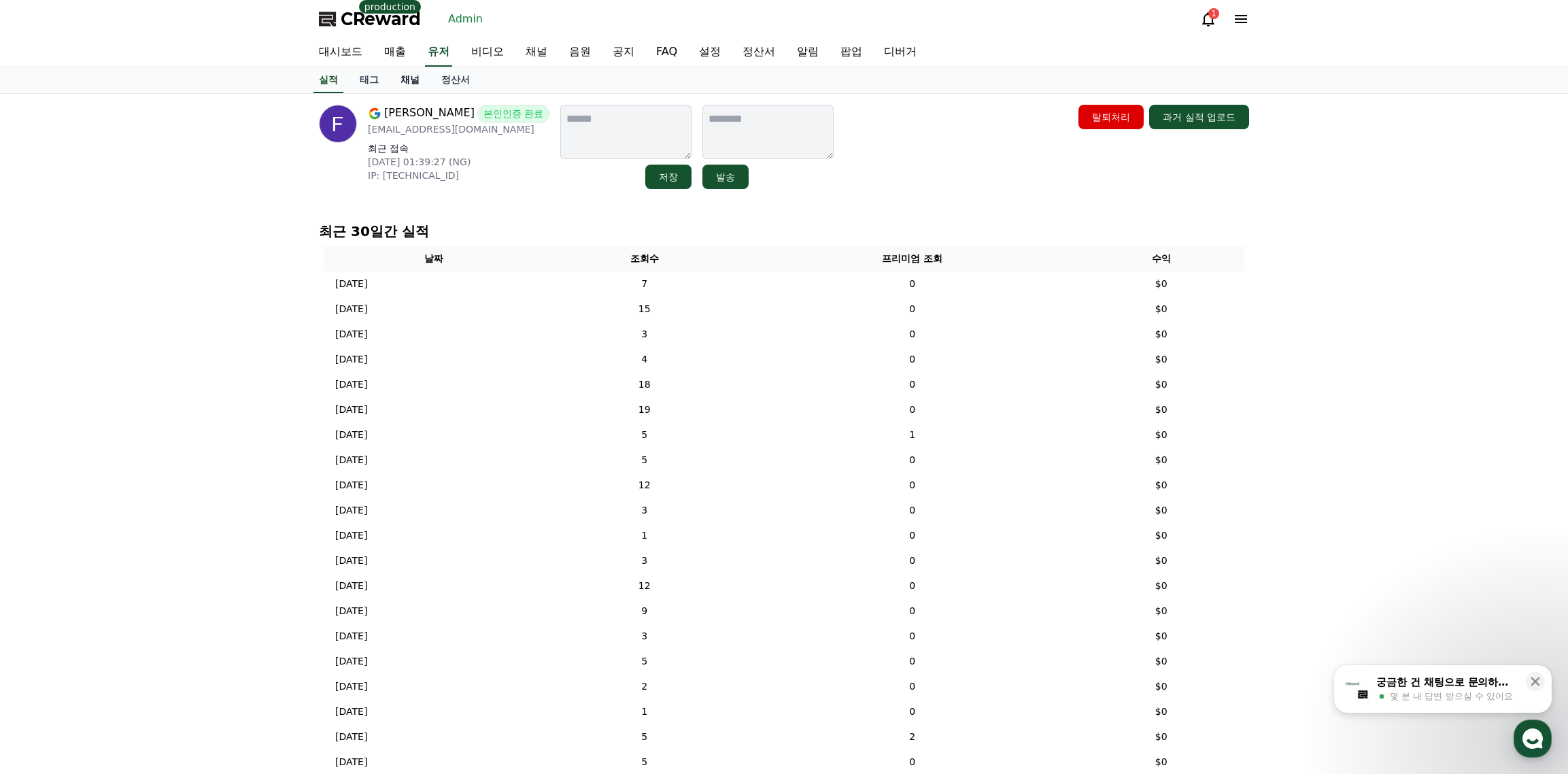
click at [412, 82] on link "채널" at bounding box center [410, 80] width 41 height 26
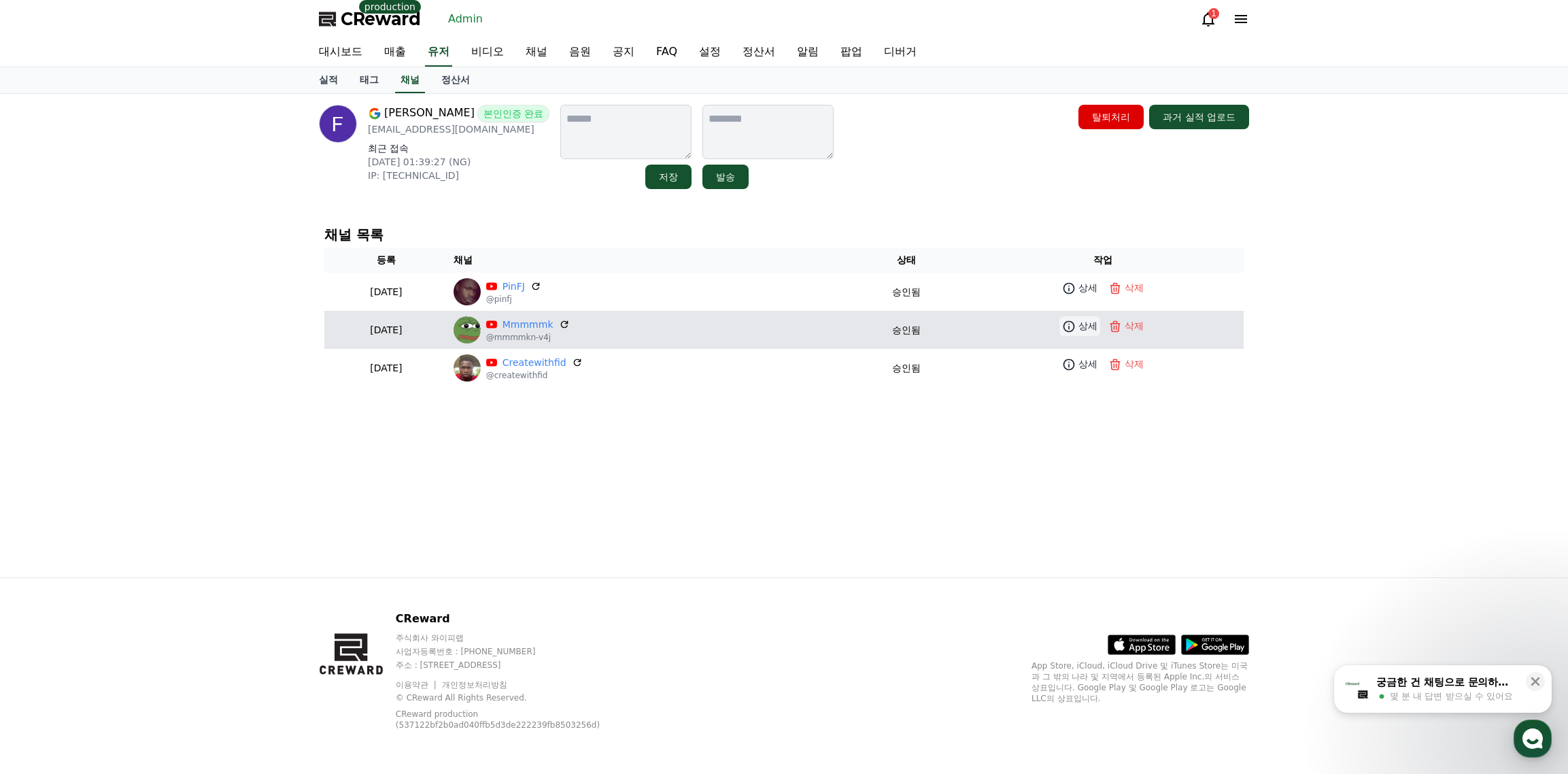
click at [1076, 327] on icon at bounding box center [1069, 326] width 13 height 13
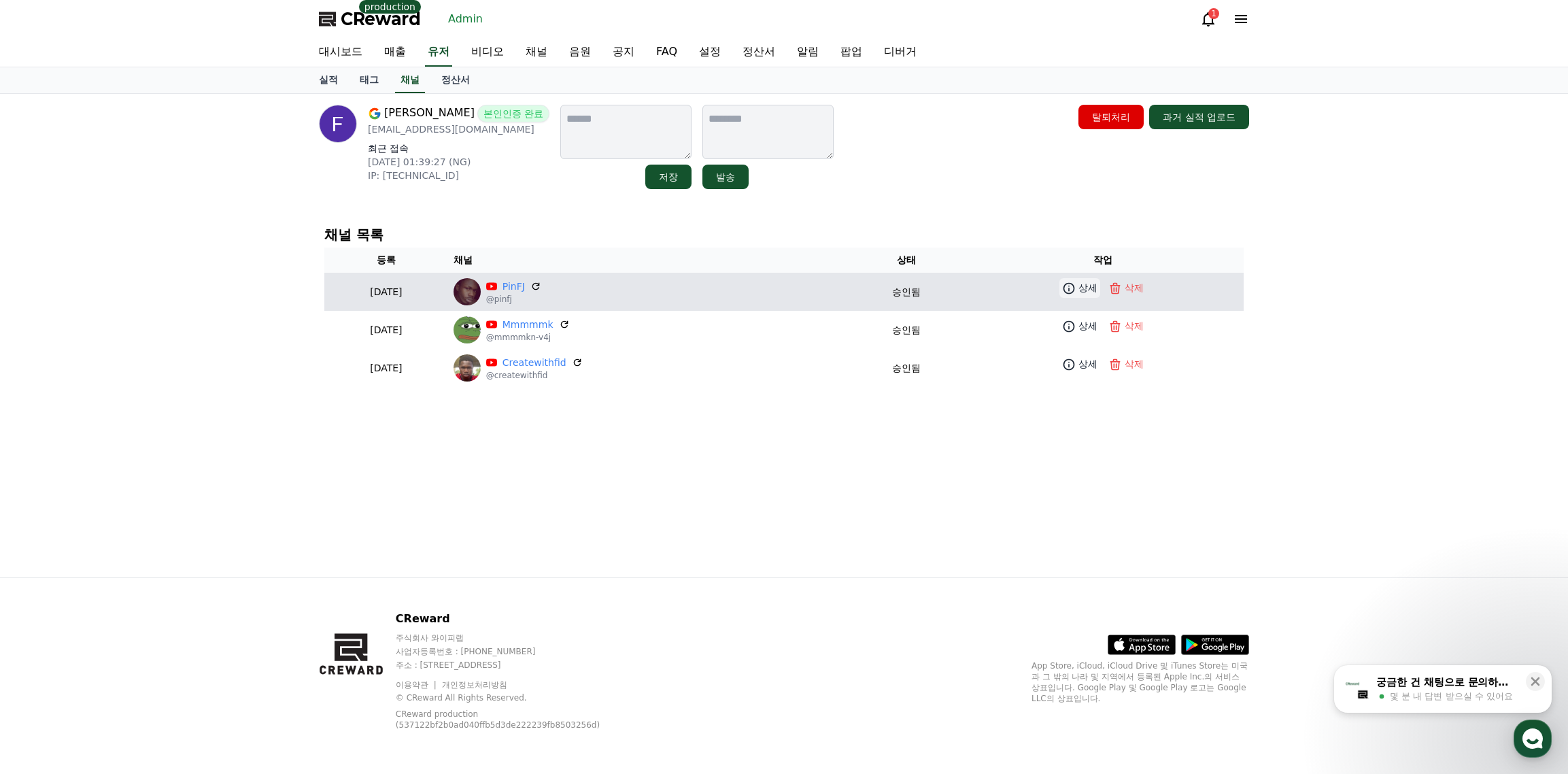
click at [1097, 294] on p "상세" at bounding box center [1088, 287] width 19 height 14
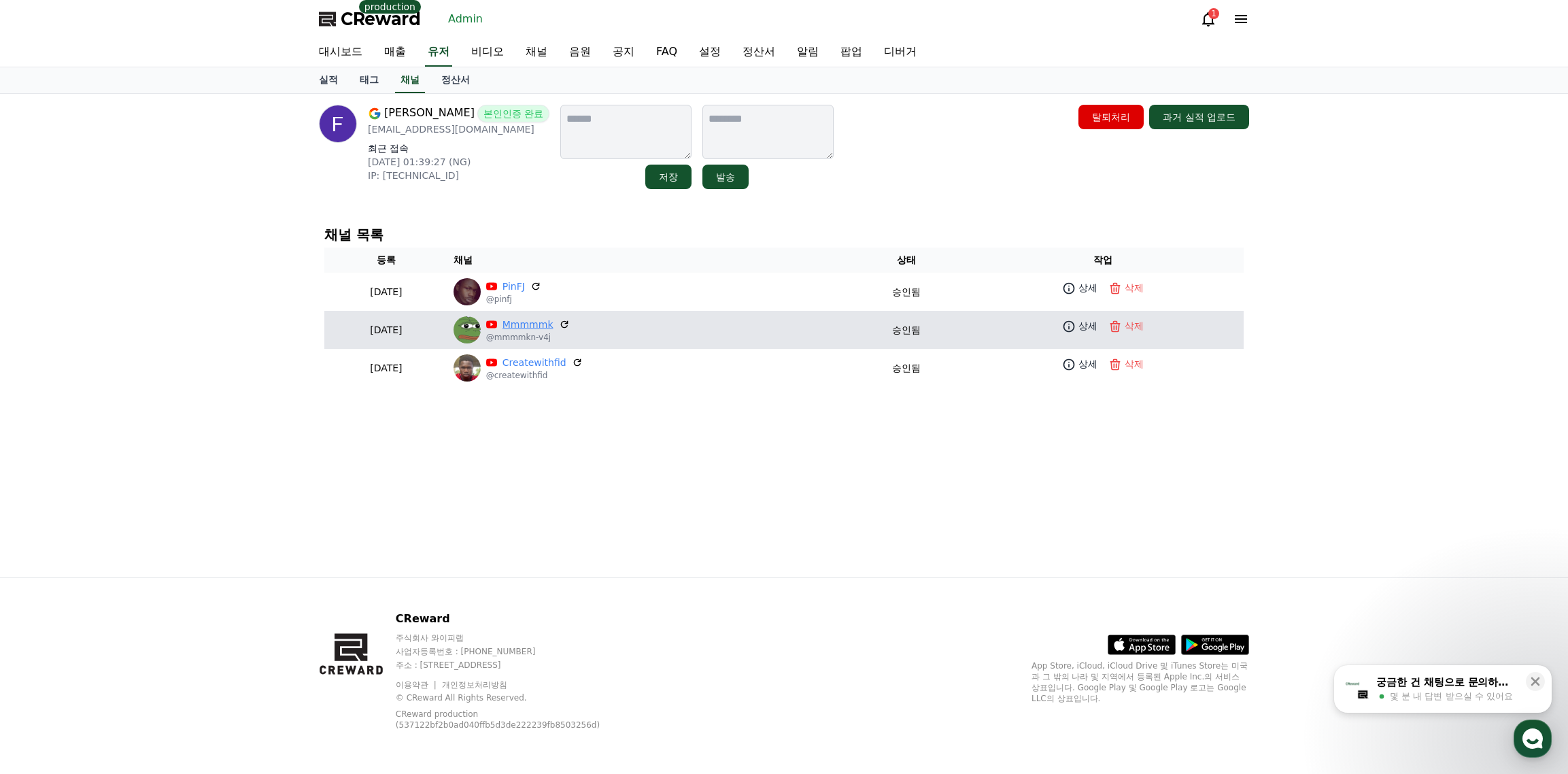
click at [554, 327] on link "Mmmmmk" at bounding box center [528, 324] width 51 height 14
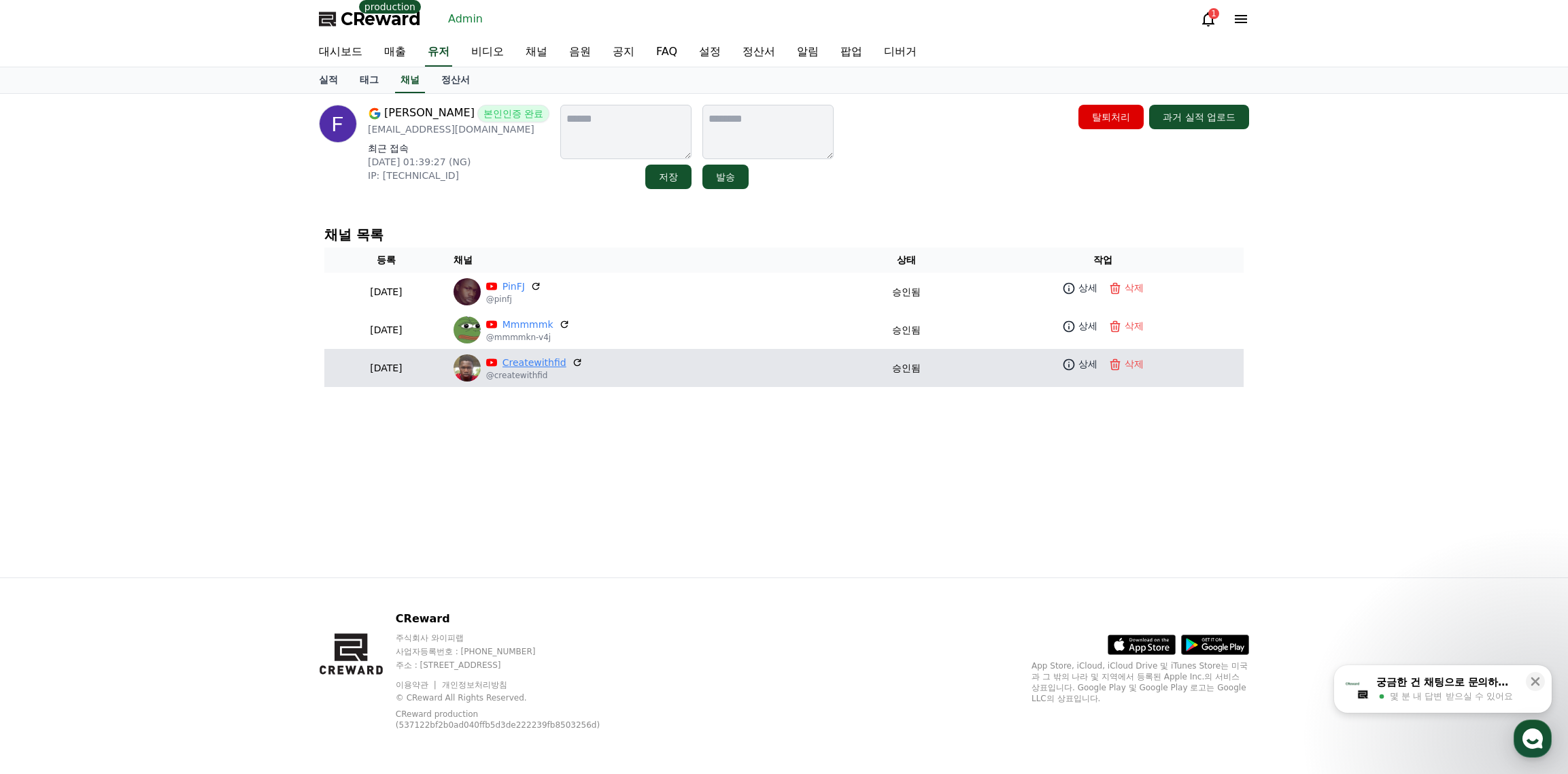
click at [567, 361] on link "Createwithfid" at bounding box center [535, 362] width 64 height 14
click at [1087, 365] on p "상세" at bounding box center [1088, 364] width 19 height 14
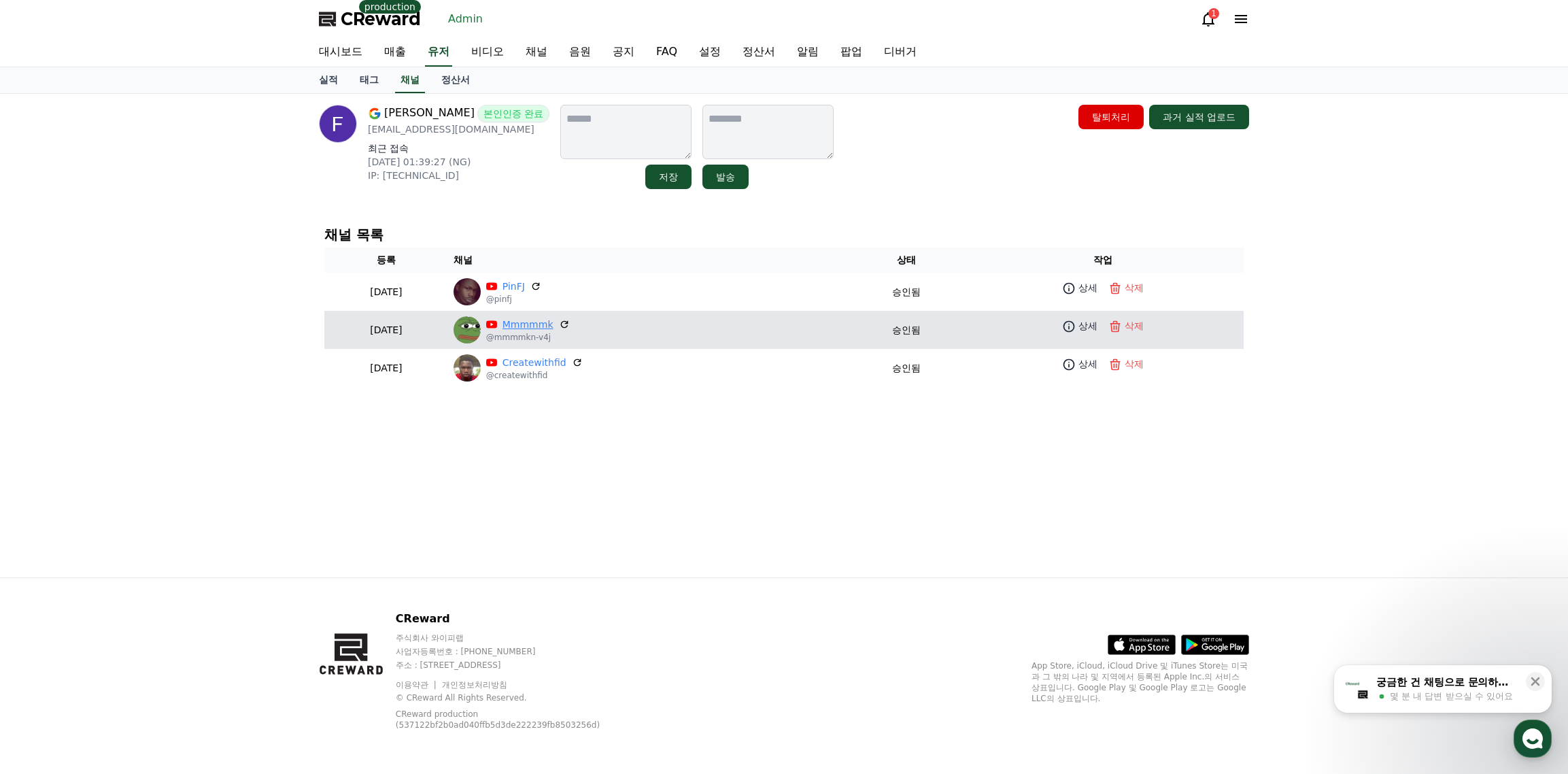
click at [554, 329] on link "Mmmmmk" at bounding box center [528, 324] width 51 height 14
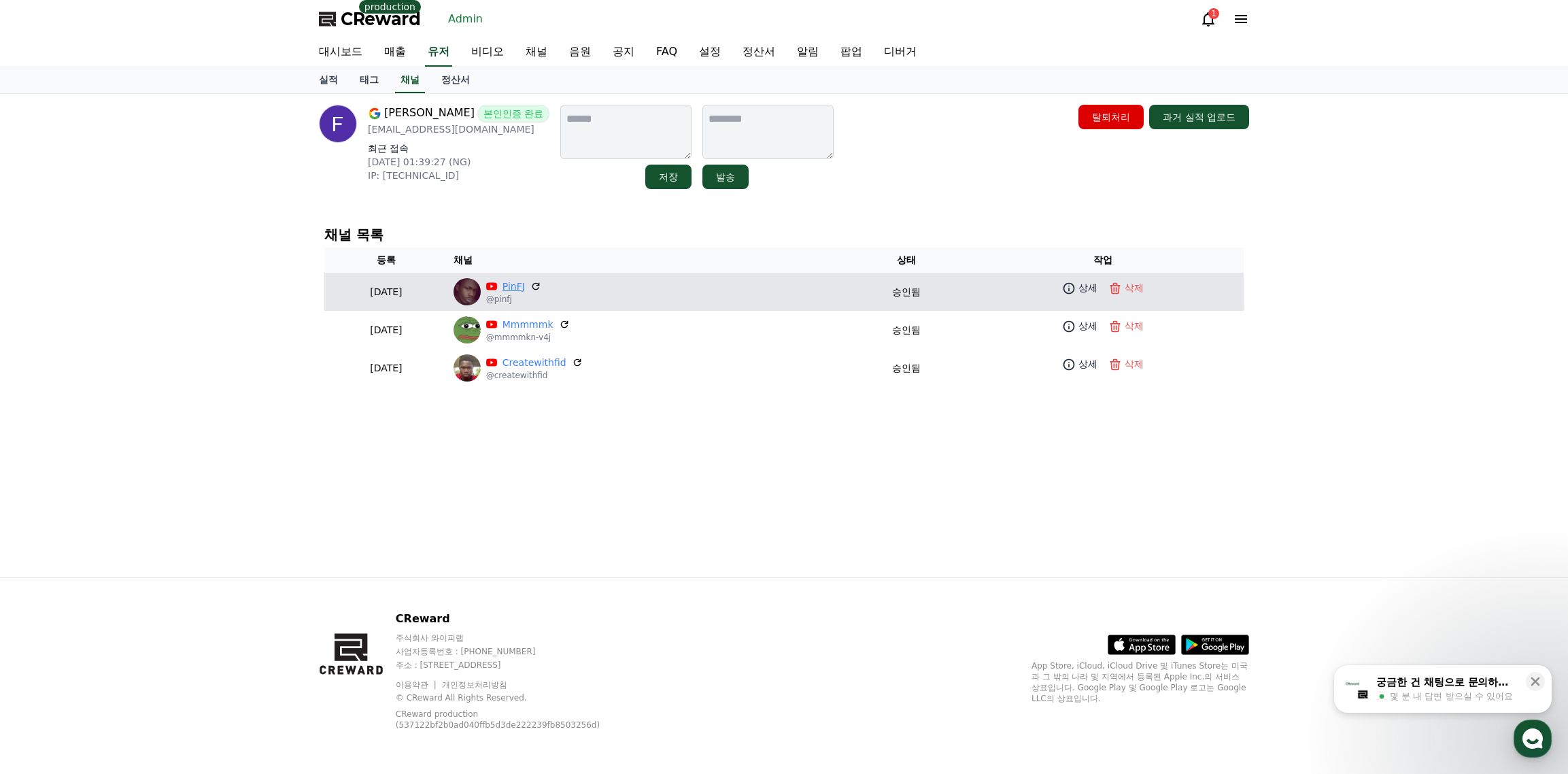
click at [525, 292] on link "PinFJ" at bounding box center [514, 286] width 23 height 14
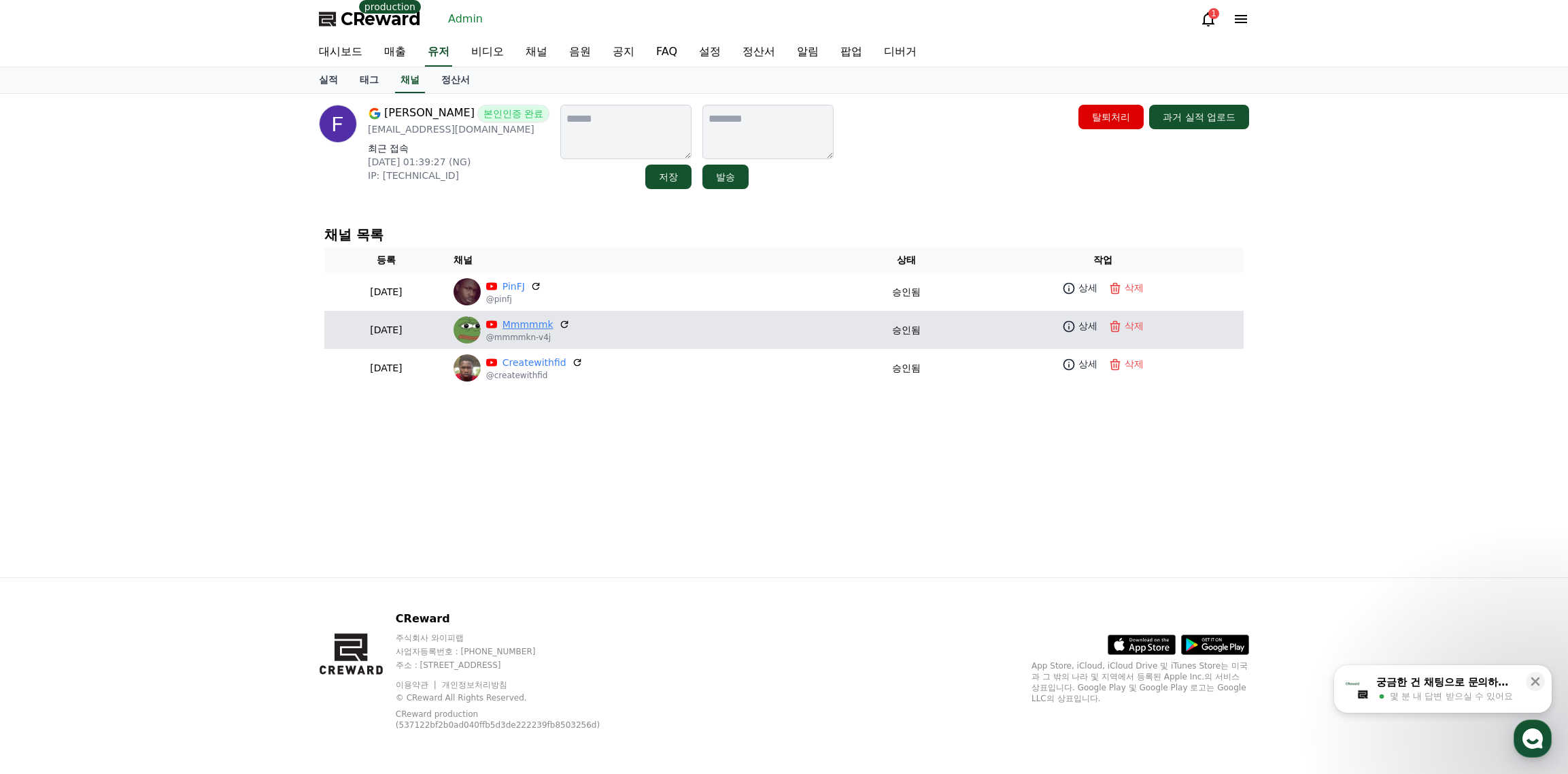
click at [554, 329] on link "Mmmmmk" at bounding box center [528, 324] width 51 height 14
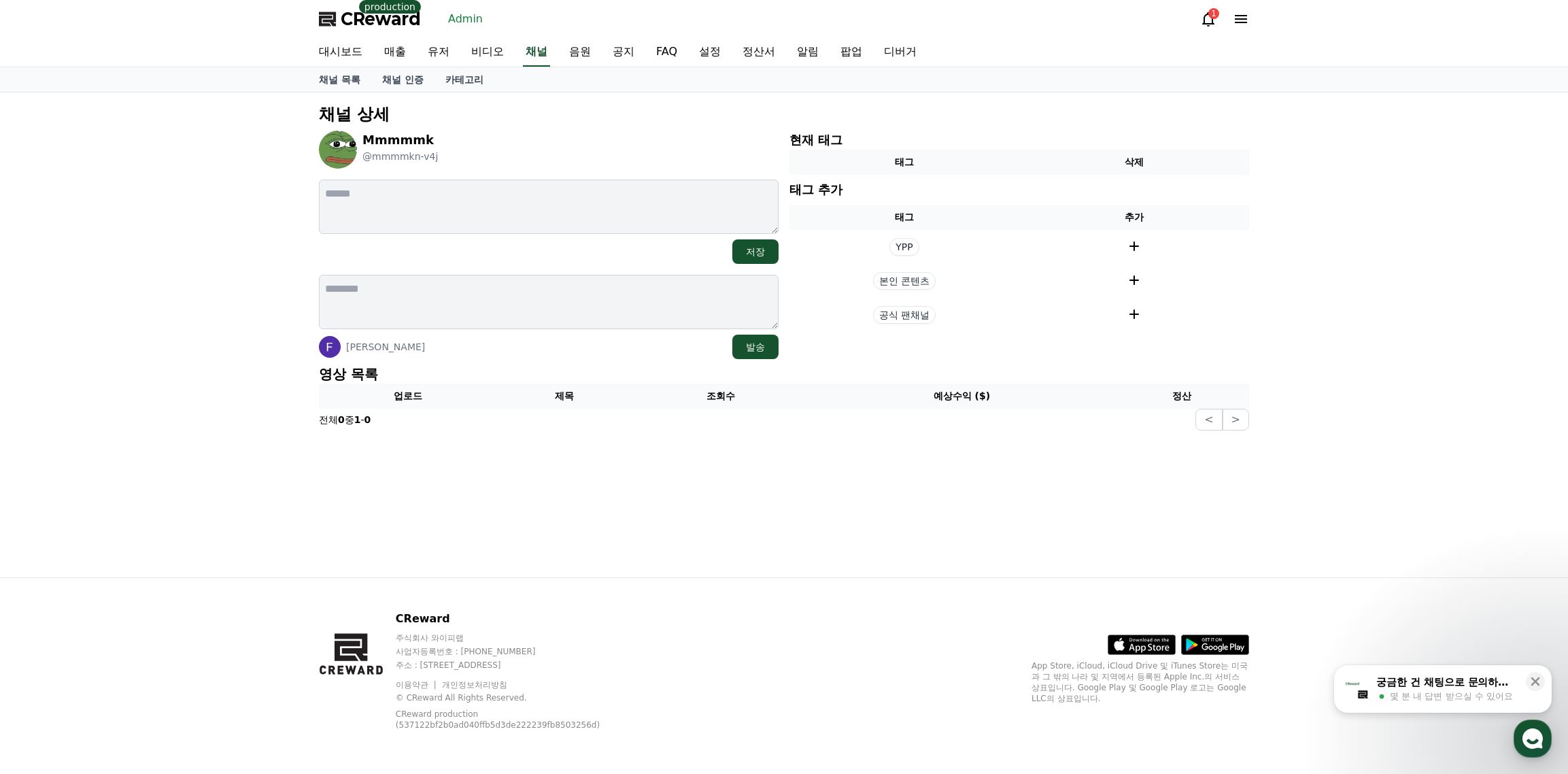
click at [1383, 348] on div "채널 상세 Mmmmmk @mmmmkn-v4j 저장 Fidelis Joseph 발송 현재 태그 태그 삭제 태그 추가 태그 추가 YPP 본인 콘텐…" at bounding box center [784, 334] width 1568 height 485
click at [991, 371] on p "영상 목록" at bounding box center [784, 374] width 930 height 19
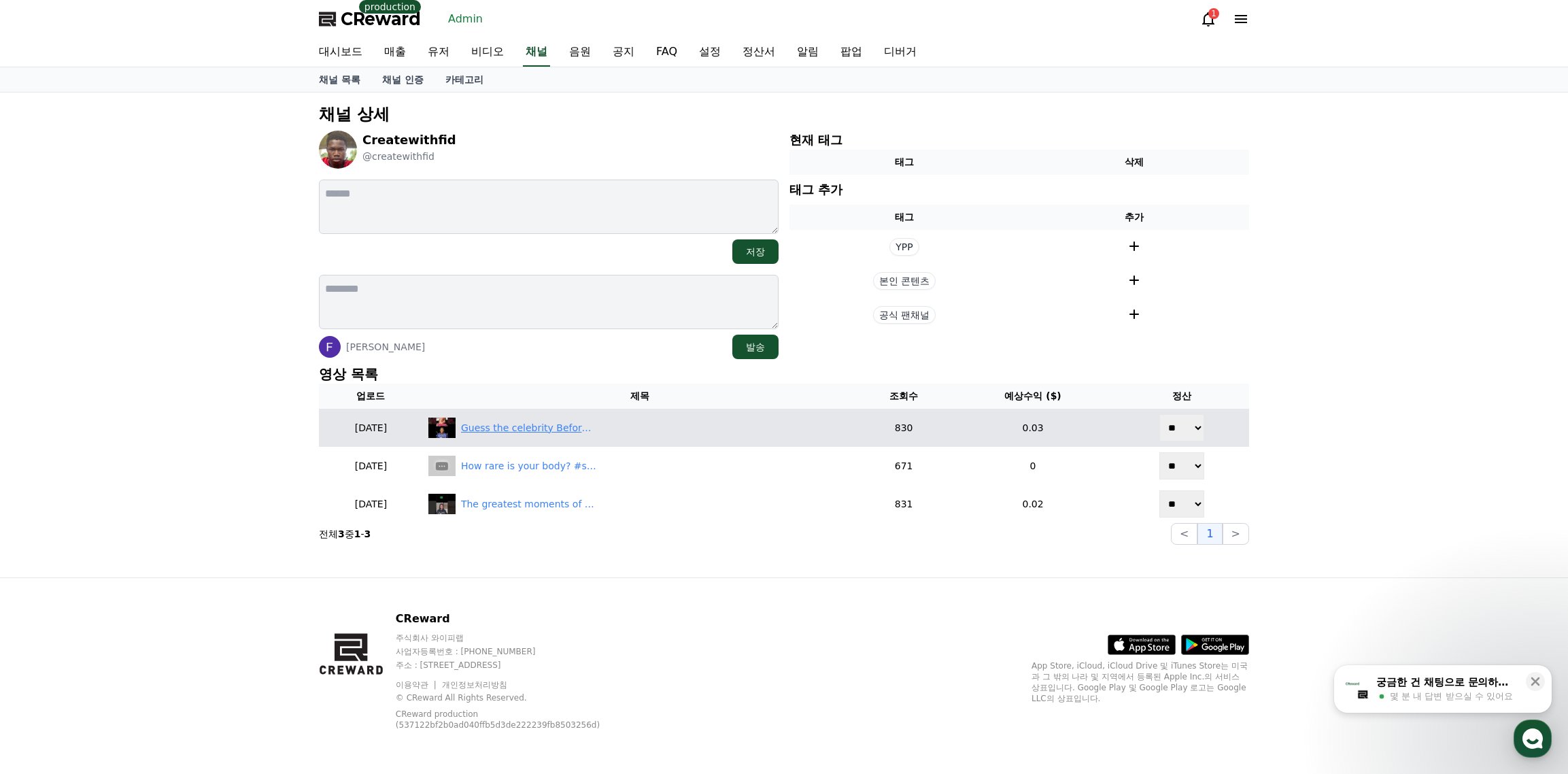
click at [544, 424] on div "Guess the celebrity Before Their face Revealed…" at bounding box center [529, 427] width 136 height 14
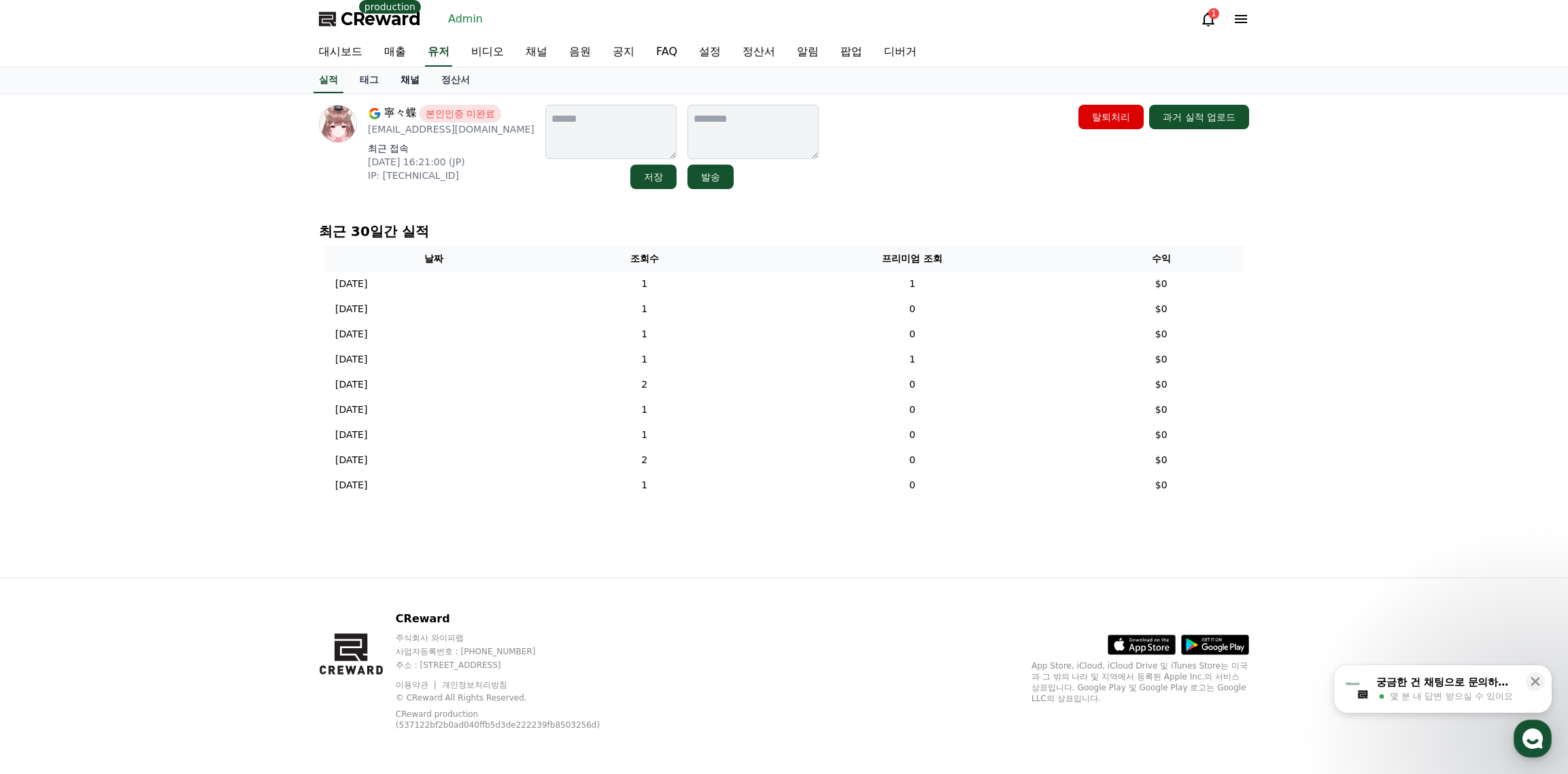
click at [413, 87] on link "채널" at bounding box center [410, 80] width 41 height 26
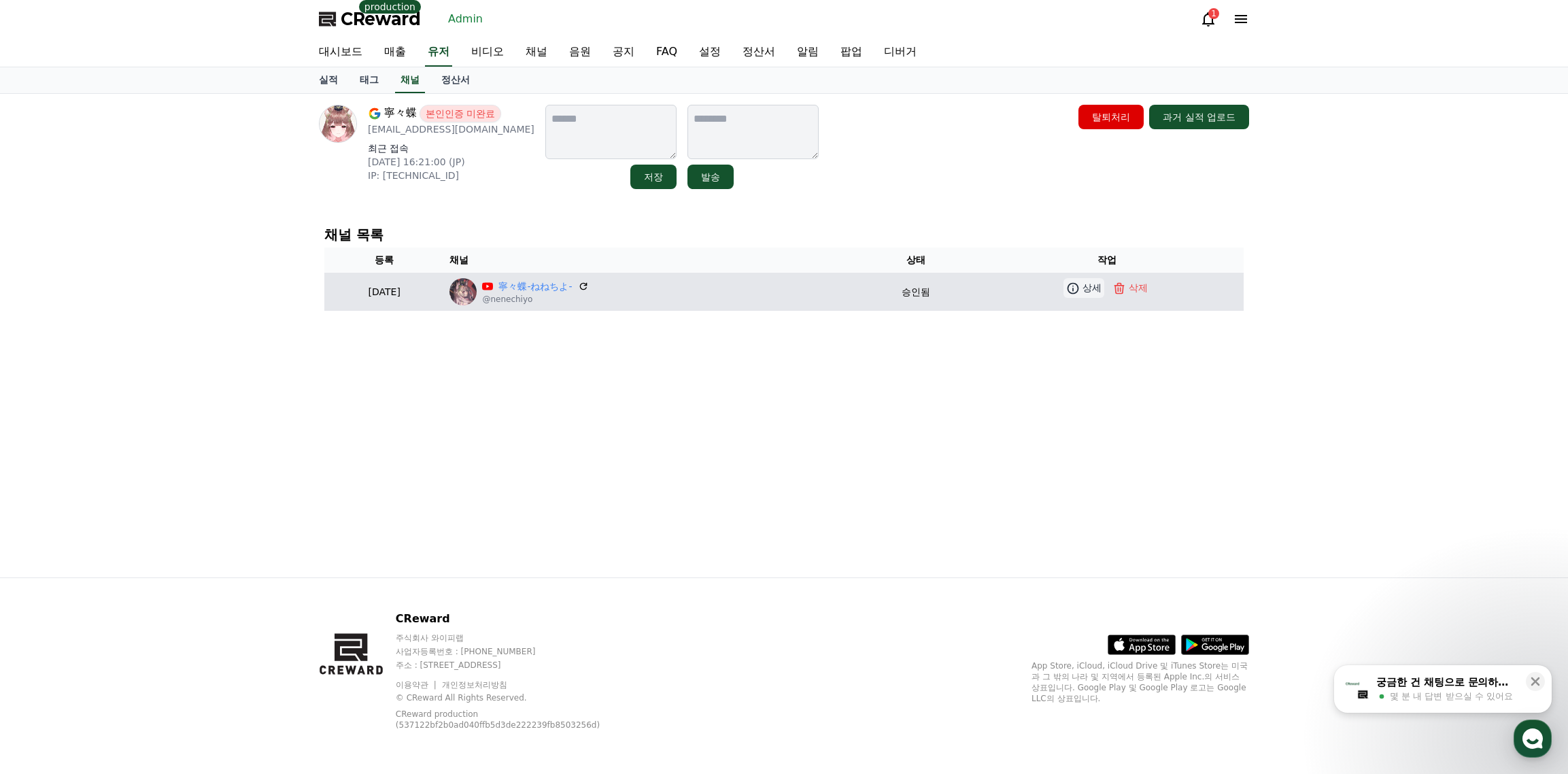
click at [1080, 292] on icon at bounding box center [1073, 288] width 13 height 13
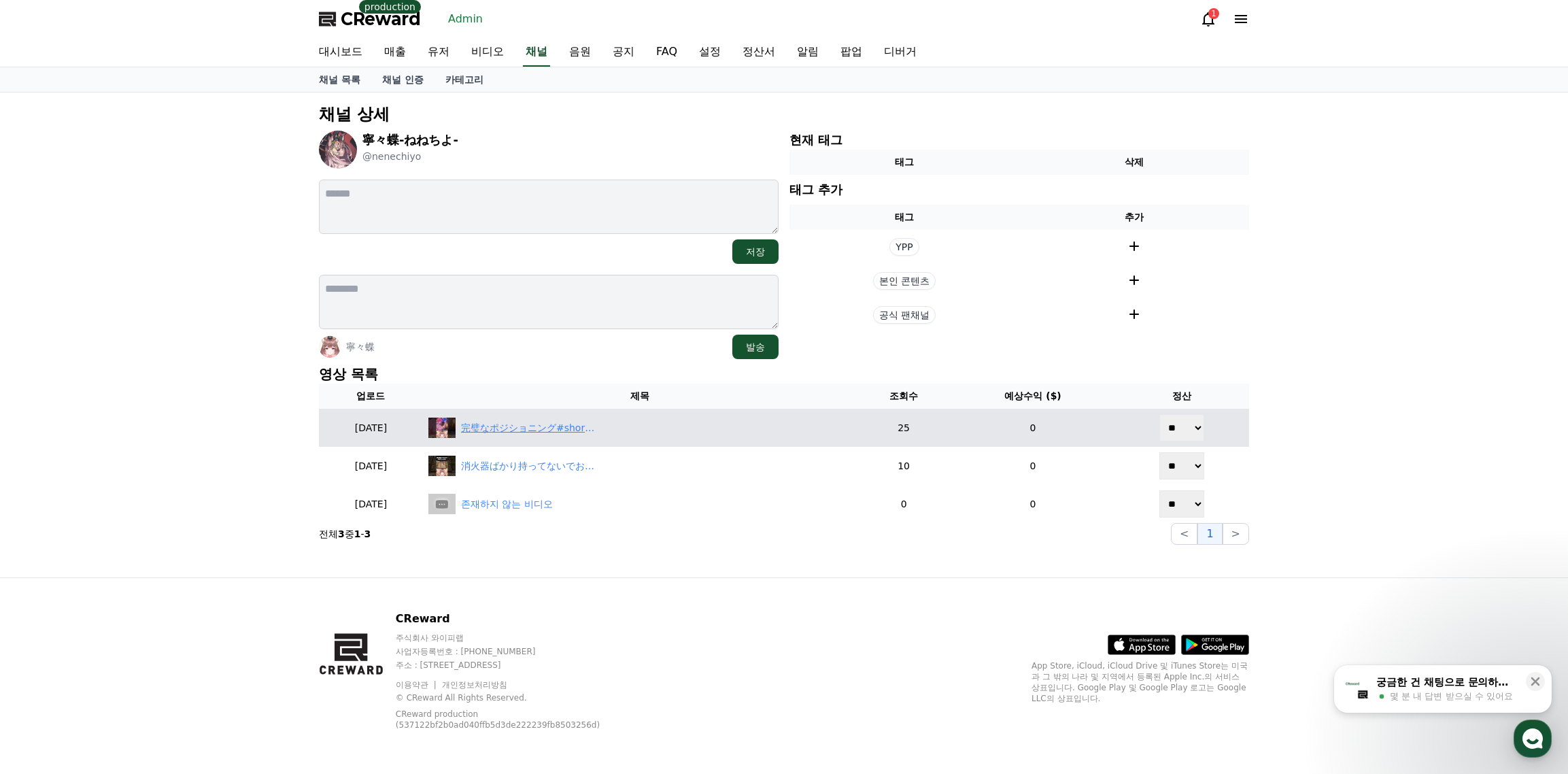
click at [553, 433] on div "完璧なポジショニング#shorts #vtuber #鳴潮" at bounding box center [529, 427] width 136 height 14
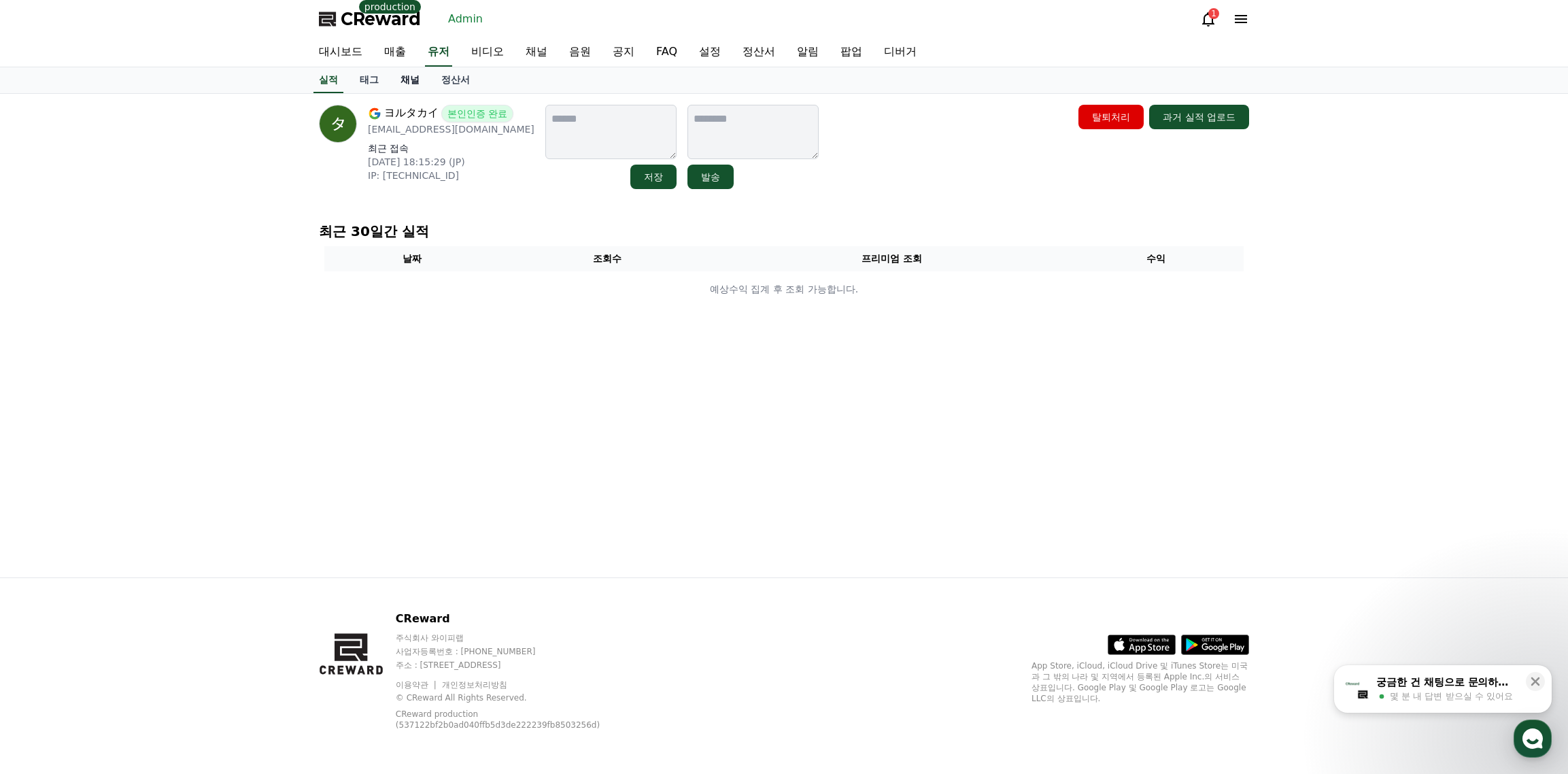
click at [409, 85] on link "채널" at bounding box center [410, 80] width 41 height 26
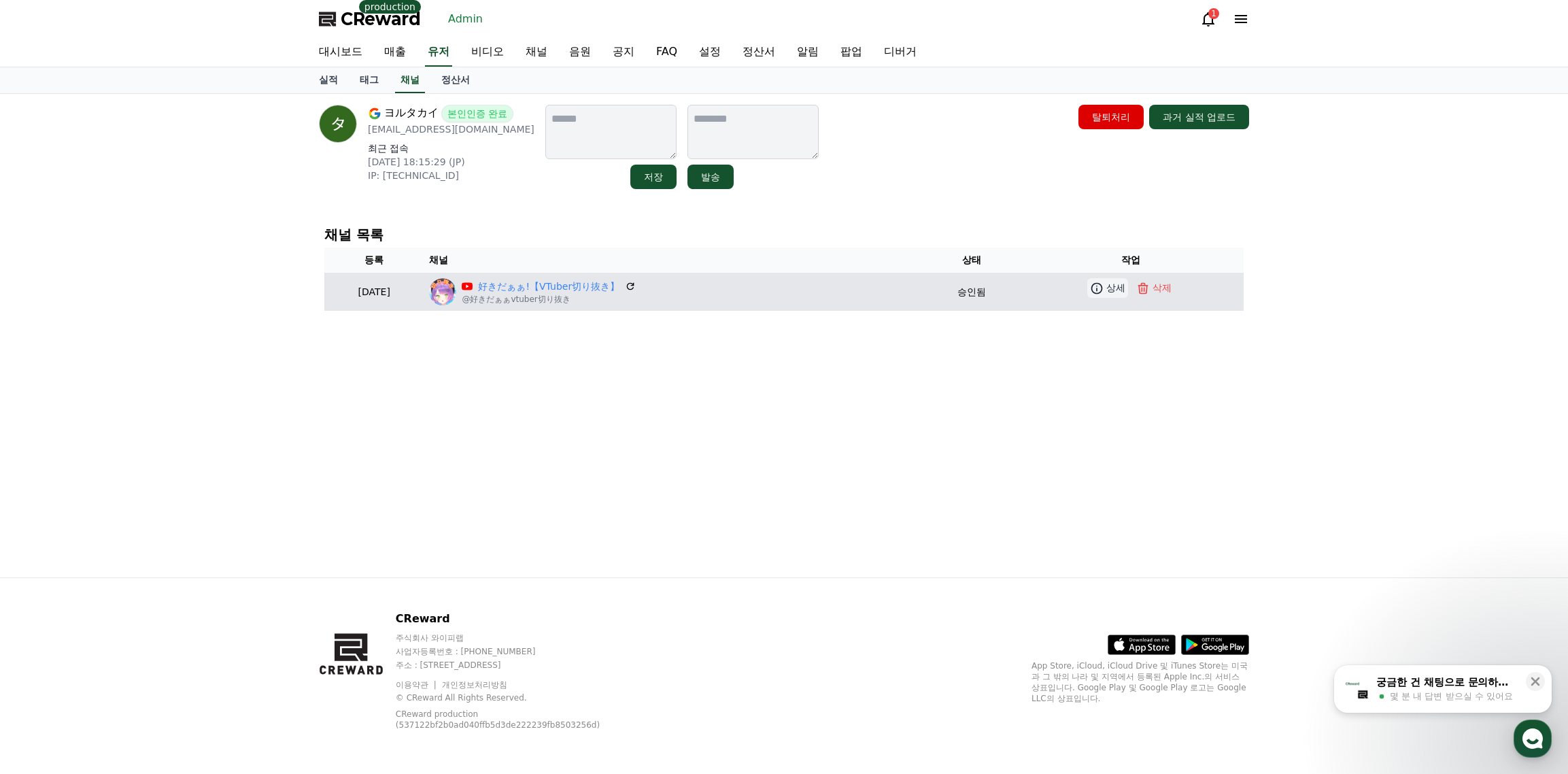
click at [1107, 290] on p "상세" at bounding box center [1115, 287] width 19 height 14
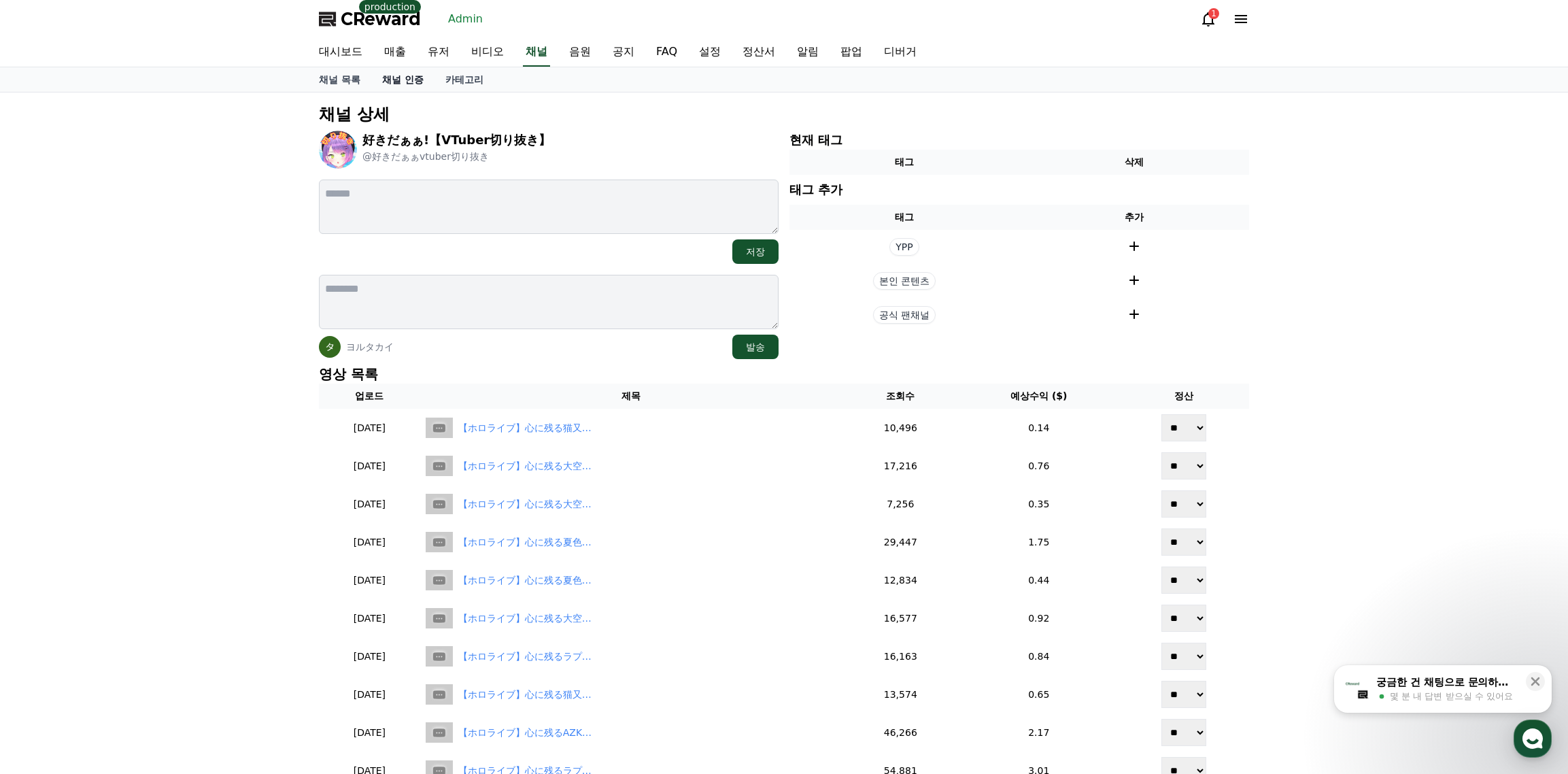
click at [410, 80] on link "채널 인증" at bounding box center [402, 79] width 63 height 24
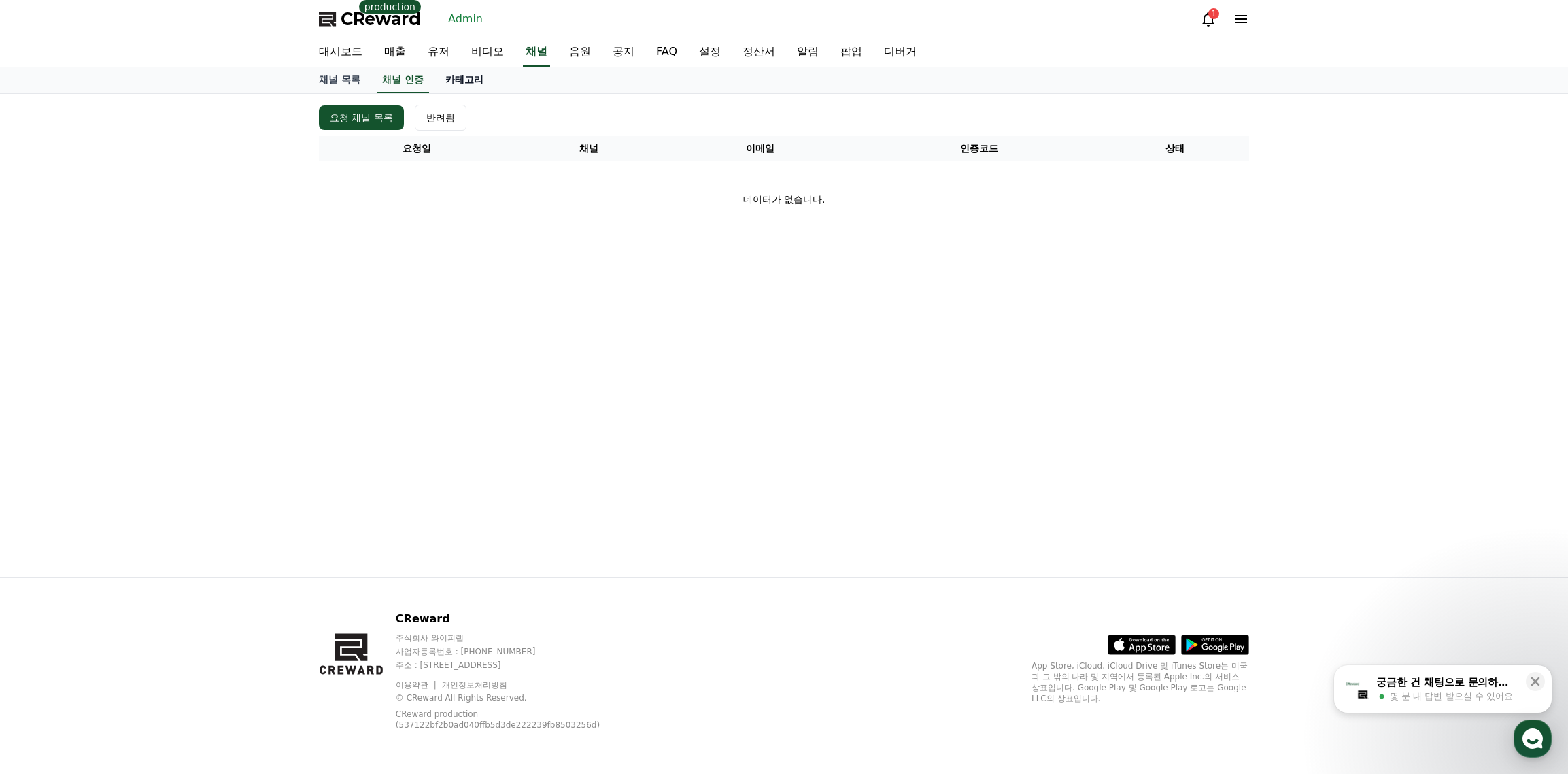
click at [436, 79] on link "카테고리" at bounding box center [464, 80] width 60 height 26
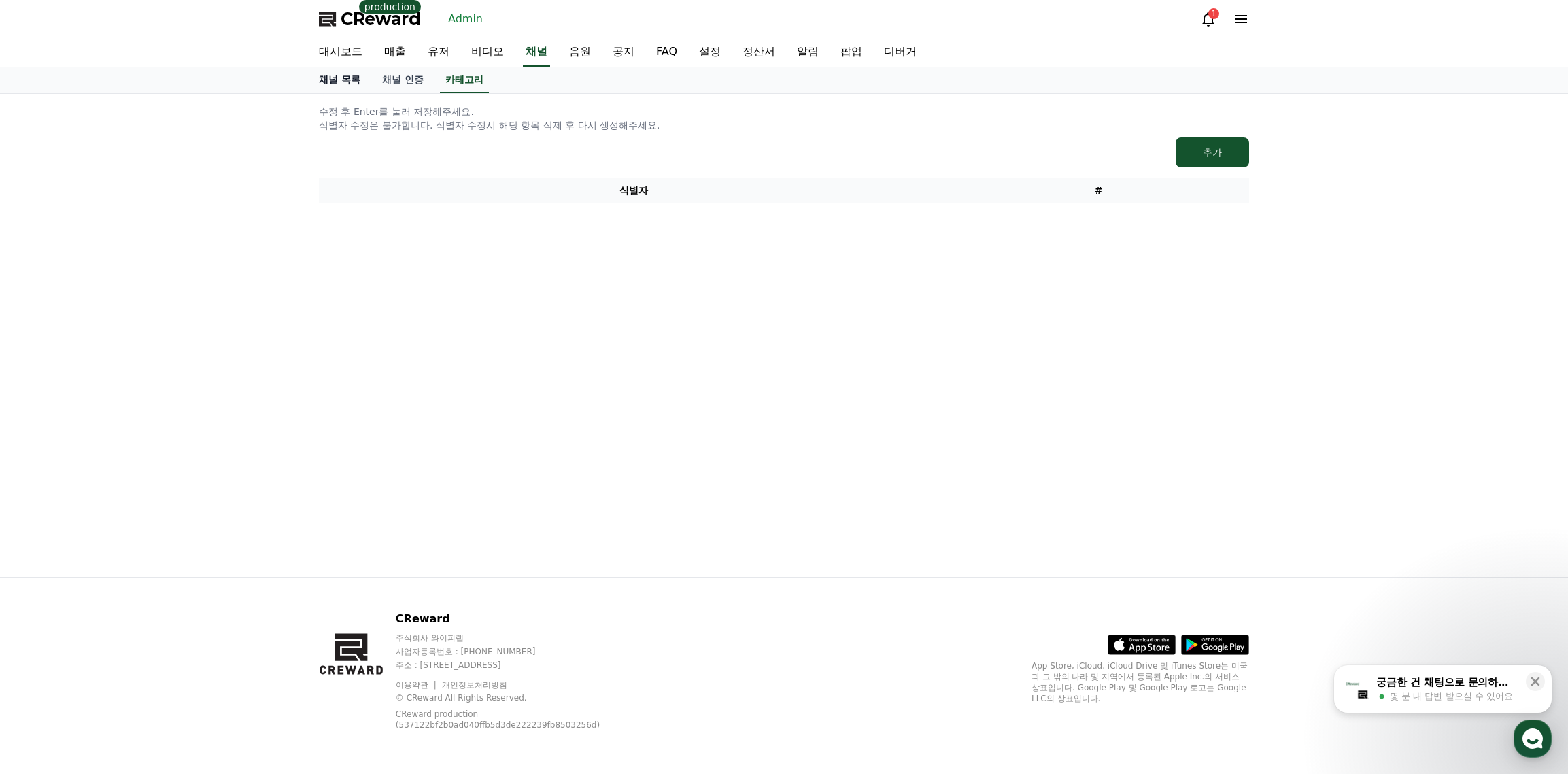
click at [354, 82] on link "채널 목록" at bounding box center [339, 80] width 63 height 26
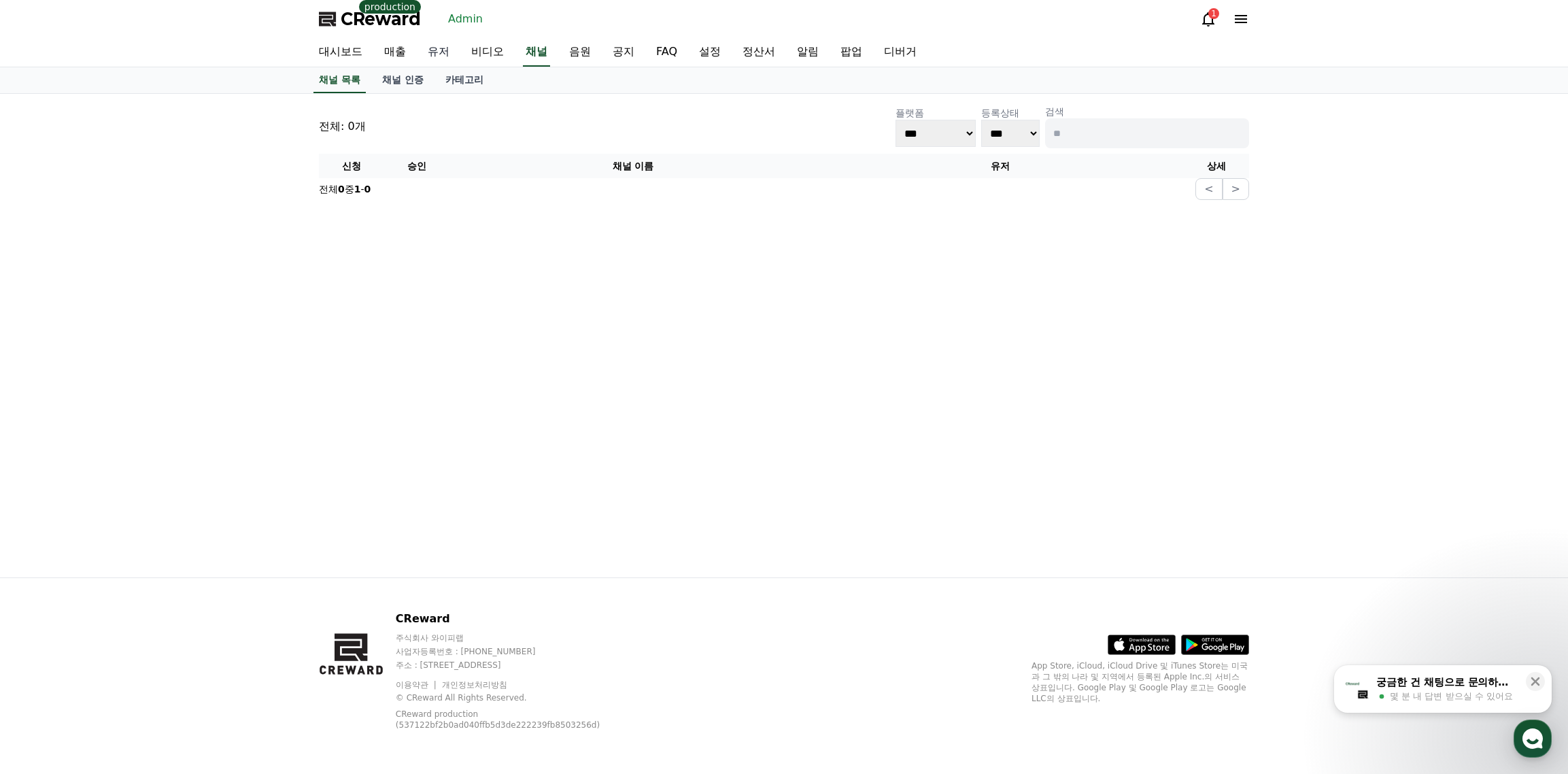
click at [433, 50] on link "유저" at bounding box center [438, 52] width 44 height 28
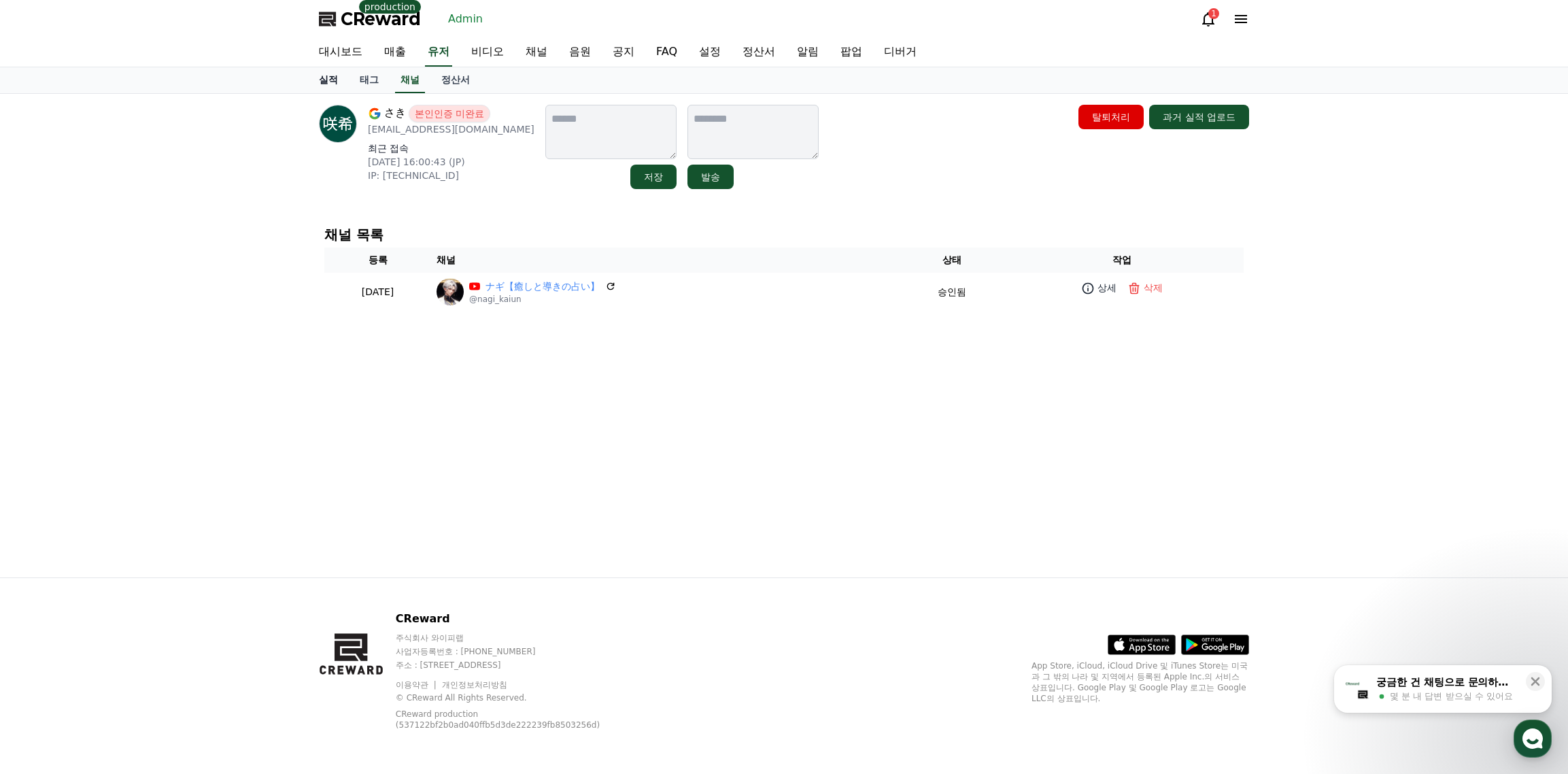
click at [328, 78] on link "실적" at bounding box center [329, 80] width 41 height 26
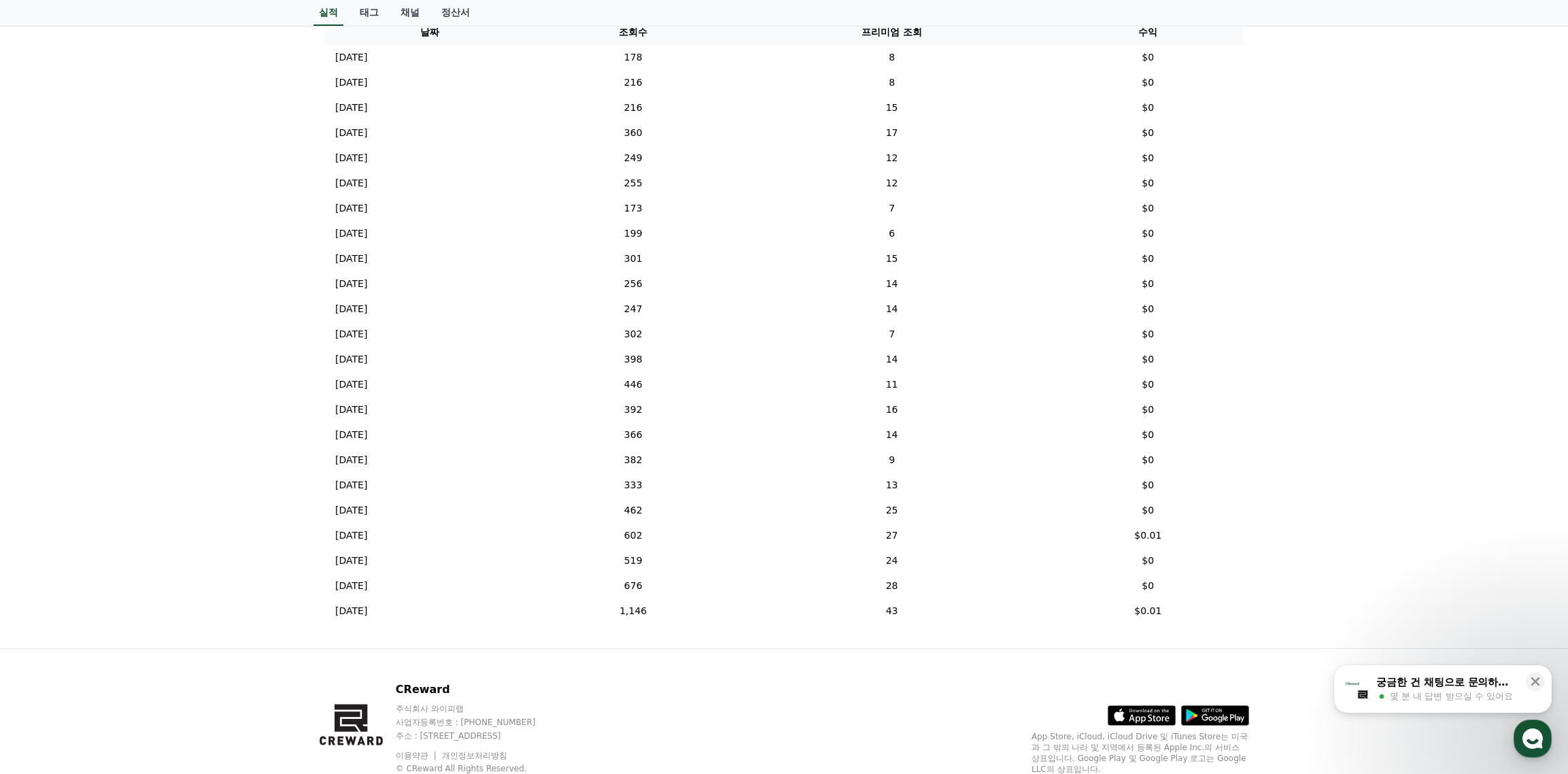
scroll to position [25, 0]
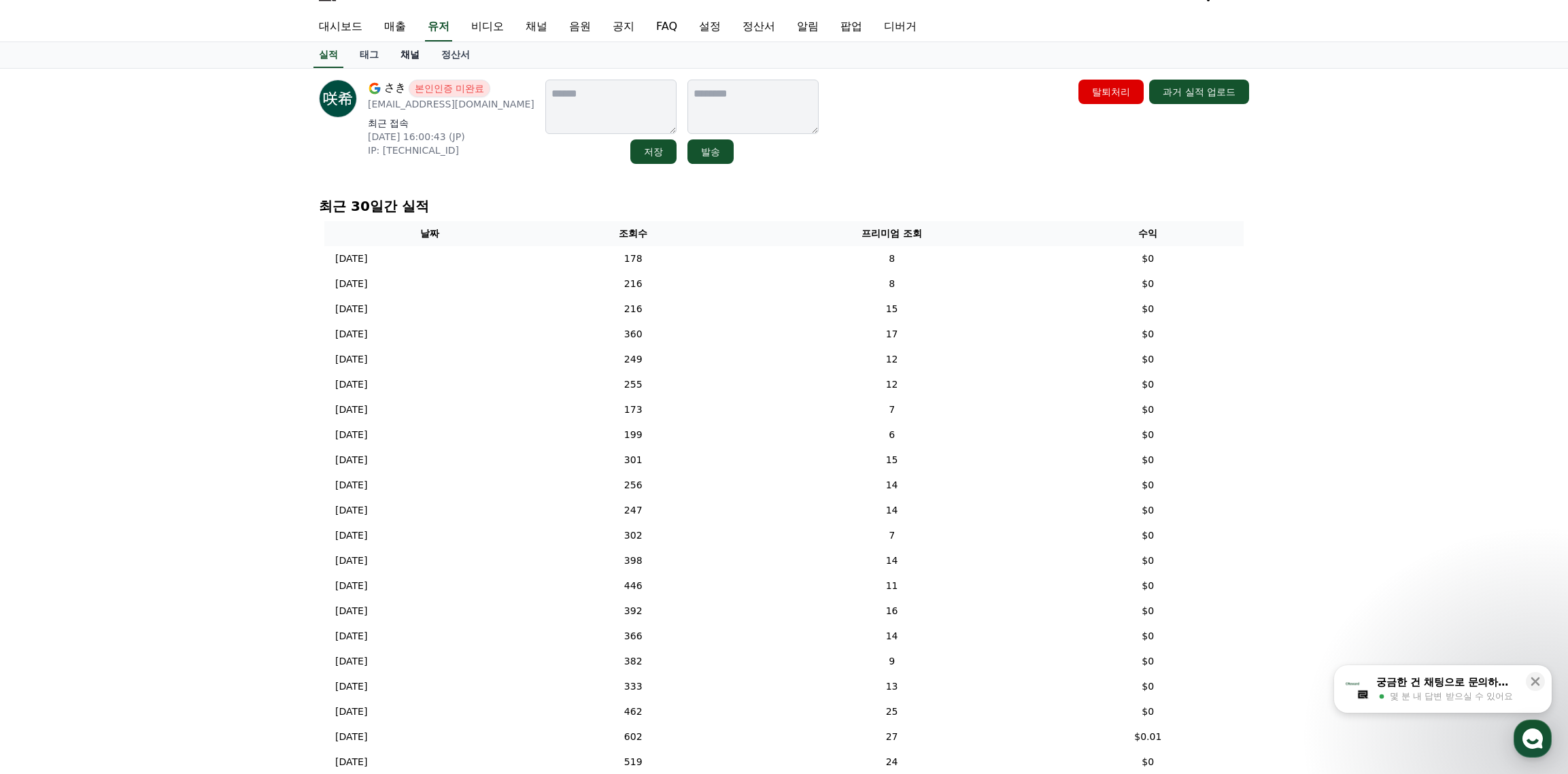
click at [411, 52] on link "채널" at bounding box center [410, 54] width 41 height 26
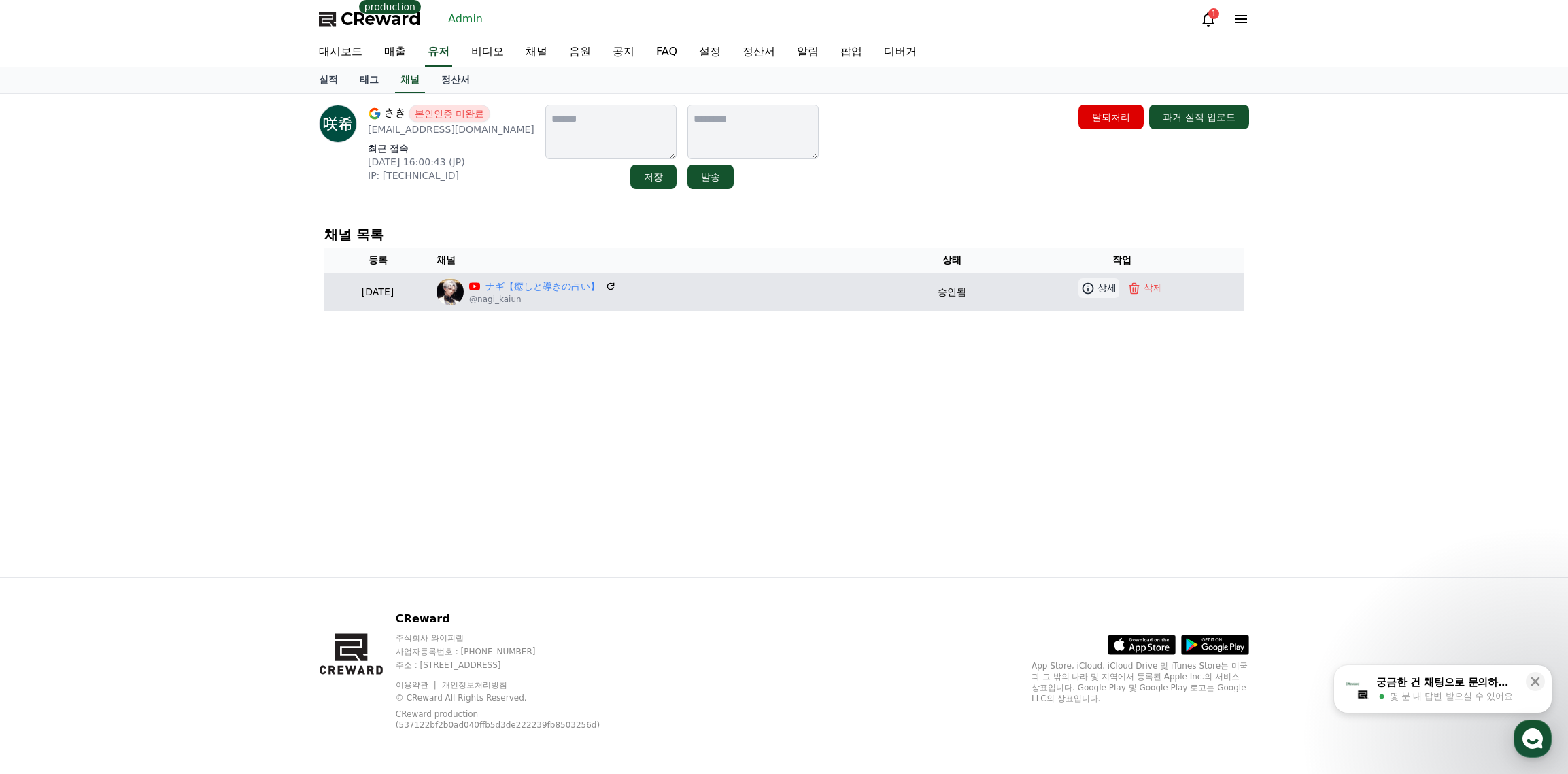
click at [1105, 286] on p "상세" at bounding box center [1107, 287] width 19 height 14
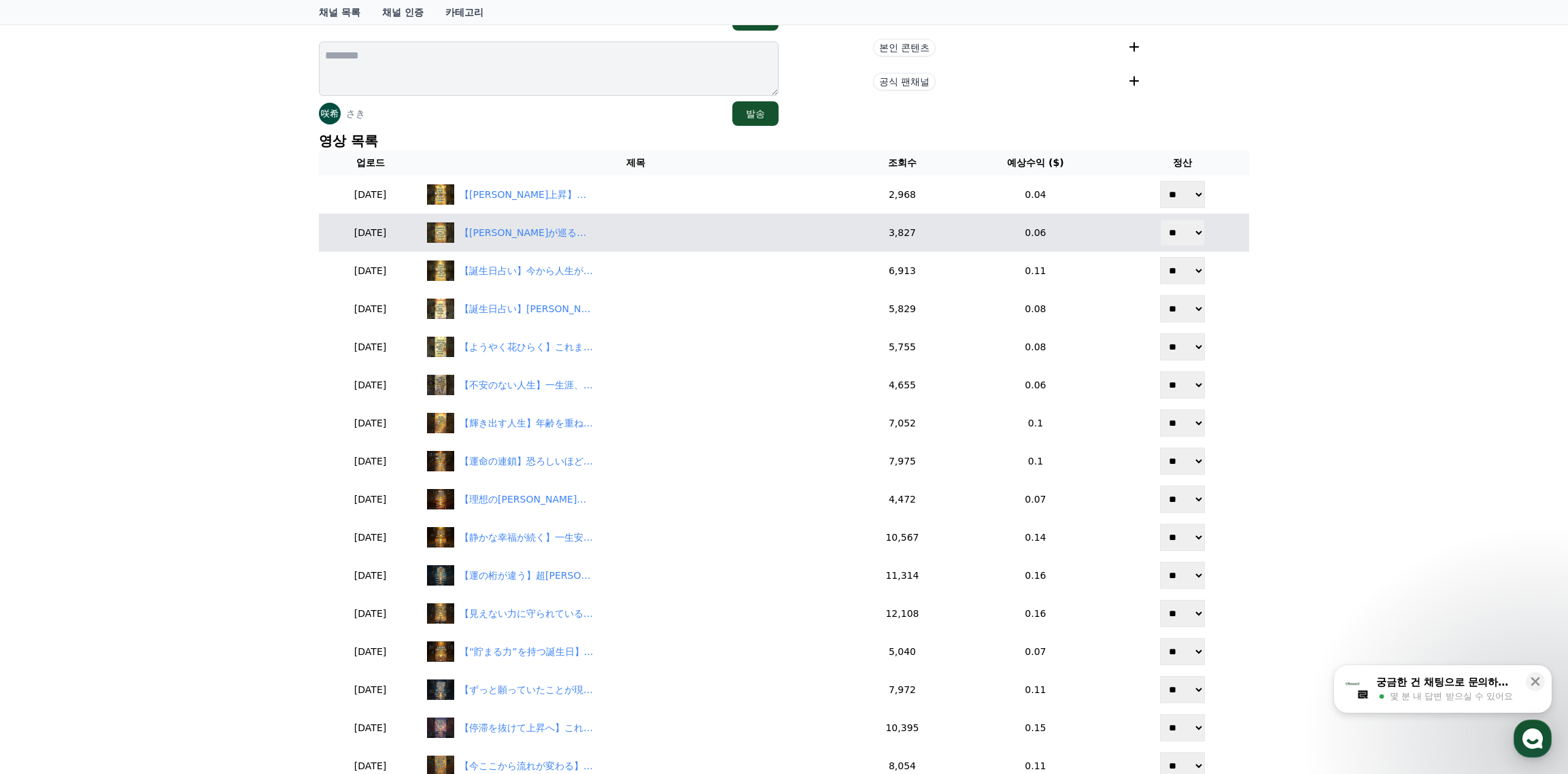
scroll to position [68, 0]
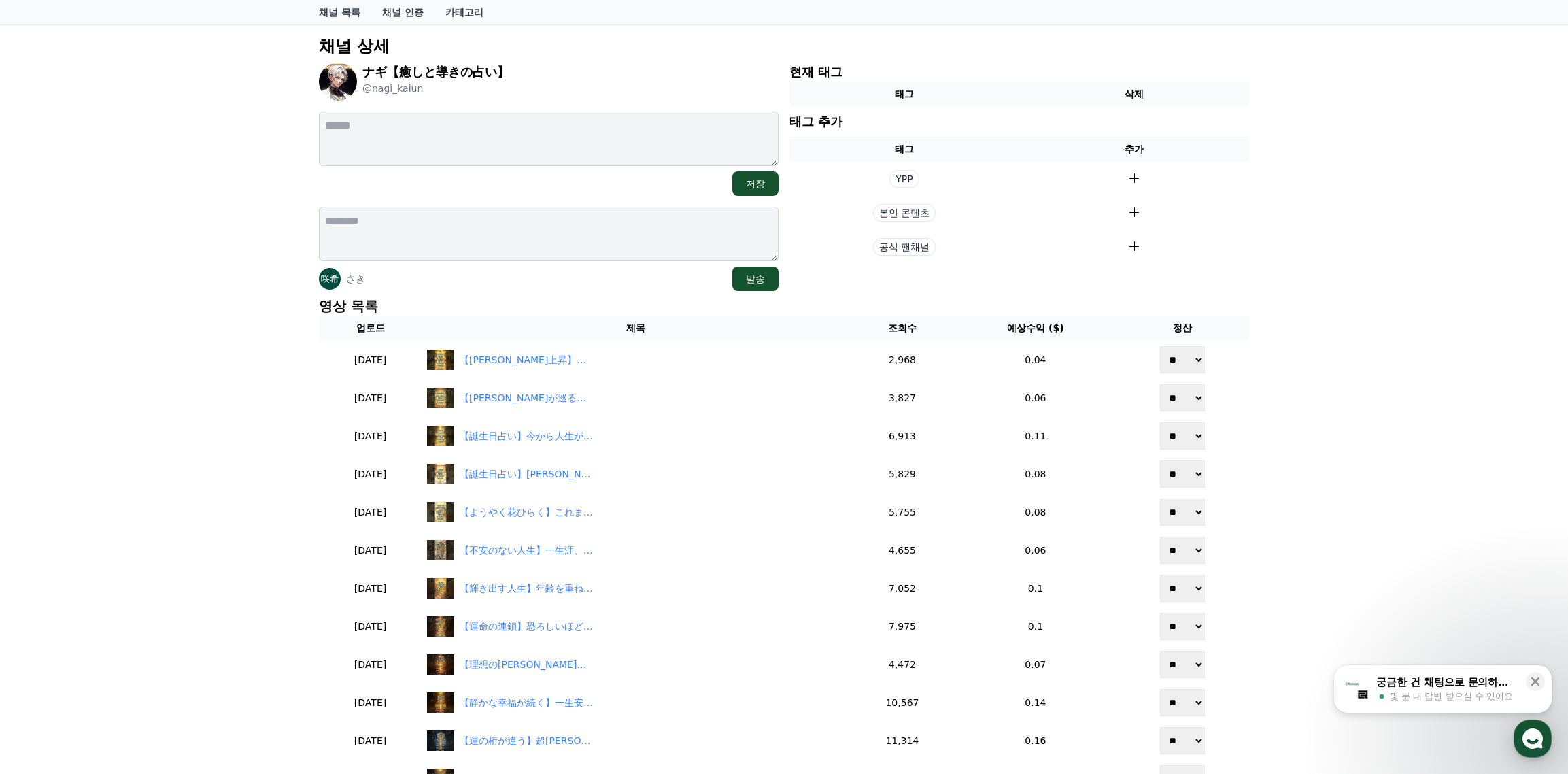
click at [552, 265] on div "さき 발송" at bounding box center [549, 249] width 460 height 85
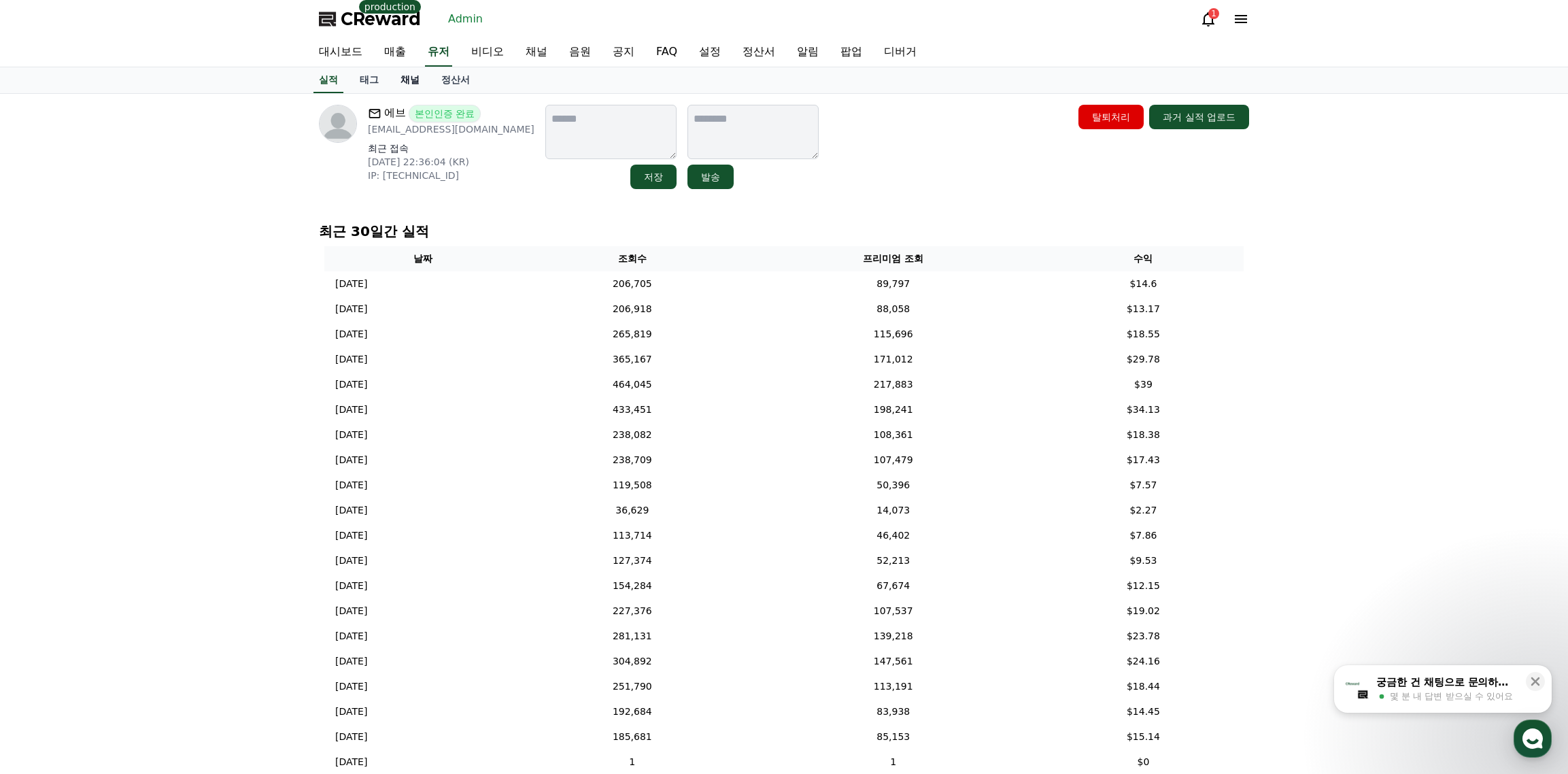
click at [408, 89] on link "채널" at bounding box center [410, 80] width 41 height 26
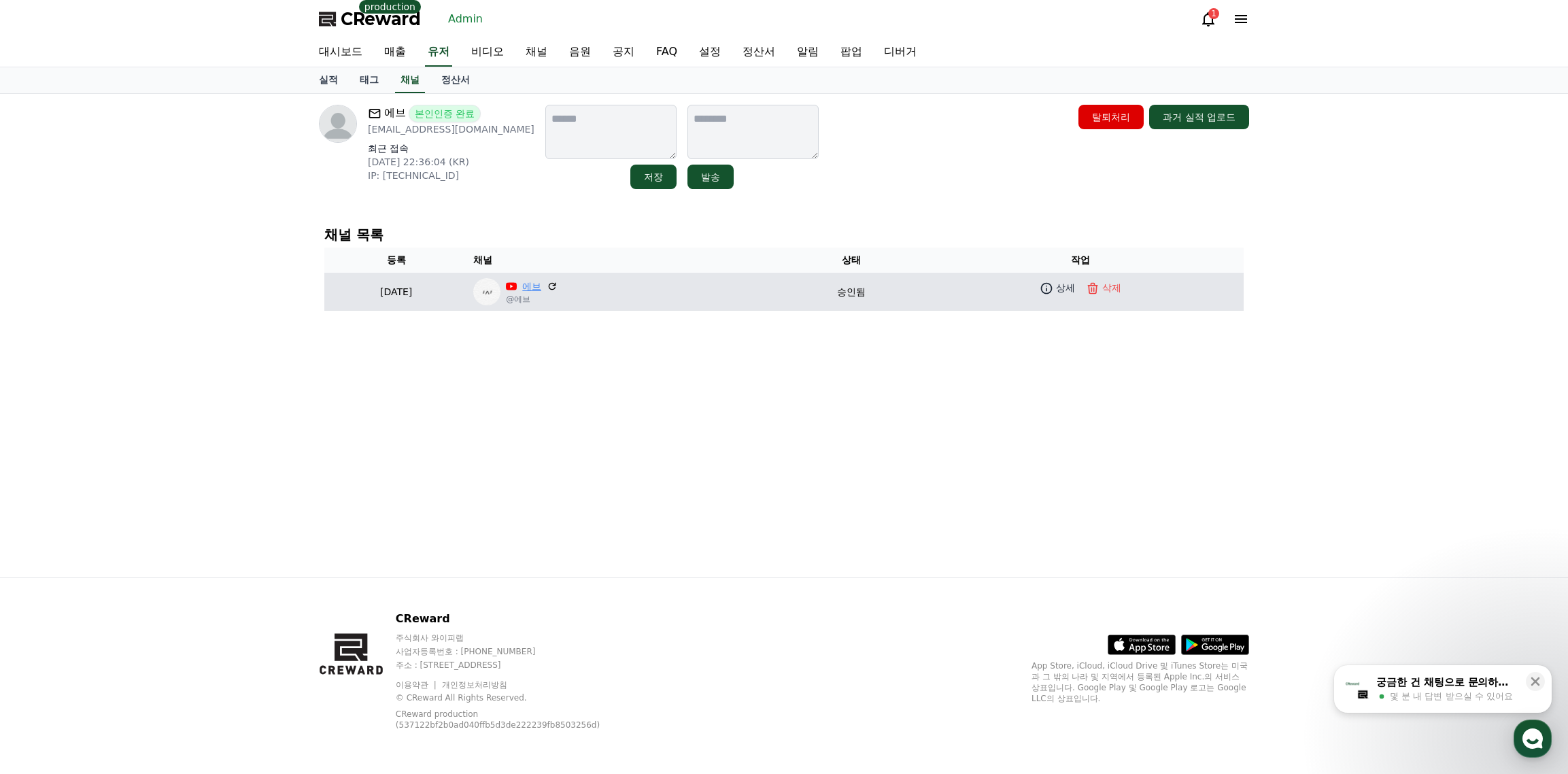
click at [541, 284] on link "에브" at bounding box center [531, 286] width 19 height 14
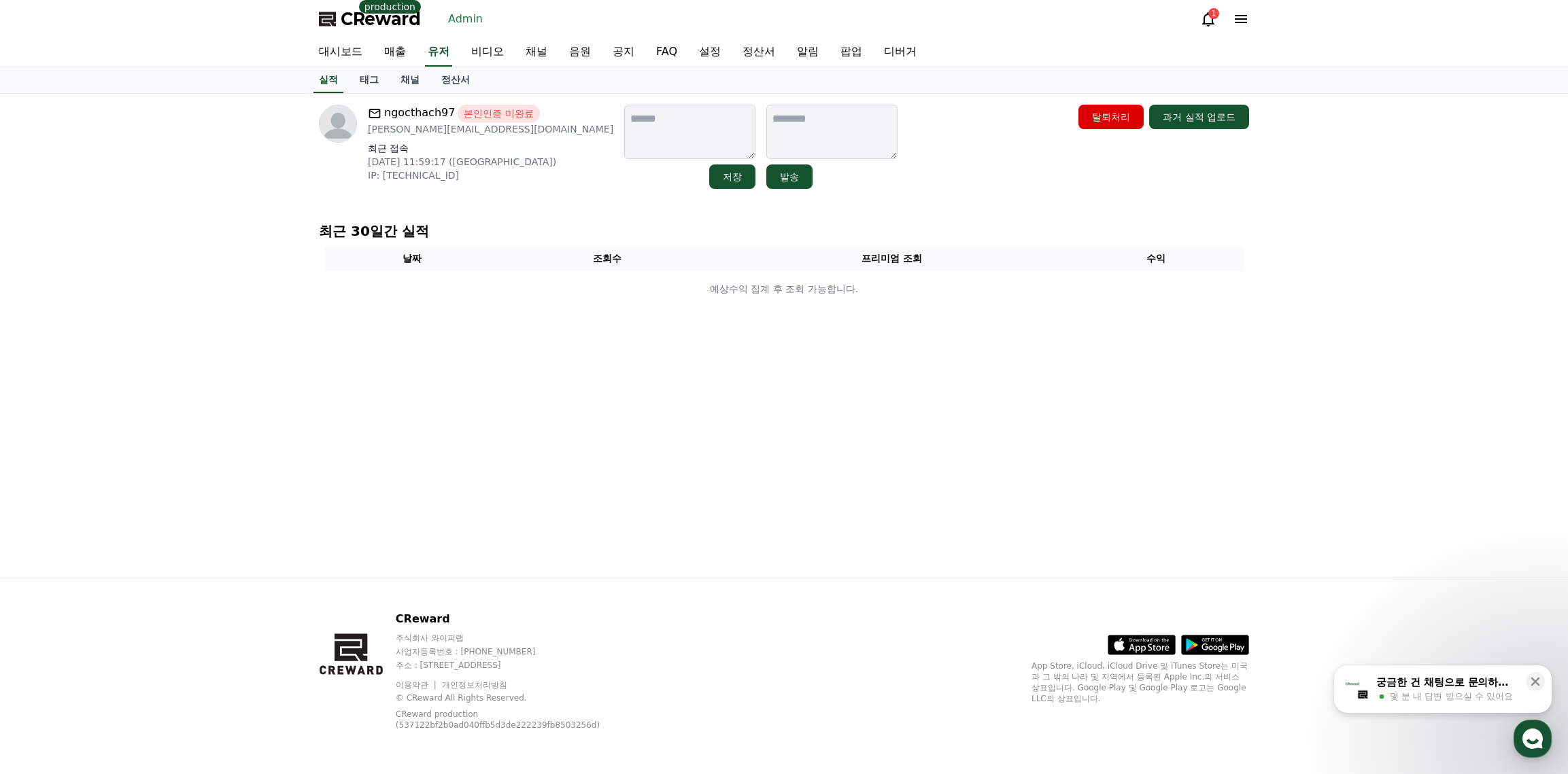
click at [521, 192] on div "ngocthach97 본인인증 미완료 Alexnam123997@gmail.com 최근 접속 2025-08-25 11:59:17 (US) IP:…" at bounding box center [784, 147] width 941 height 95
click at [420, 84] on link "채널" at bounding box center [410, 80] width 41 height 26
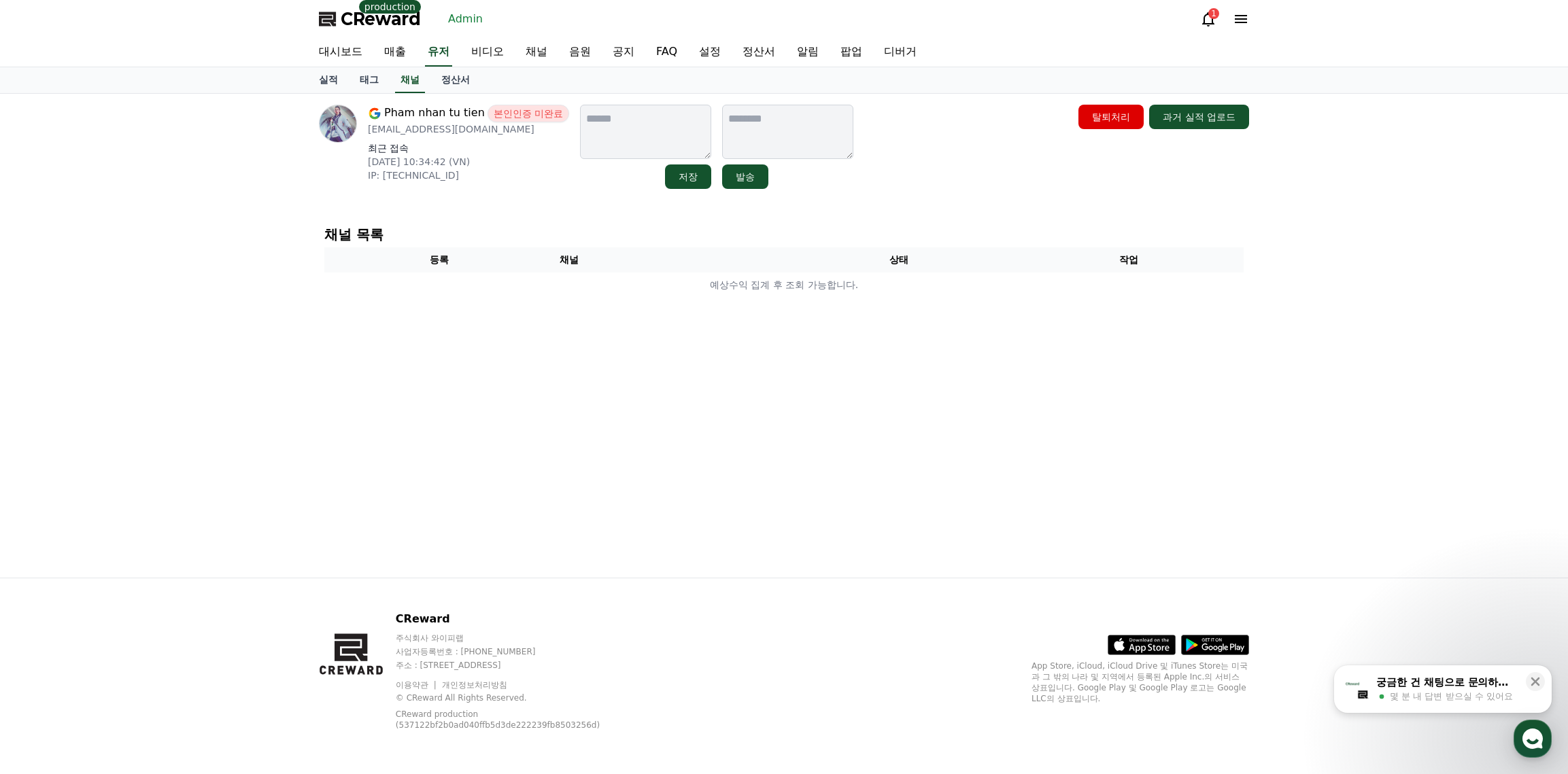
click at [535, 224] on div "채널 목록 등록 채널 상태 작업 예상수익 집계 후 조회 가능합니다." at bounding box center [784, 262] width 930 height 81
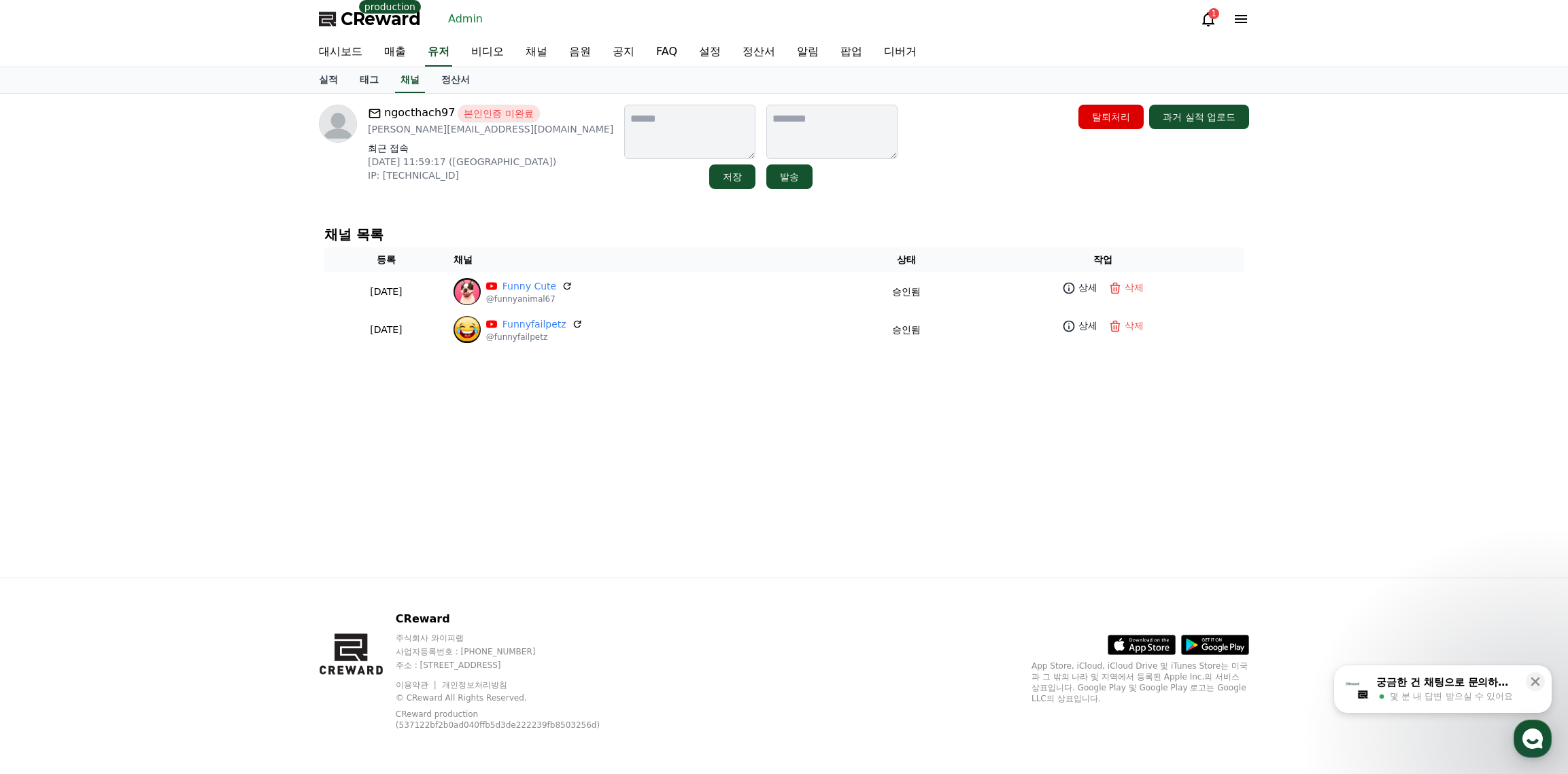
click at [530, 218] on div "채널 목록 등록 채널 상태 작업 2025-08-25 08-25 Funny Cute @funnyanimal67 승인됨 상세 삭제 2025-08-…" at bounding box center [784, 287] width 941 height 143
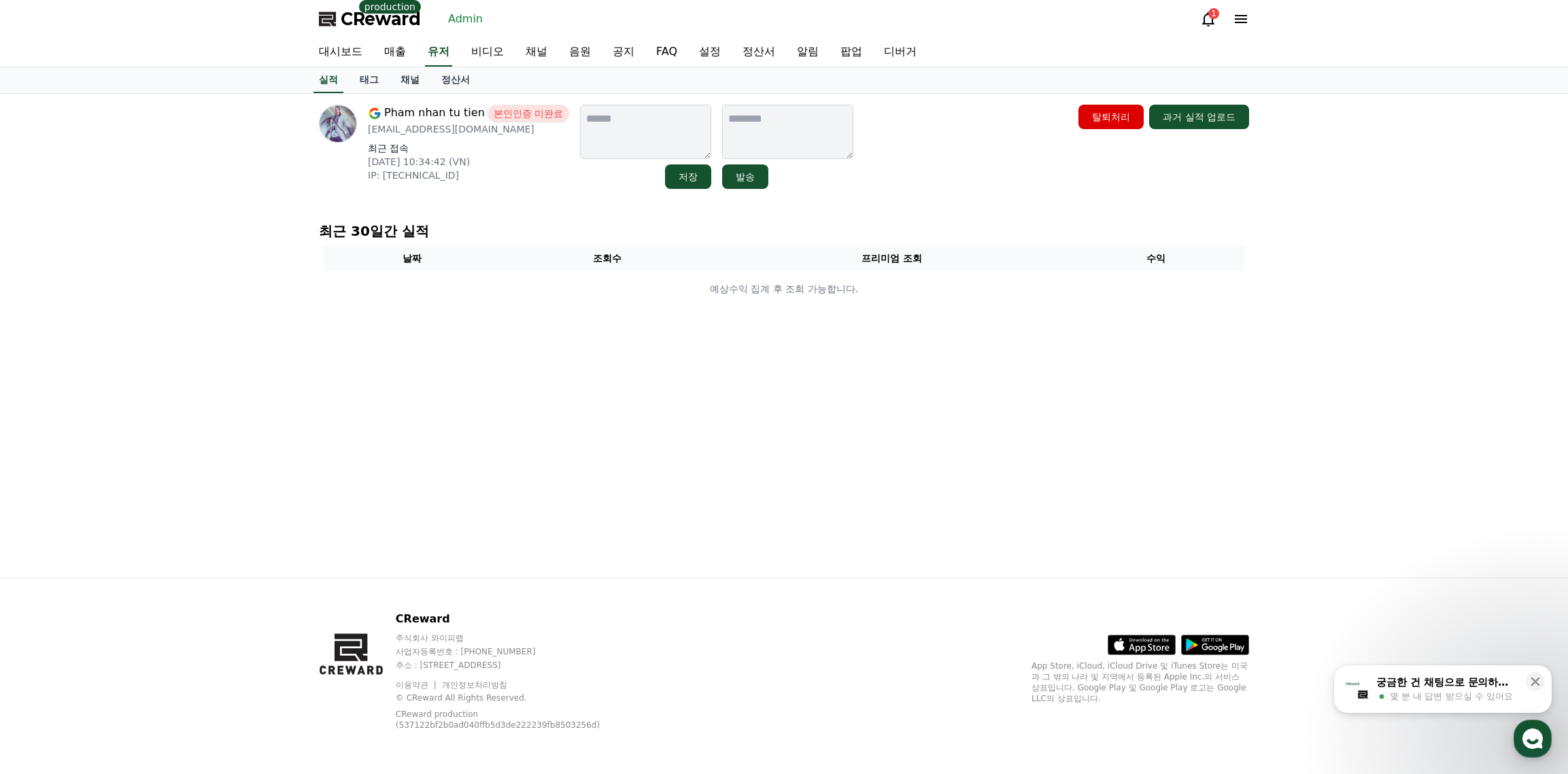
click at [479, 209] on div "Pham nhan tu tien 본인인증 미완료 [PERSON_NAME][EMAIL_ADDRESS][DOMAIN_NAME] 최근 접속 [DAT…" at bounding box center [784, 336] width 952 height 484
click at [519, 222] on p "최근 30일간 실적" at bounding box center [784, 231] width 930 height 19
click at [502, 222] on p "최근 30일간 실적" at bounding box center [784, 231] width 930 height 19
click at [504, 234] on p "최근 30일간 실적" at bounding box center [784, 231] width 930 height 19
click at [484, 214] on div "ngocthach97 본인인증 미완료 Alexnam123997@gmail.com 최근 접속 2025-08-25 11:59:17 (US) IP:…" at bounding box center [784, 336] width 952 height 484
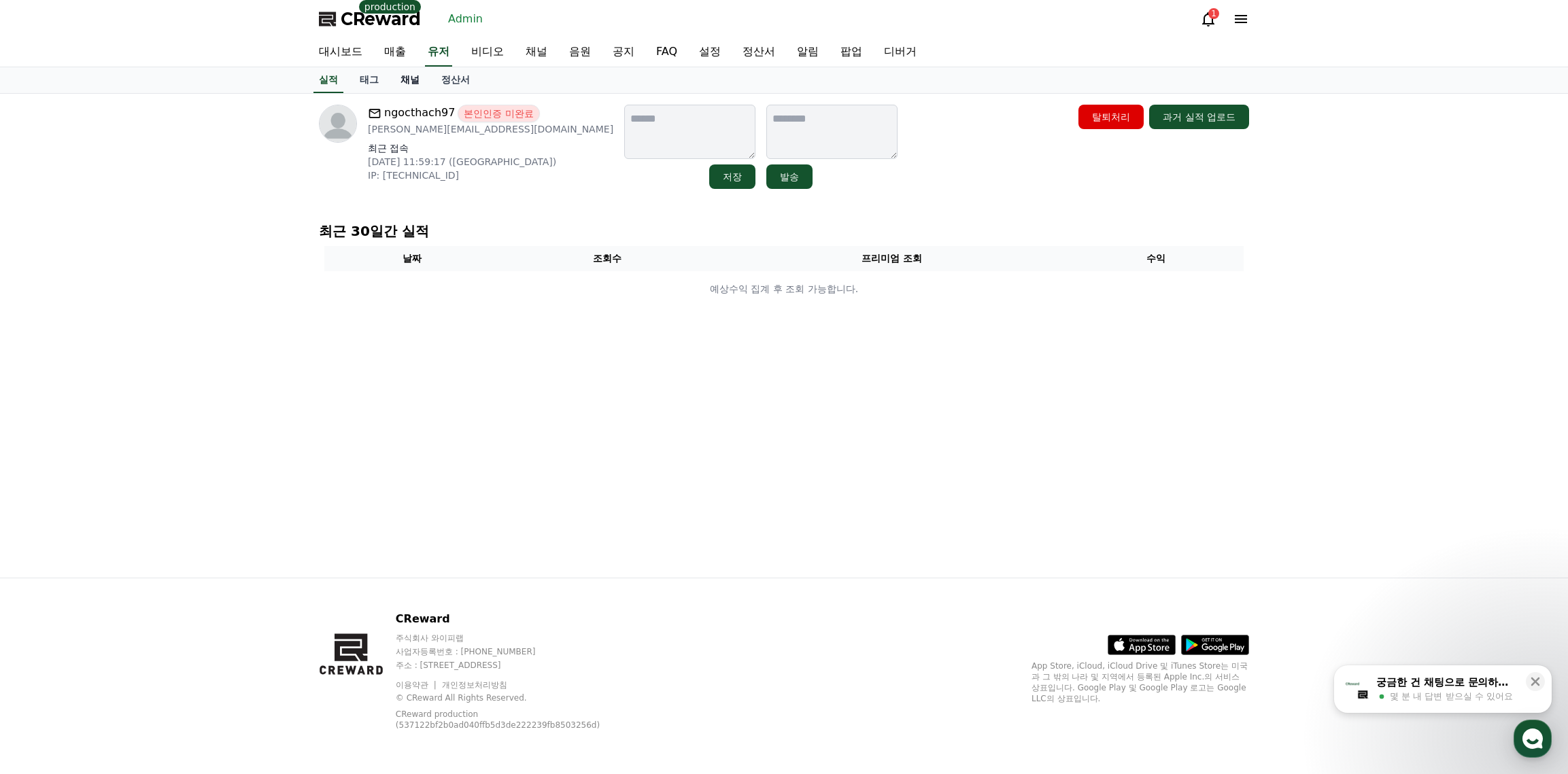
click at [417, 92] on link "채널" at bounding box center [410, 80] width 41 height 26
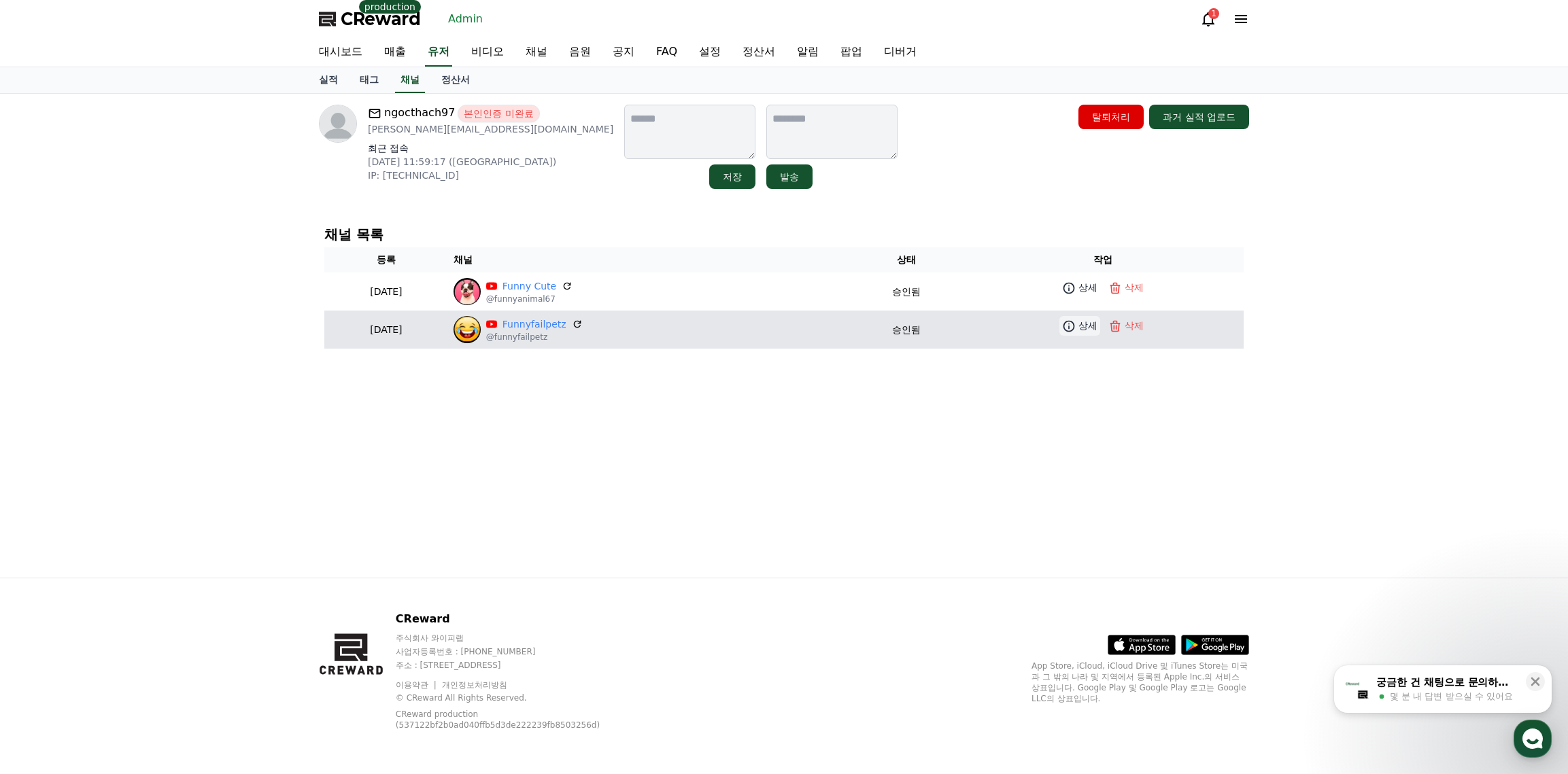
click at [1087, 333] on p "상세" at bounding box center [1088, 326] width 19 height 14
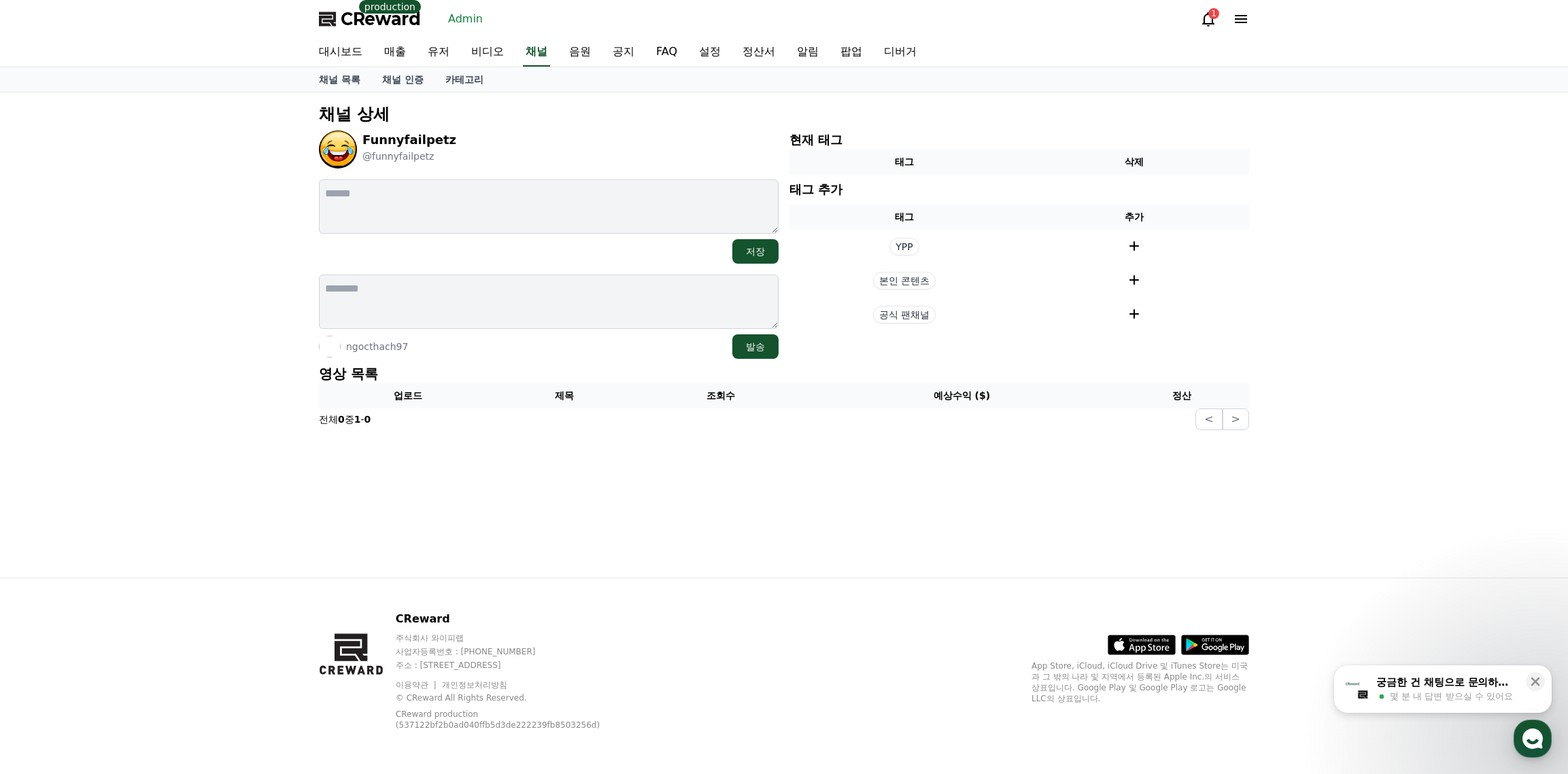
click at [613, 372] on p "영상 목록" at bounding box center [784, 374] width 930 height 19
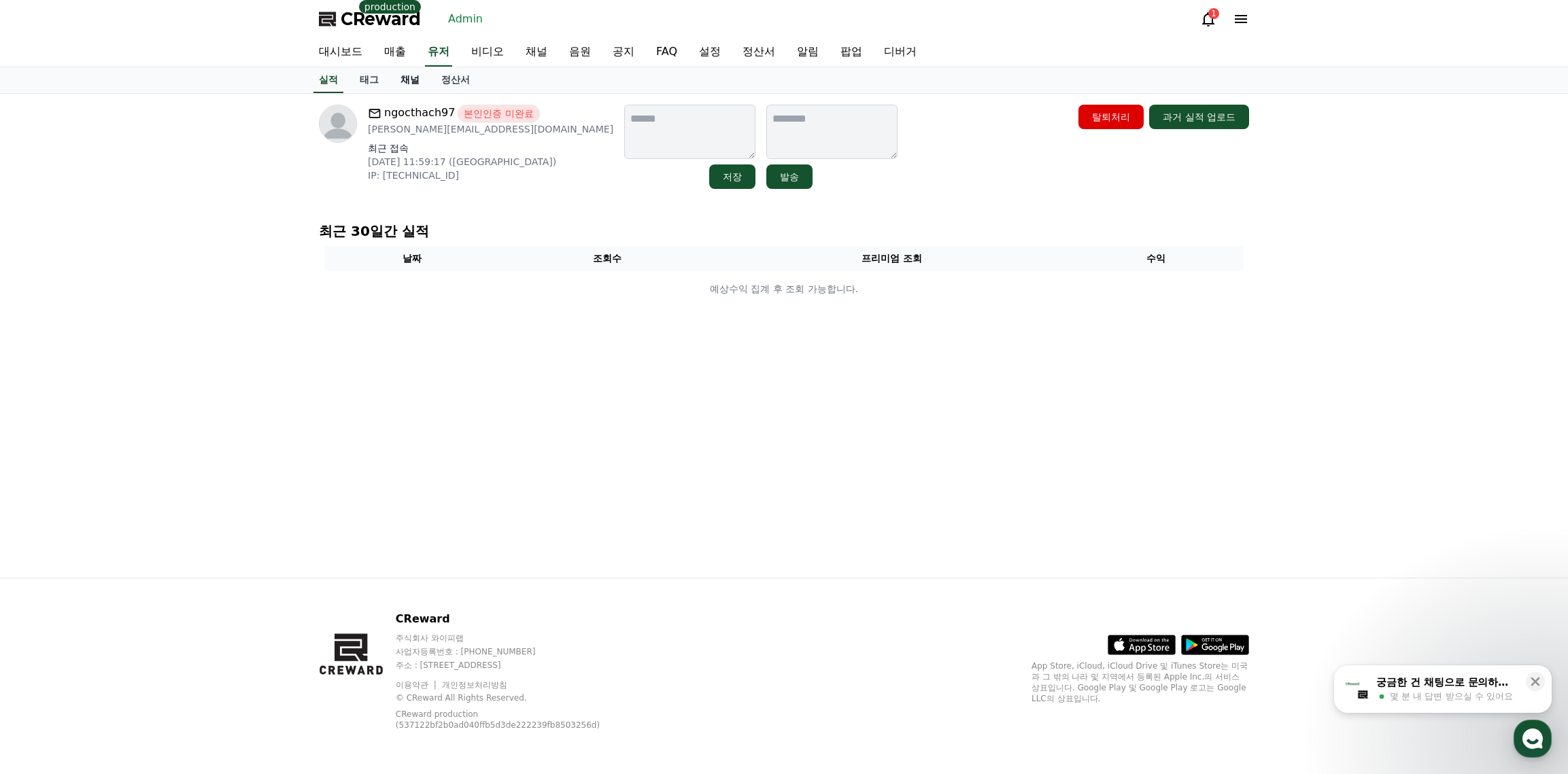
click at [406, 83] on link "채널" at bounding box center [410, 80] width 41 height 26
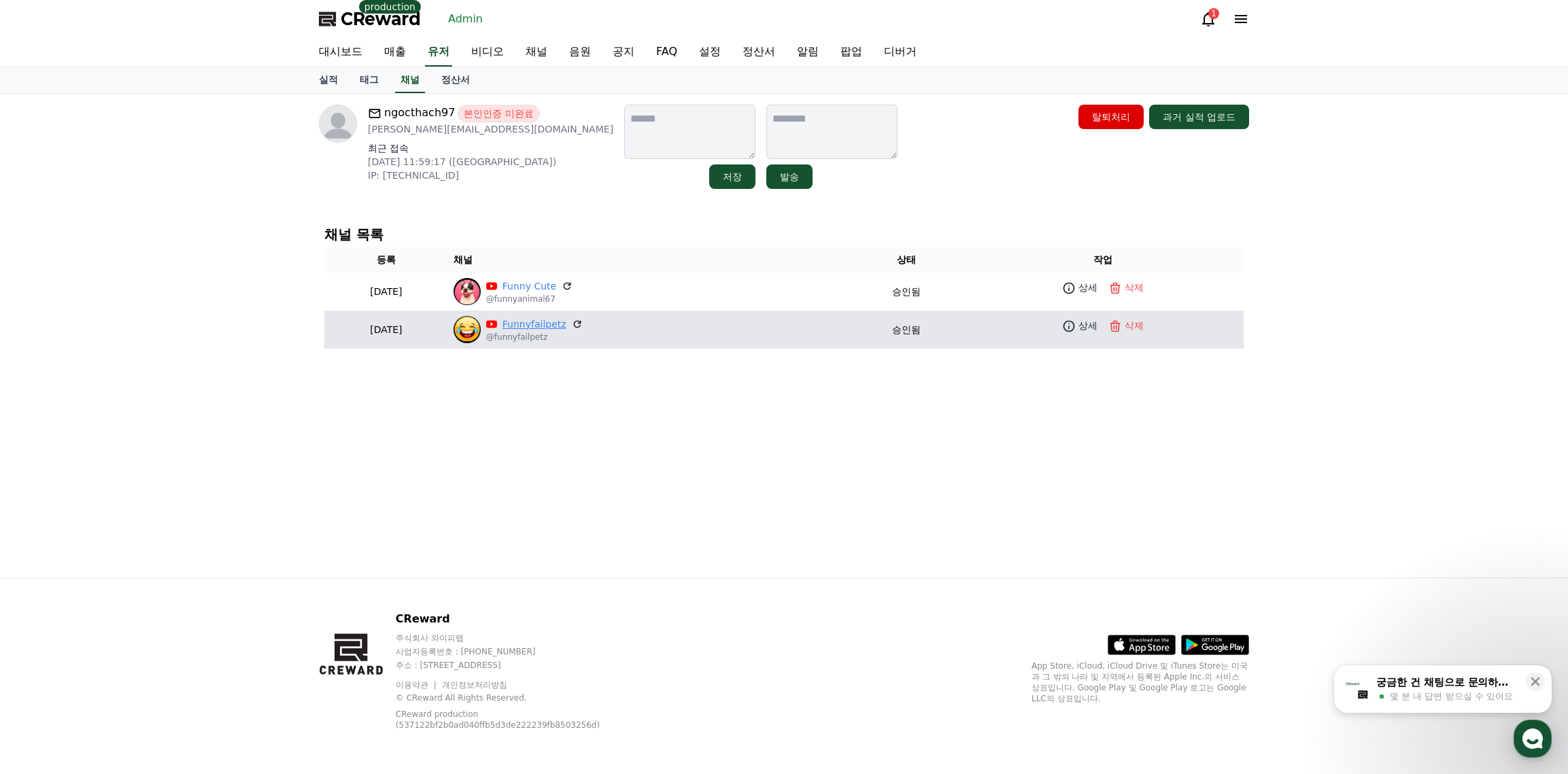
click at [565, 328] on link "Funnyfailpetz" at bounding box center [535, 324] width 64 height 14
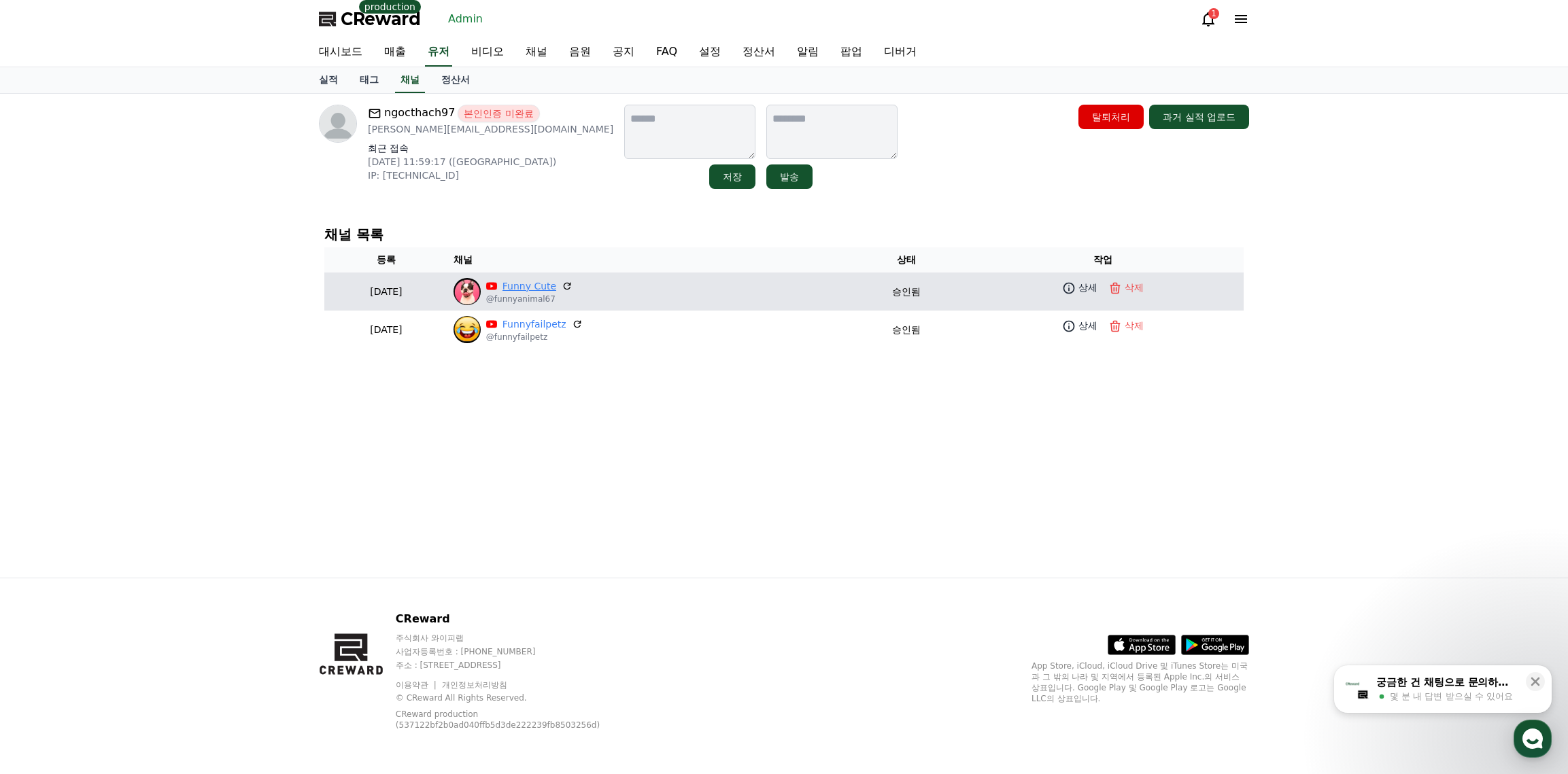
click at [556, 289] on link "Funny Cute" at bounding box center [530, 286] width 54 height 14
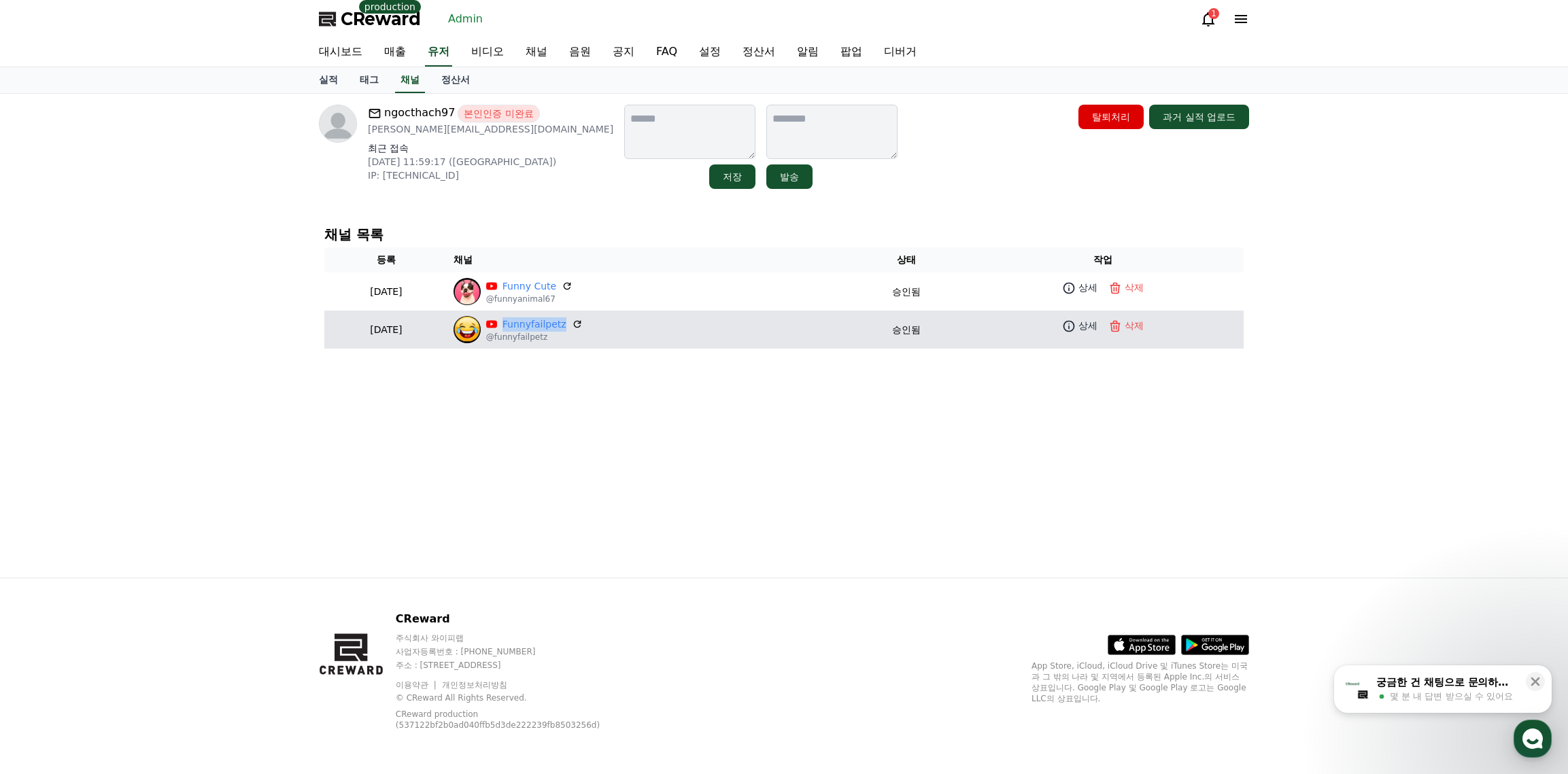
drag, startPoint x: 544, startPoint y: 327, endPoint x: 610, endPoint y: 330, distance: 66.1
click at [582, 330] on p "Funnyfailpetz" at bounding box center [534, 324] width 96 height 14
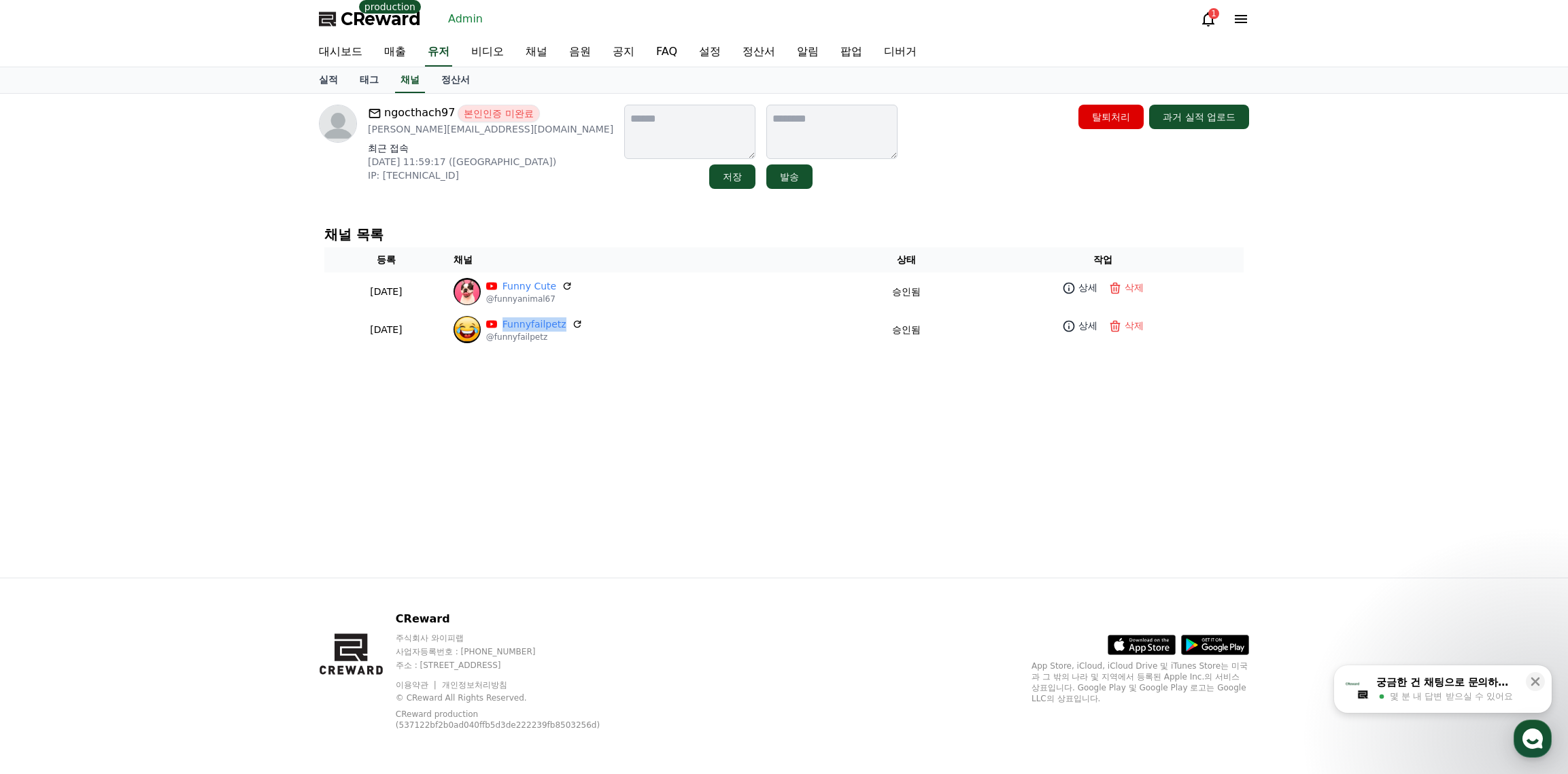
copy div "Funnyfailpetz"
click at [490, 135] on p "Alexnam123997@gmail.com" at bounding box center [490, 129] width 246 height 13
drag, startPoint x: 502, startPoint y: 132, endPoint x: 370, endPoint y: 134, distance: 132.0
click at [370, 134] on p "Alexnam123997@gmail.com" at bounding box center [490, 129] width 246 height 13
copy p "Alexnam123997@gmail.com"
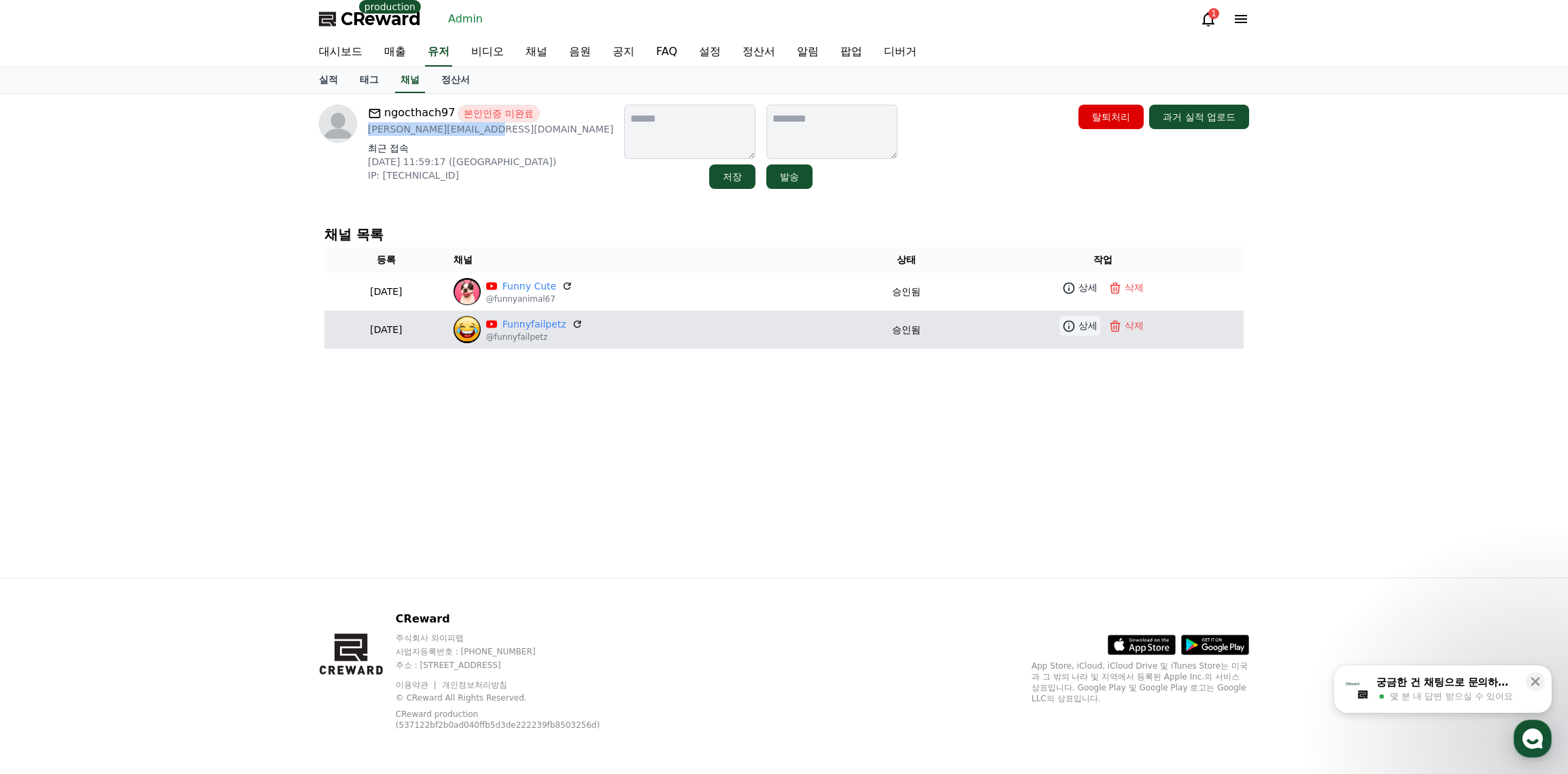
click at [1085, 333] on link "상세" at bounding box center [1079, 326] width 41 height 20
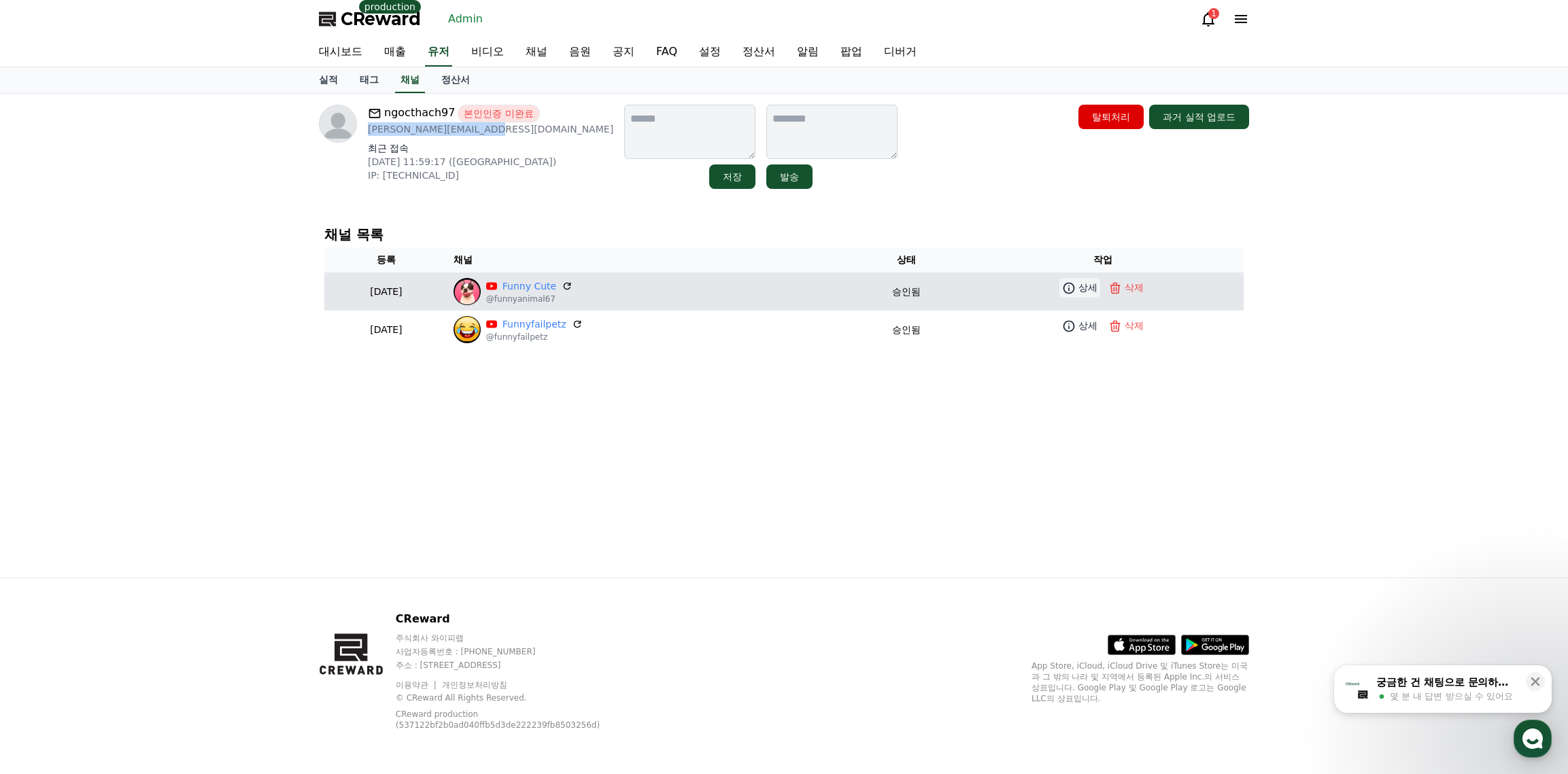
click at [1076, 292] on icon at bounding box center [1069, 288] width 13 height 13
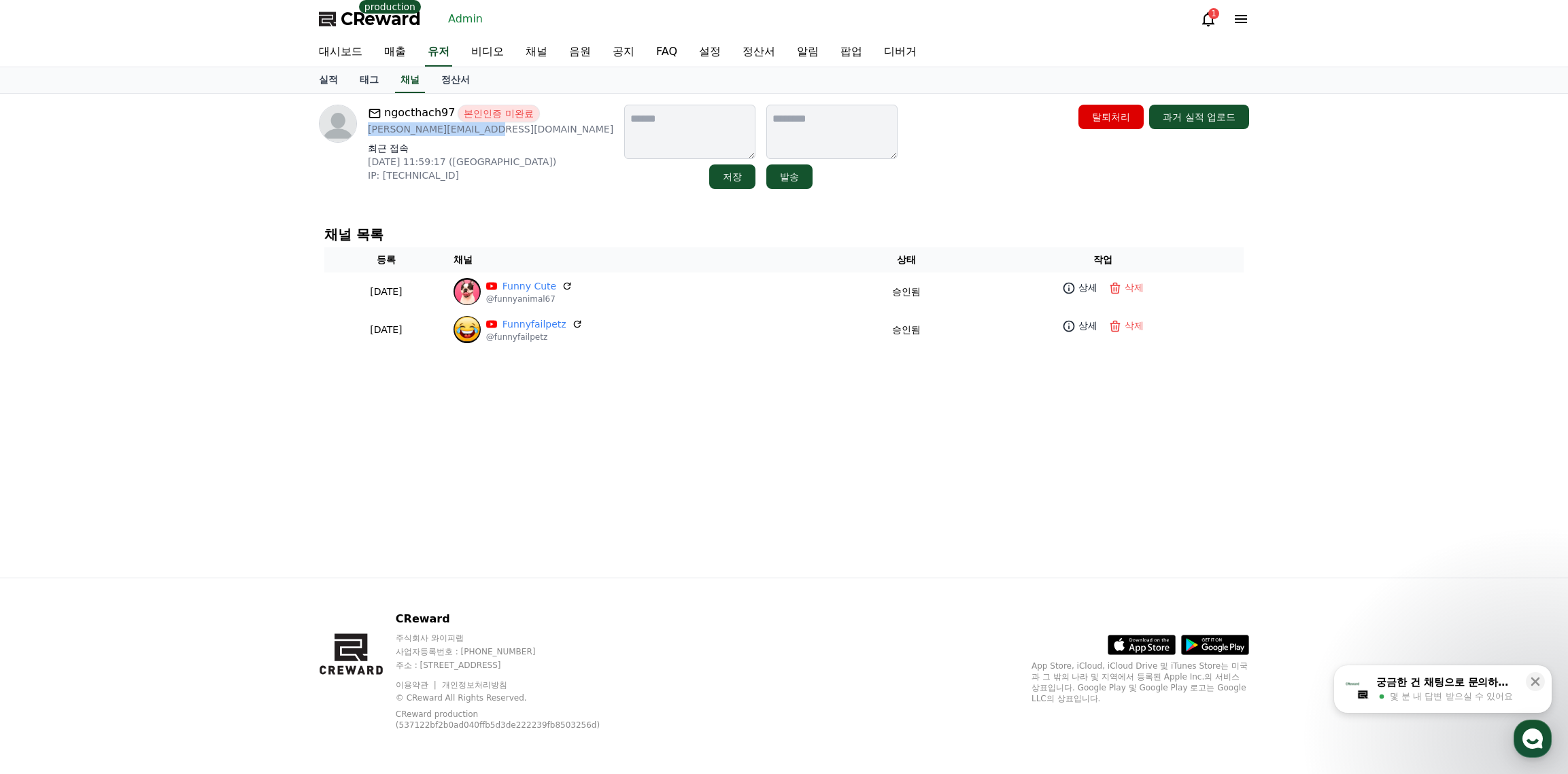
copy p "Alexnam123997@gmail.com"
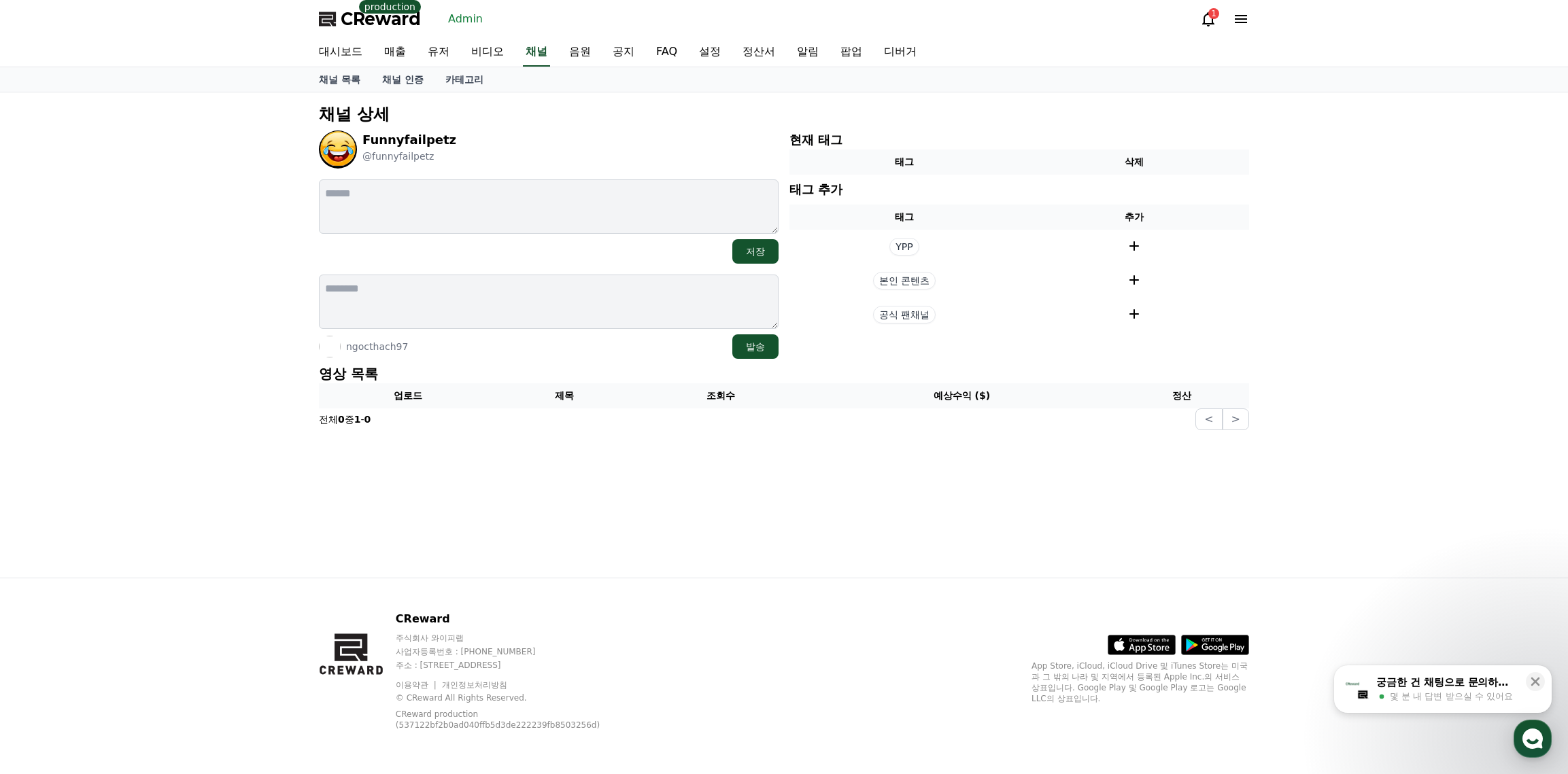
click at [883, 377] on p "영상 목록" at bounding box center [784, 374] width 930 height 19
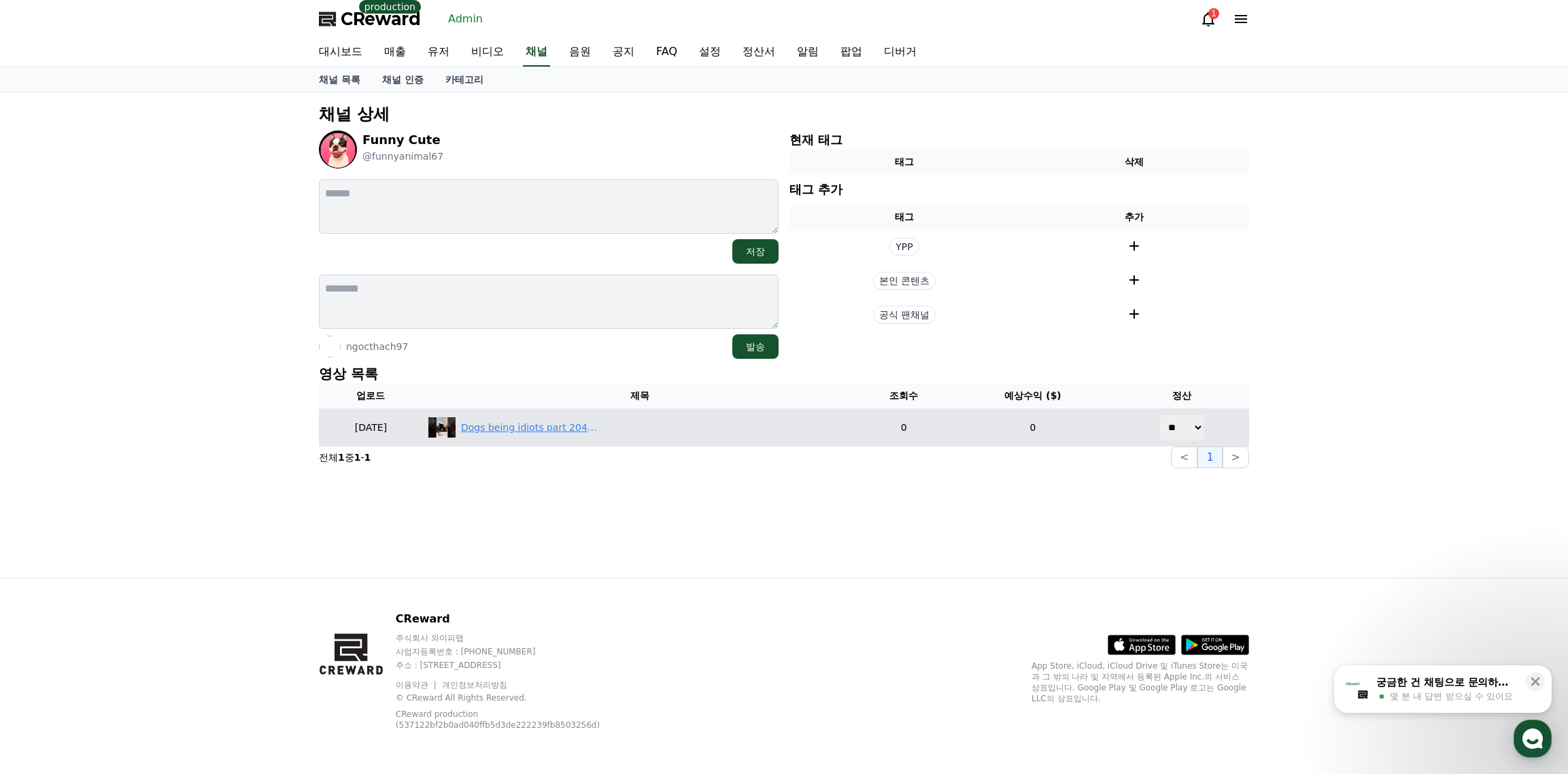
click at [568, 434] on div "Dogs being idiots part 204😂| Funny dogs compilation #funnydog #funnypet #cutedo…" at bounding box center [529, 427] width 136 height 14
